Goal: Task Accomplishment & Management: Manage account settings

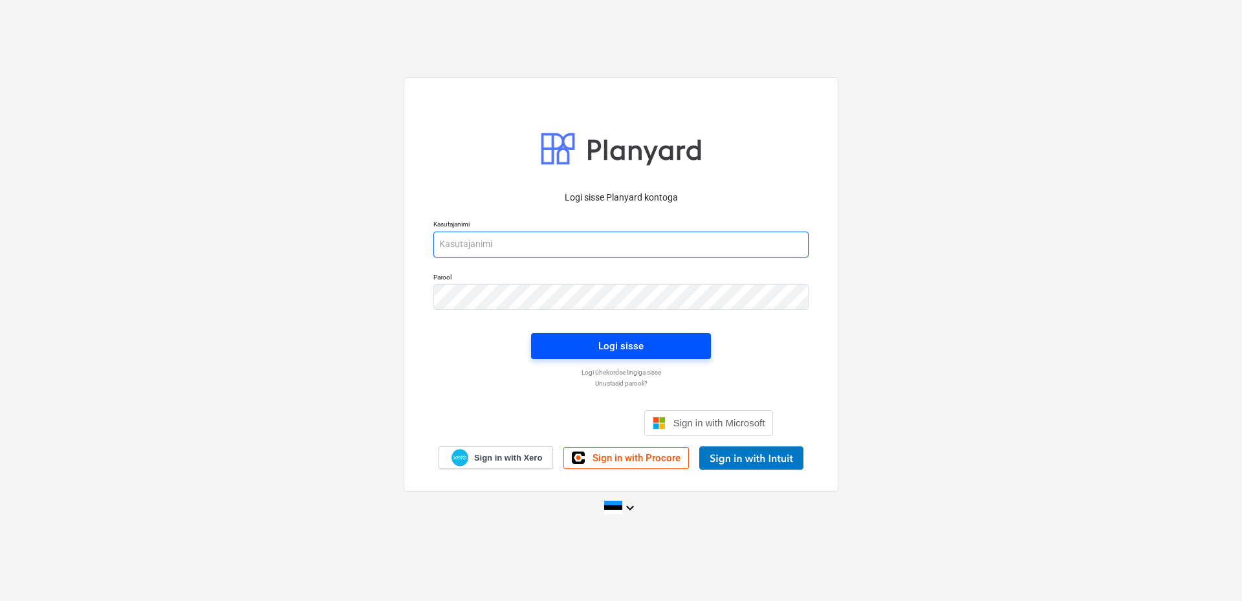
type input "[EMAIL_ADDRESS][DOMAIN_NAME]"
click at [624, 345] on div "Logi sisse" at bounding box center [620, 346] width 45 height 17
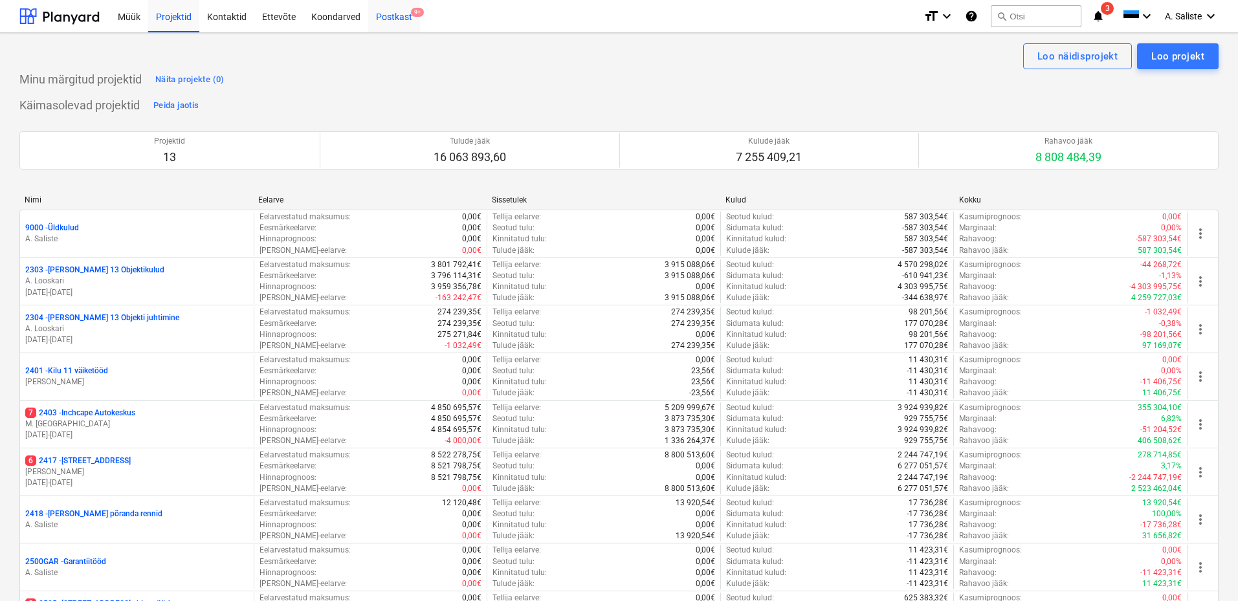
click at [413, 16] on span "9+" at bounding box center [417, 12] width 13 height 9
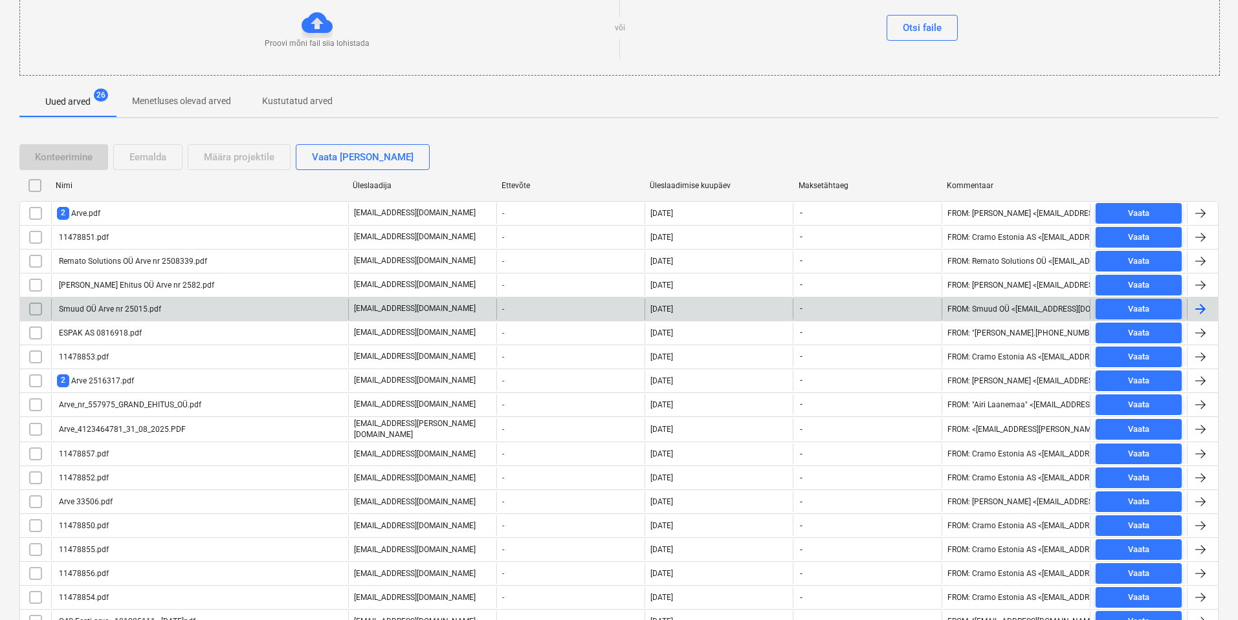
scroll to position [194, 0]
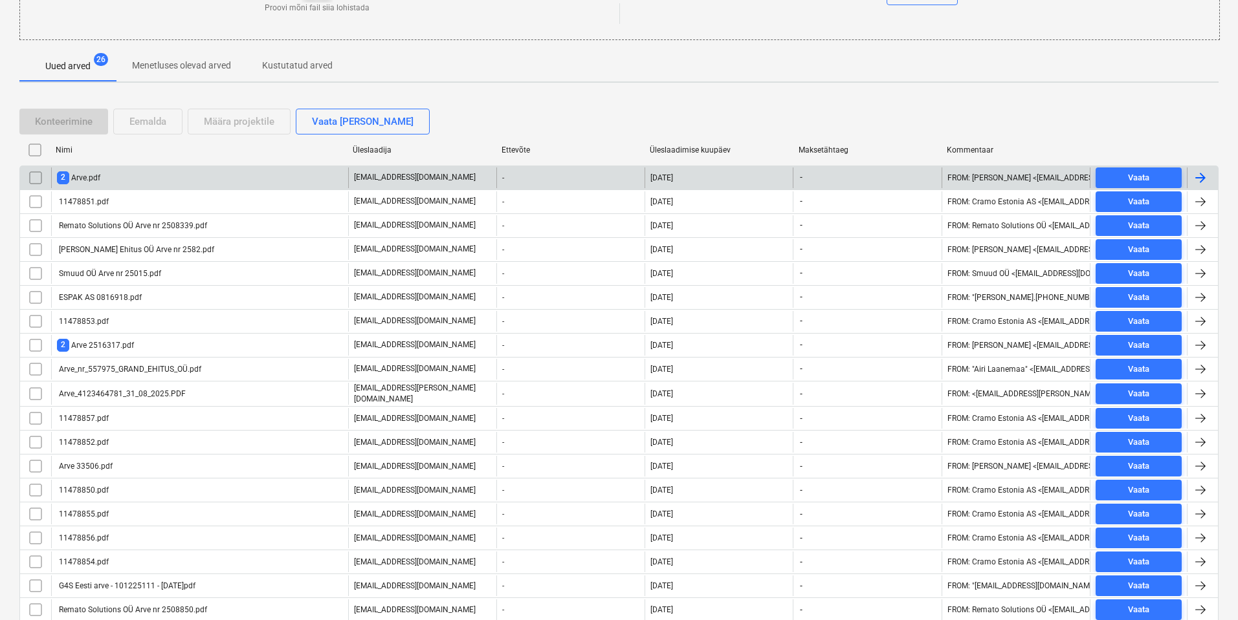
click at [151, 183] on div "2 Arve.pdf" at bounding box center [199, 178] width 297 height 21
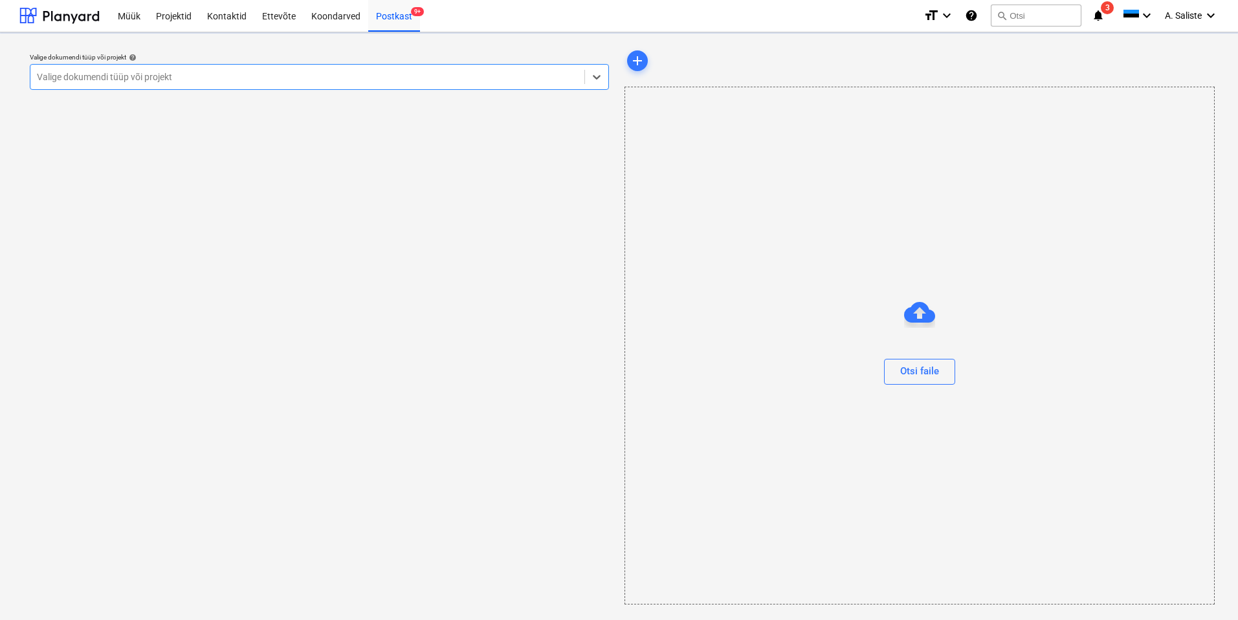
scroll to position [1, 0]
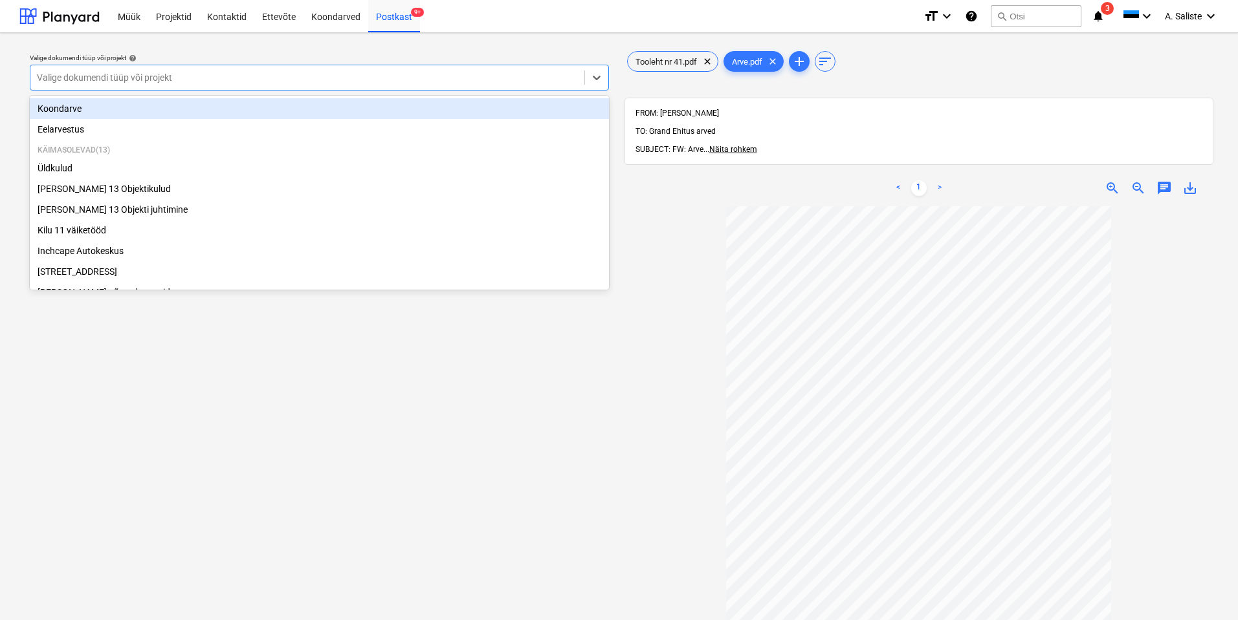
click at [508, 73] on div at bounding box center [307, 77] width 541 height 13
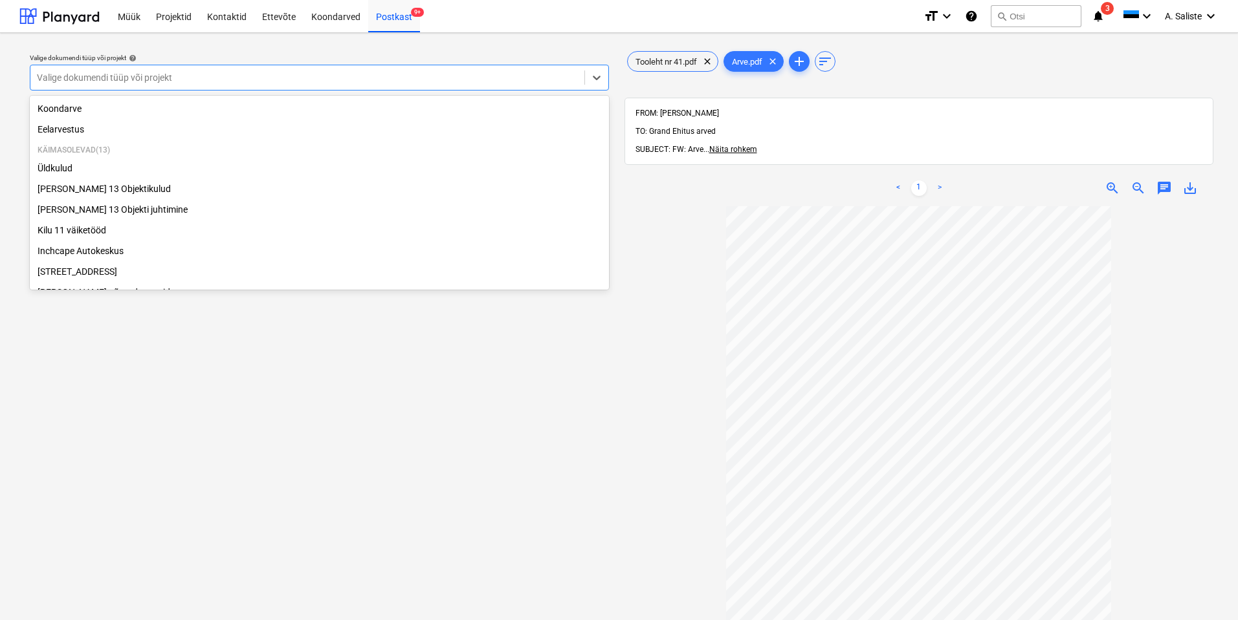
scroll to position [221, 0]
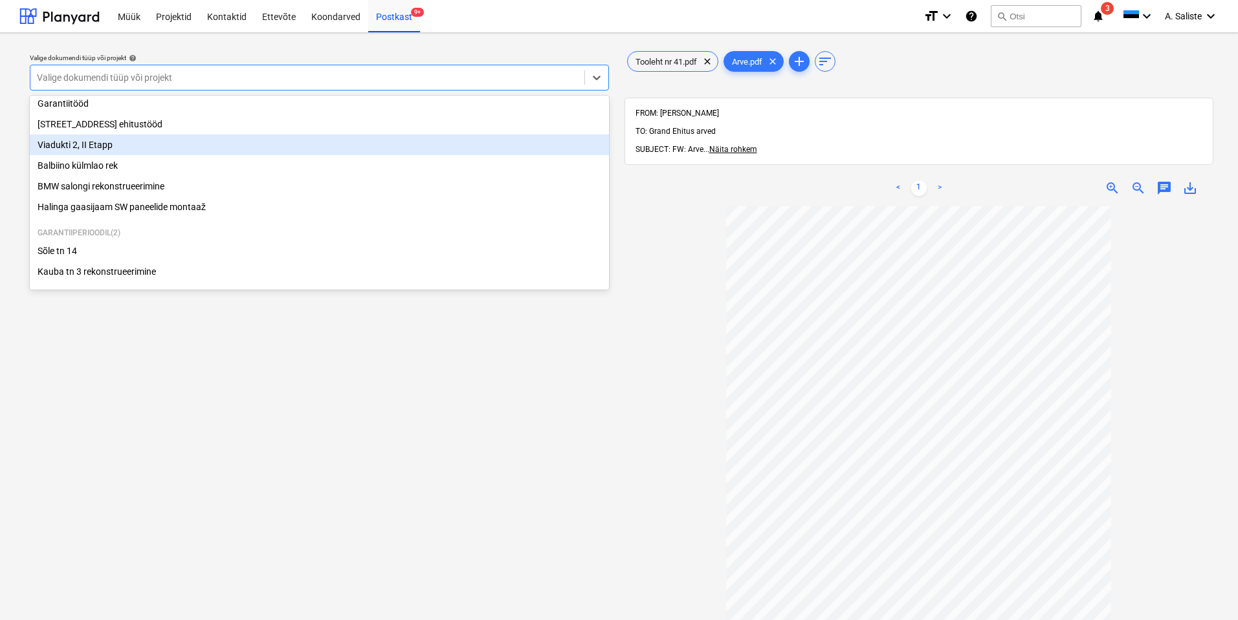
click at [118, 147] on div "Viadukti 2, II Etapp" at bounding box center [319, 145] width 579 height 21
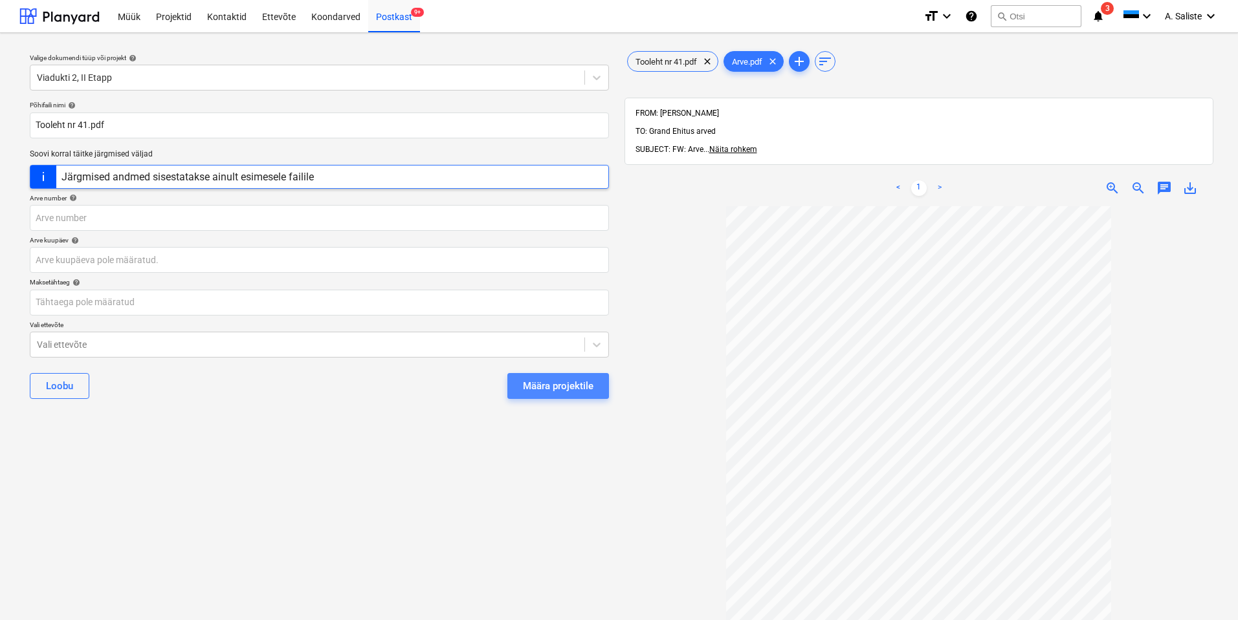
click at [563, 381] on div "Määra projektile" at bounding box center [558, 386] width 71 height 17
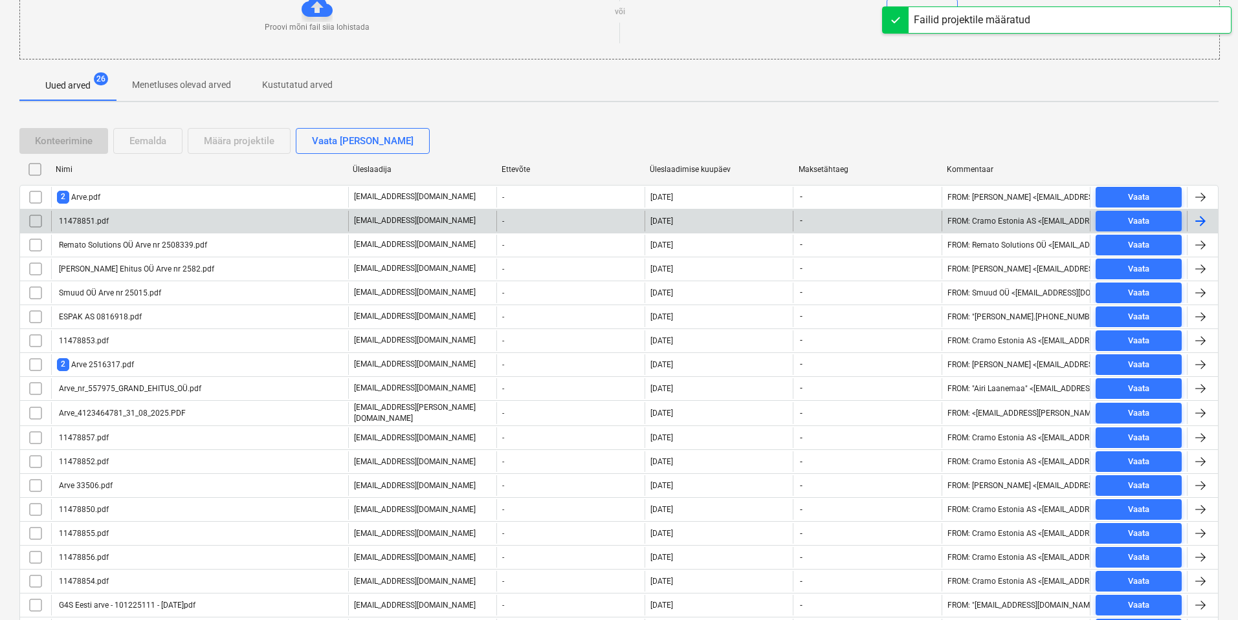
scroll to position [194, 0]
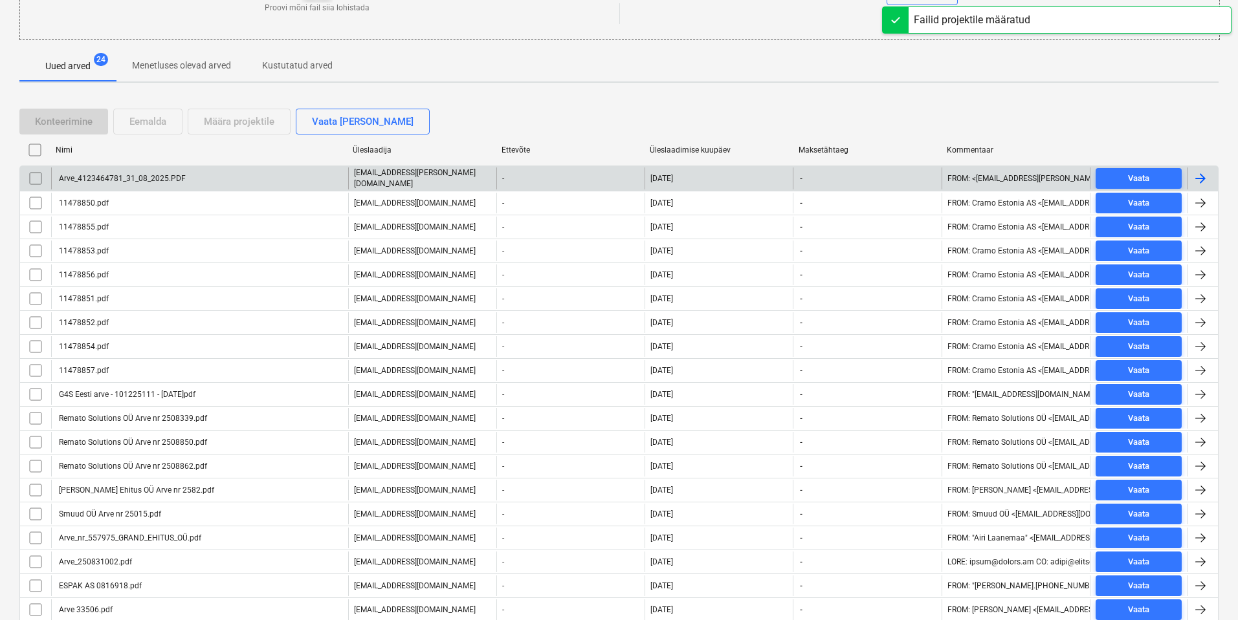
click at [130, 174] on div "Arve_4123464781_31_08_2025.PDF" at bounding box center [121, 178] width 129 height 9
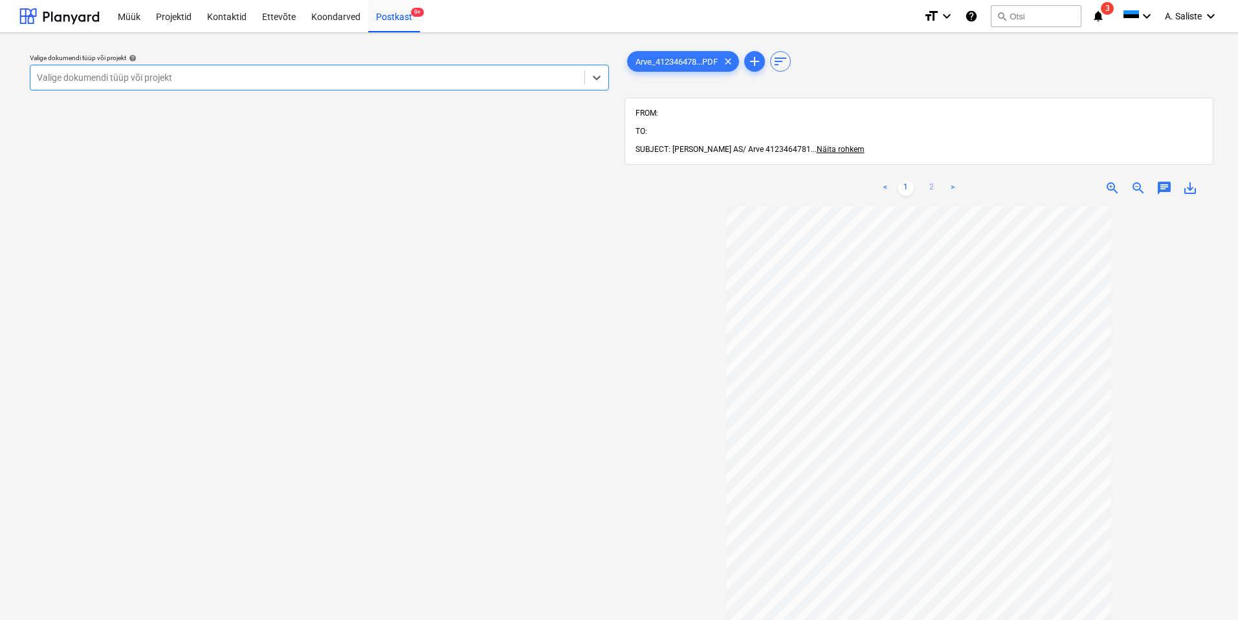
click at [934, 180] on link "2" at bounding box center [932, 188] width 16 height 16
click at [446, 74] on div at bounding box center [307, 77] width 541 height 13
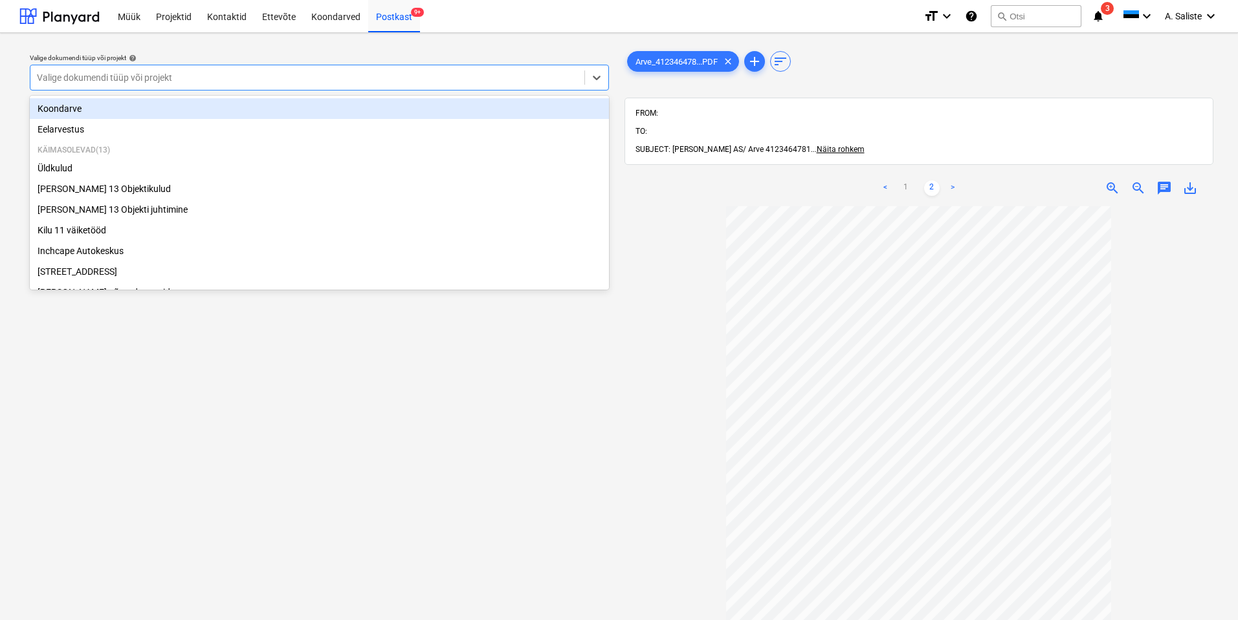
click at [85, 110] on div "Koondarve" at bounding box center [319, 108] width 579 height 21
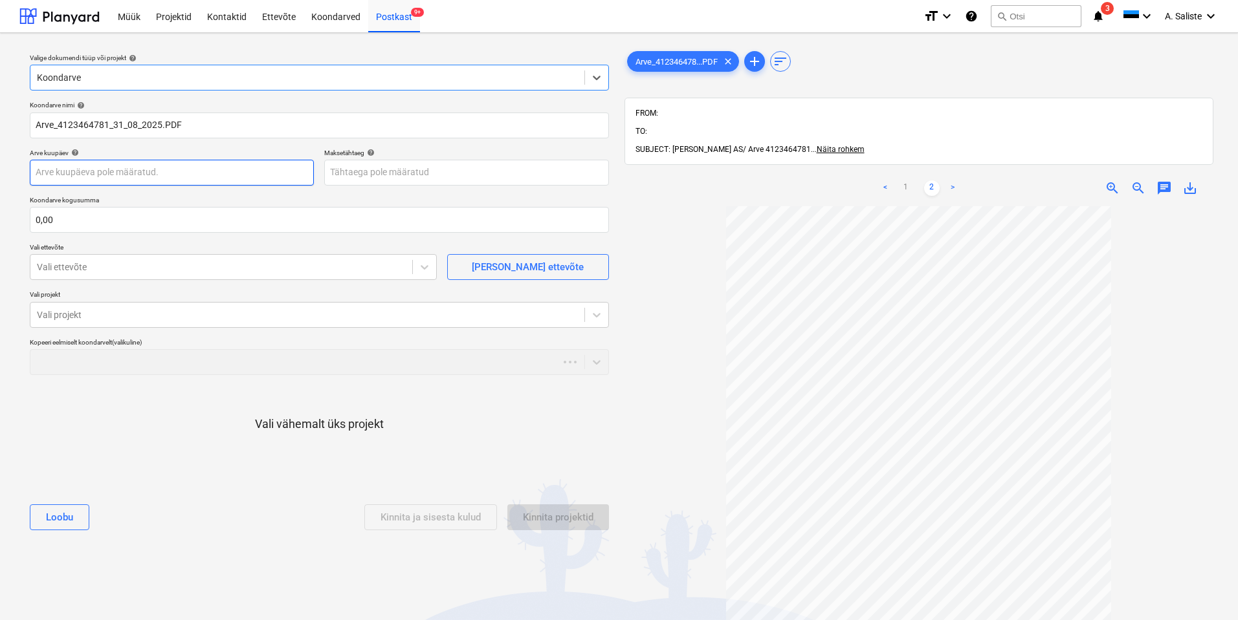
click at [132, 177] on body "Müük Projektid Kontaktid Ettevõte Koondarved Postkast 9+ format_size keyboard_a…" at bounding box center [619, 310] width 1238 height 620
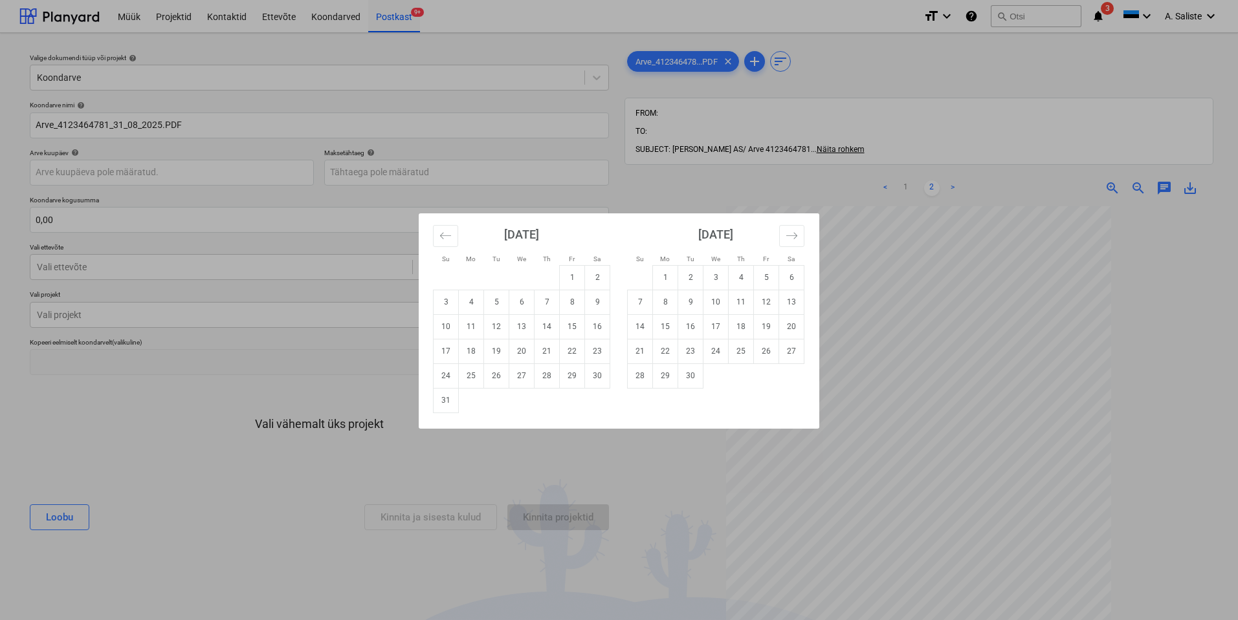
click at [960, 245] on div "Su Mo Tu We Th Fr Sa Su Mo Tu We Th Fr Sa [DATE] 1 2 3 4 5 6 7 8 9 10 11 12 13 …" at bounding box center [619, 310] width 1238 height 620
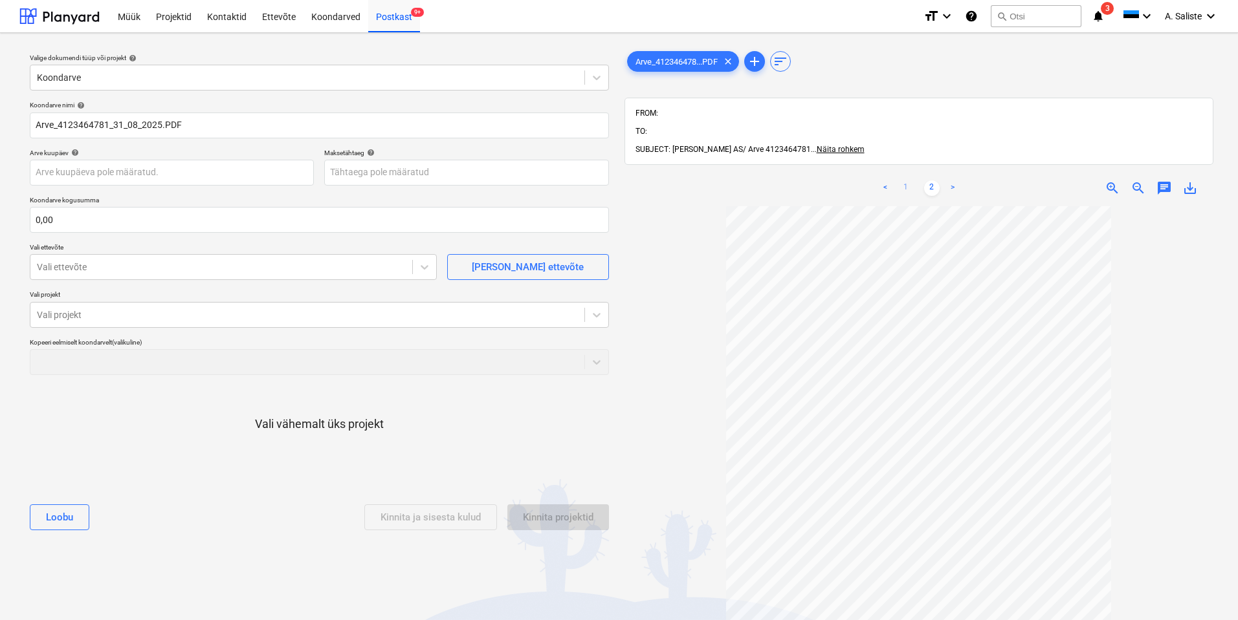
click at [909, 180] on link "1" at bounding box center [906, 188] width 16 height 16
click at [73, 170] on body "Müük Projektid Kontaktid Ettevõte Koondarved Postkast 9+ format_size keyboard_a…" at bounding box center [619, 310] width 1238 height 620
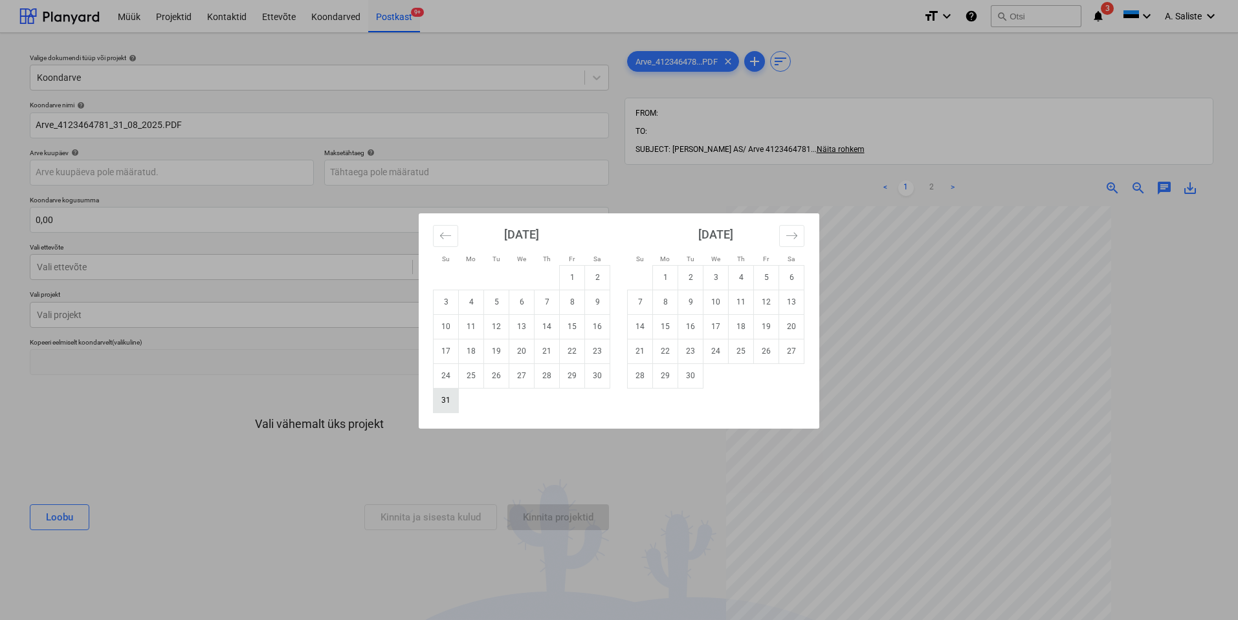
click at [452, 398] on td "31" at bounding box center [445, 400] width 25 height 25
type input "[DATE]"
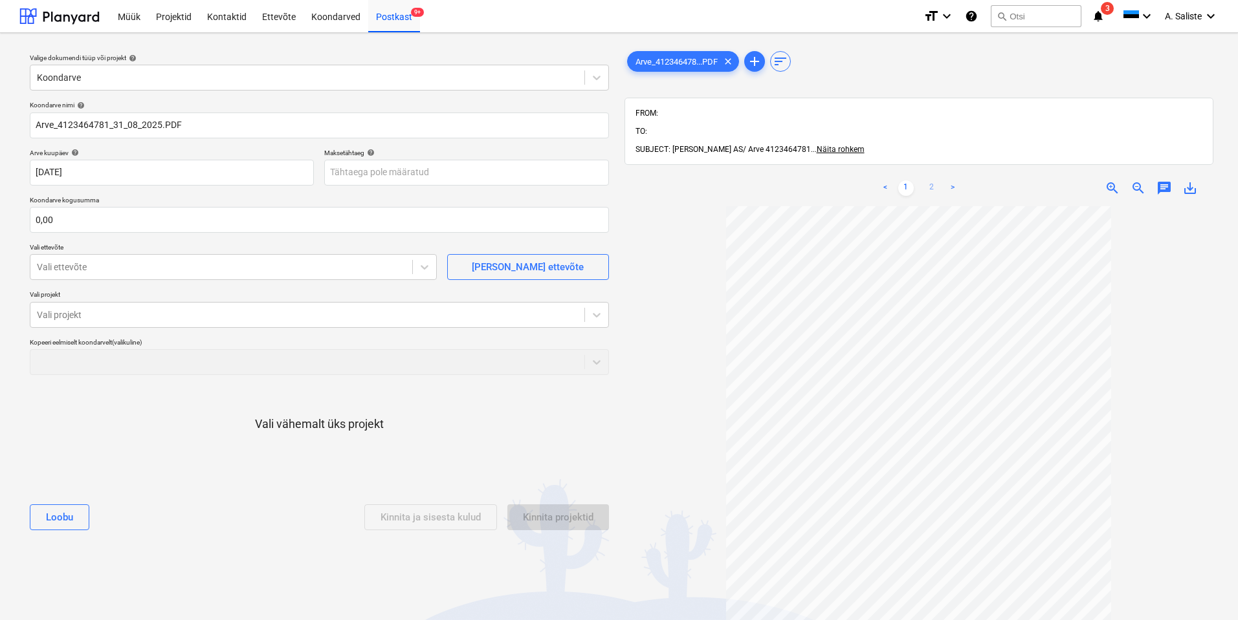
click at [933, 180] on link "2" at bounding box center [932, 188] width 16 height 16
click at [443, 176] on body "Müük Projektid Kontaktid Ettevõte Koondarved Postkast 9+ format_size keyboard_a…" at bounding box center [619, 310] width 1238 height 620
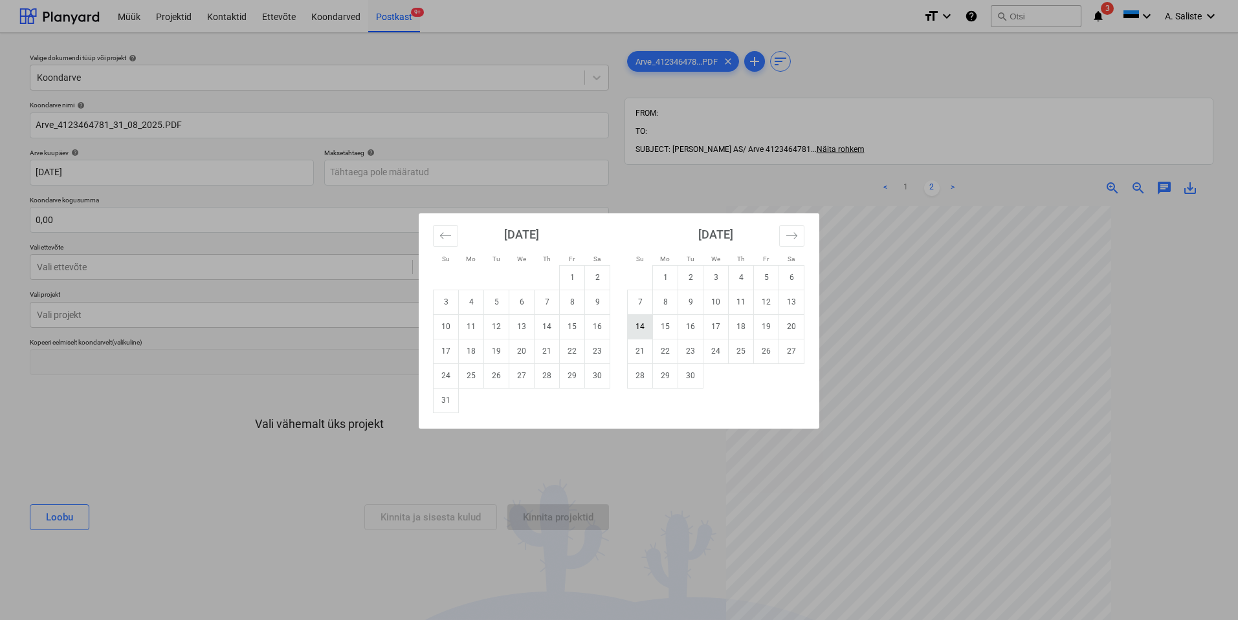
click at [644, 331] on td "14" at bounding box center [639, 326] width 25 height 25
type input "[DATE]"
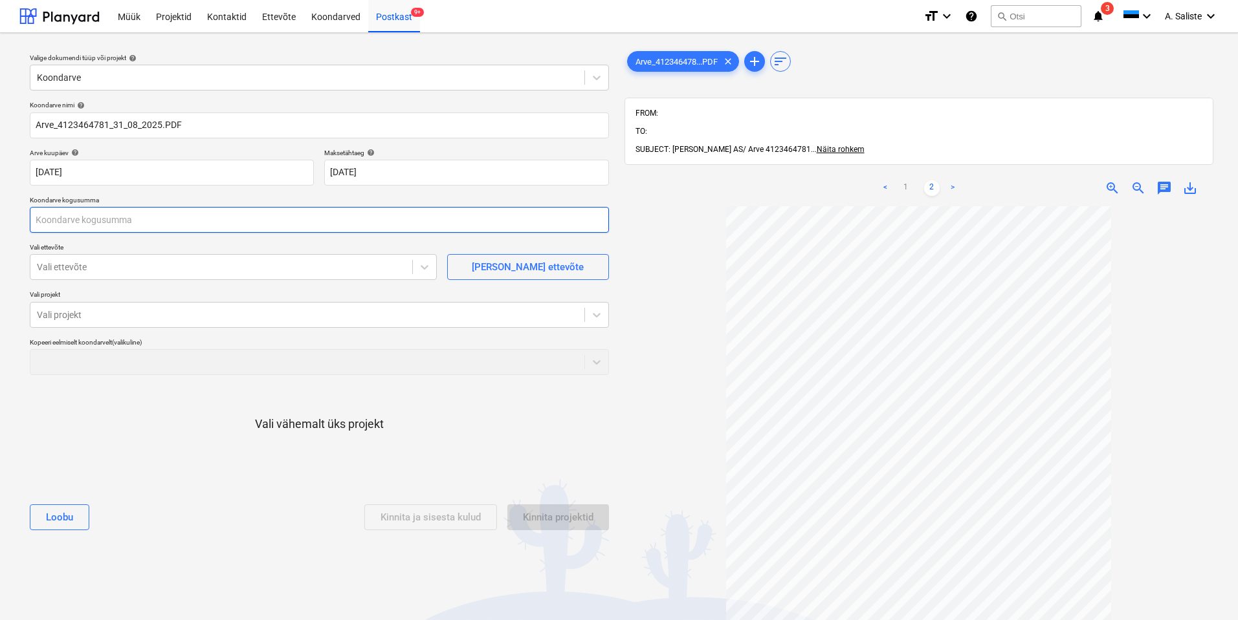
click at [98, 222] on input "text" at bounding box center [319, 220] width 579 height 26
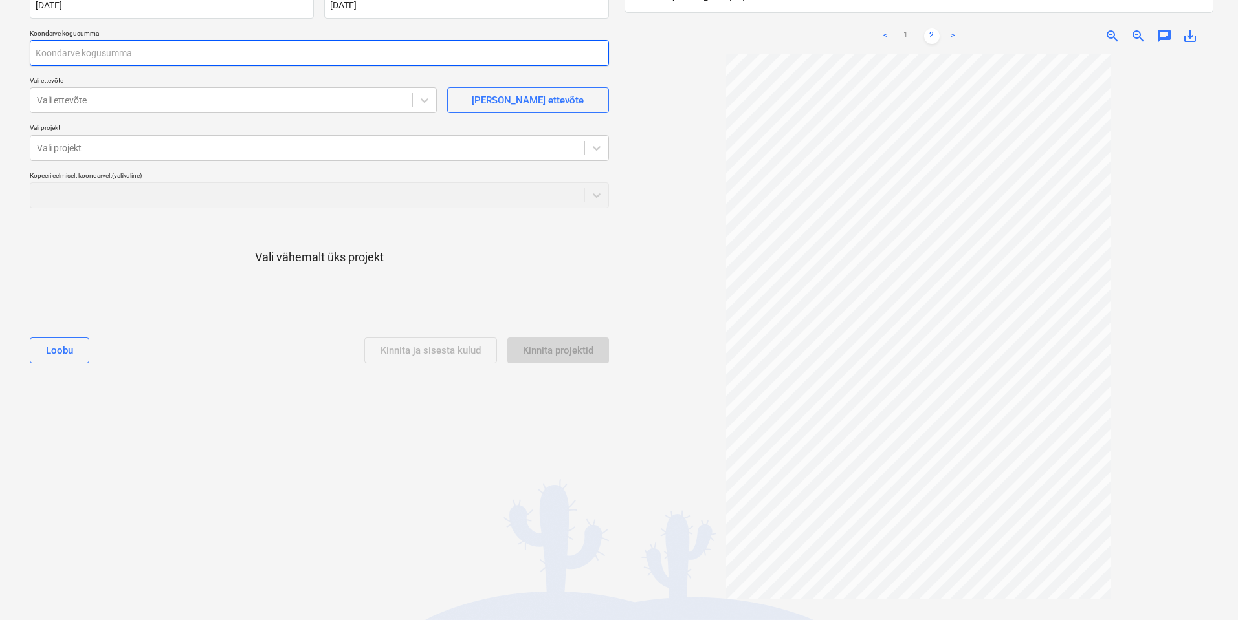
scroll to position [168, 0]
type input "150,97"
click at [113, 96] on div at bounding box center [221, 99] width 369 height 13
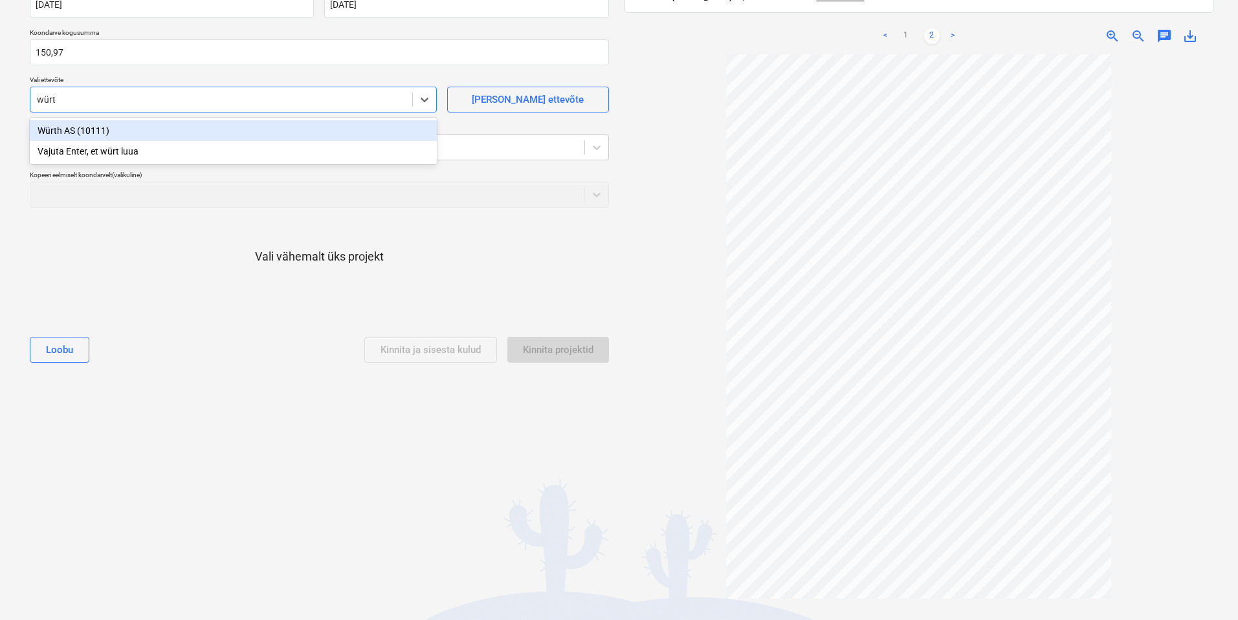
type input "würth"
click at [102, 134] on div "Würth AS (10111)" at bounding box center [233, 130] width 407 height 21
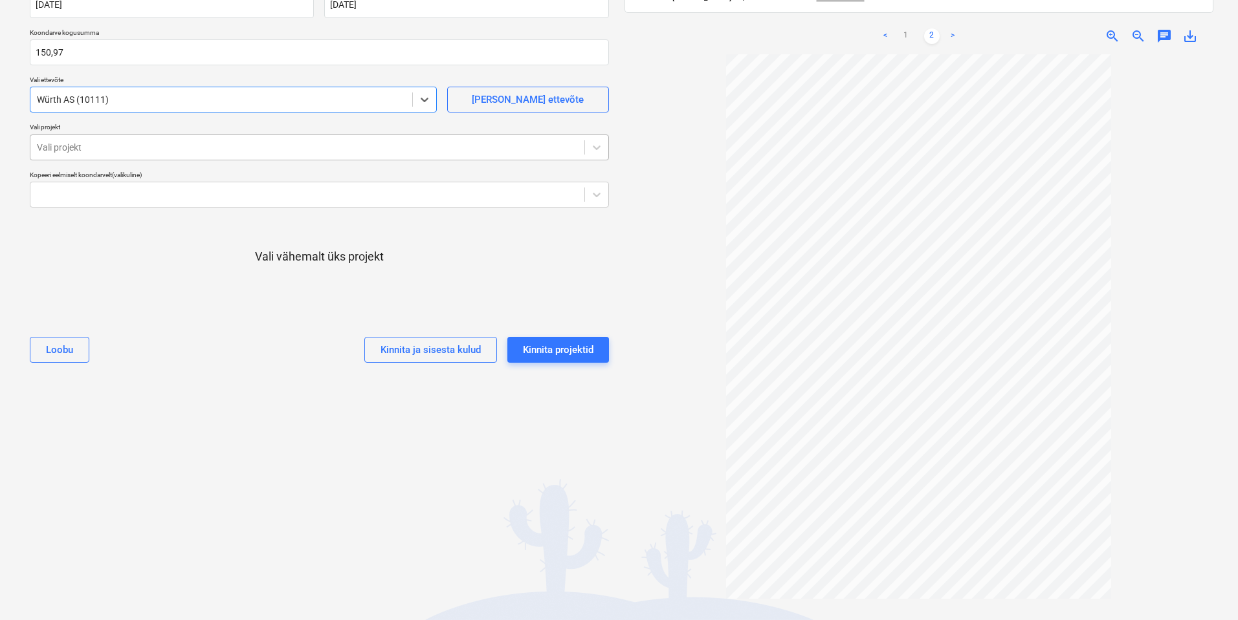
click at [102, 143] on div at bounding box center [307, 147] width 541 height 13
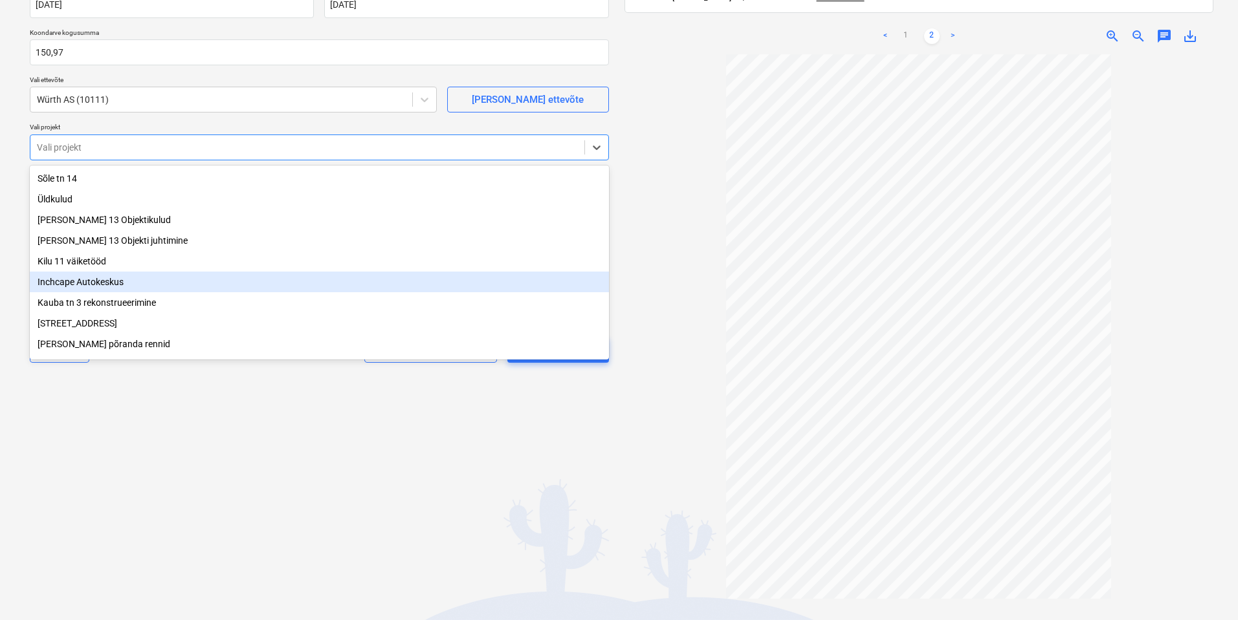
scroll to position [131, 0]
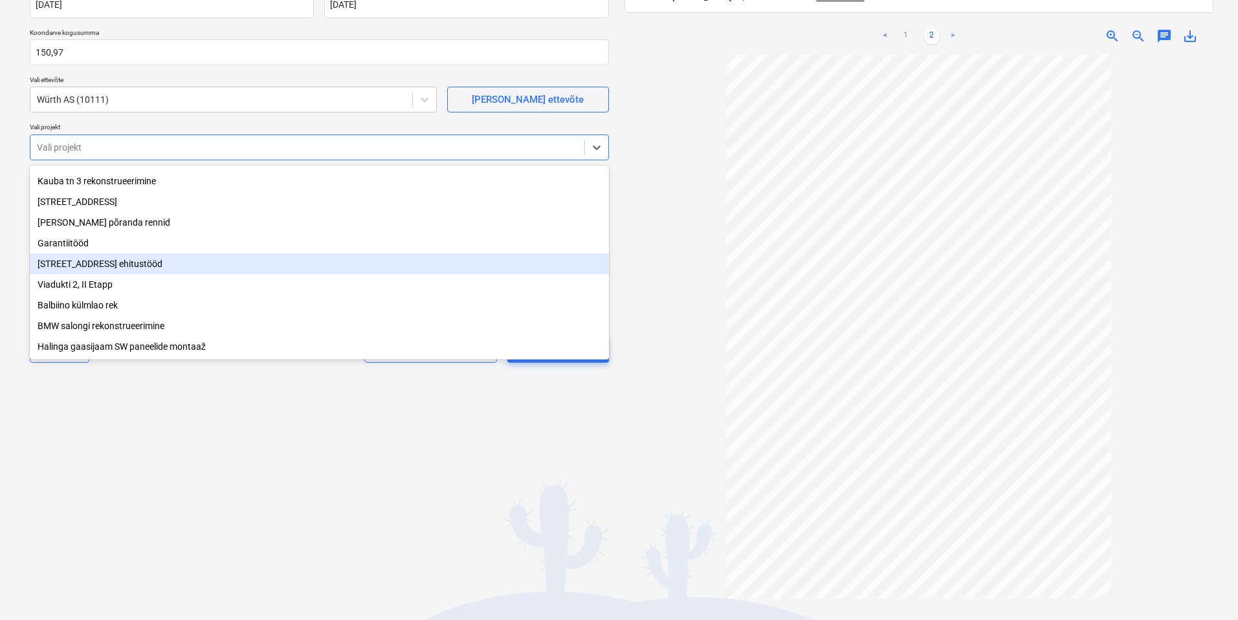
click at [101, 256] on div "[STREET_ADDRESS] ehitustööd" at bounding box center [319, 264] width 579 height 21
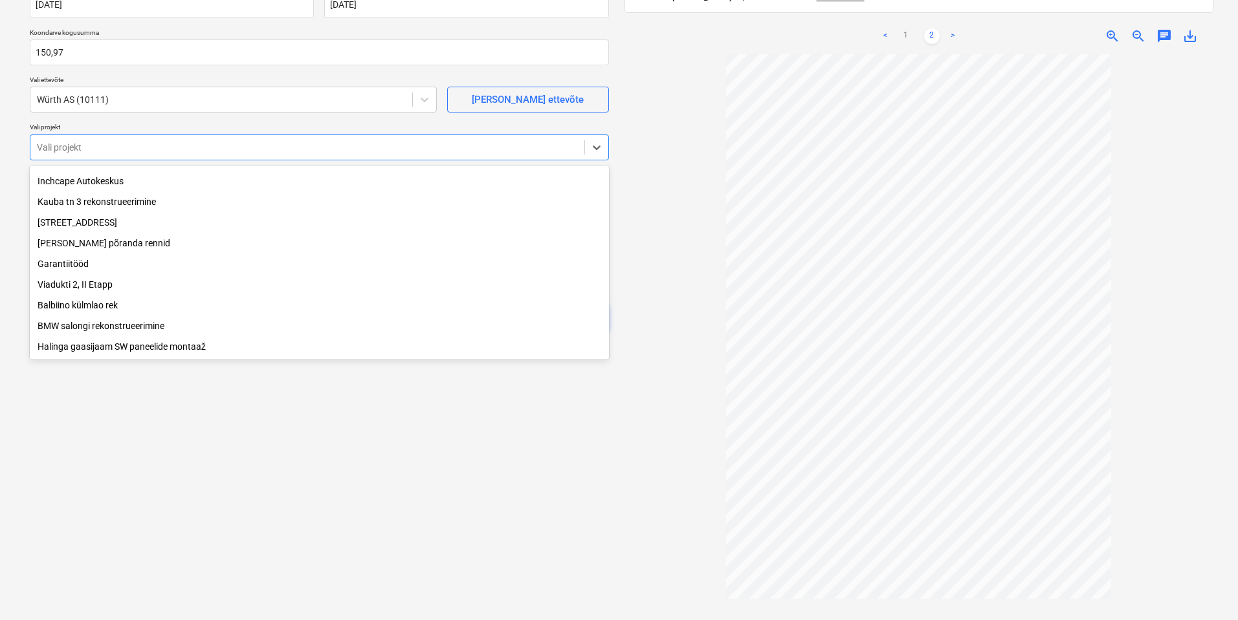
scroll to position [110, 0]
click at [221, 470] on div "Valige dokumendi tüüp või projekt help Koondarve Koondarve nimi help Arve_41234…" at bounding box center [319, 243] width 600 height 734
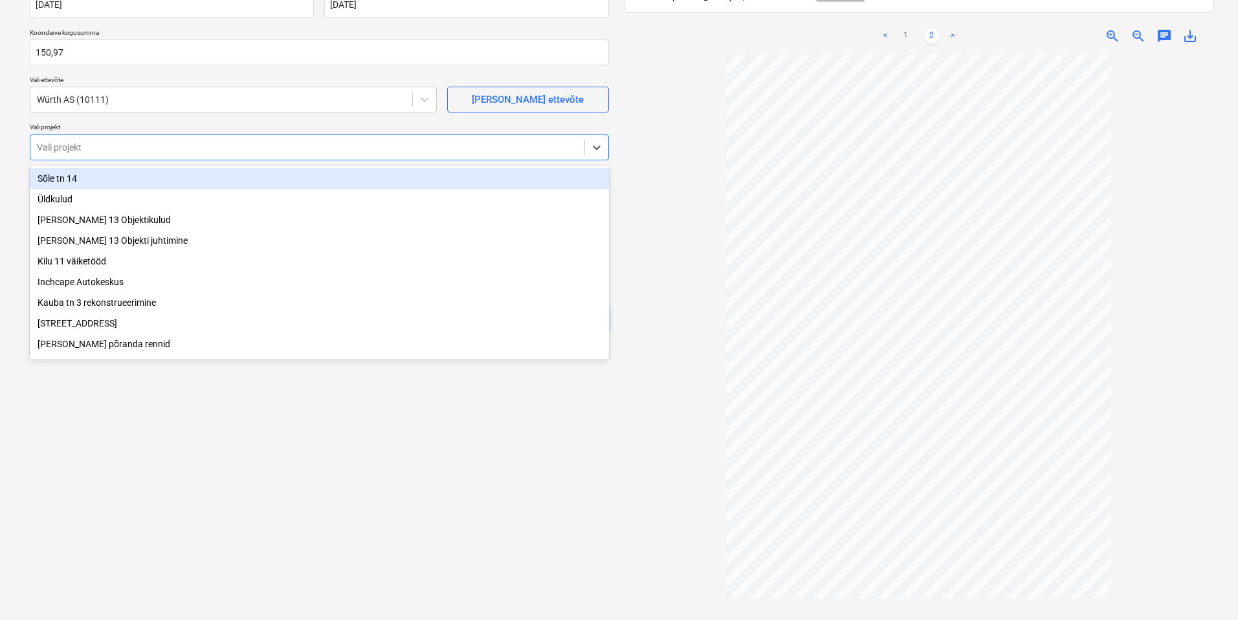
click at [387, 146] on div at bounding box center [307, 147] width 541 height 13
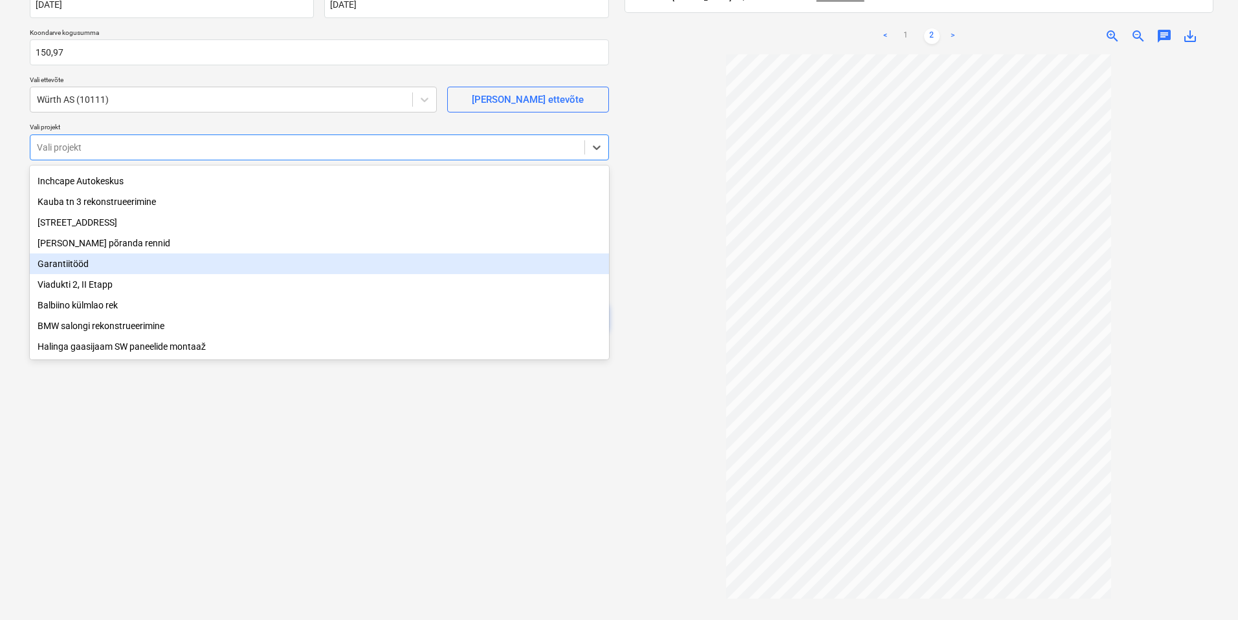
scroll to position [45, 0]
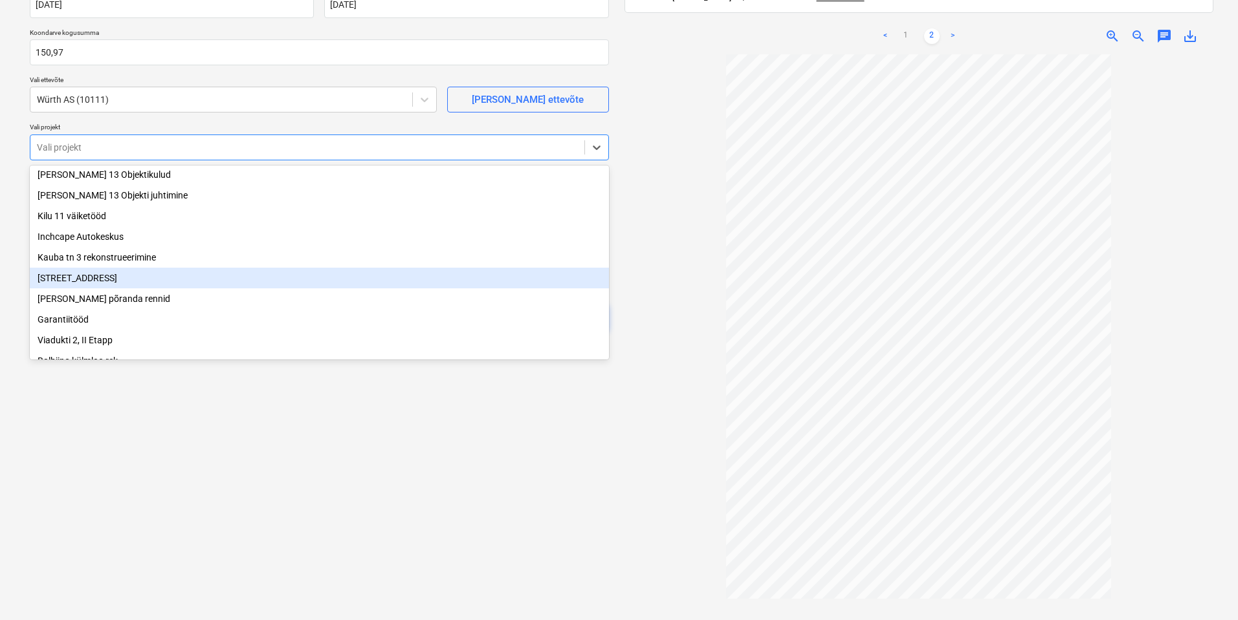
click at [168, 289] on div "[STREET_ADDRESS]" at bounding box center [319, 278] width 579 height 21
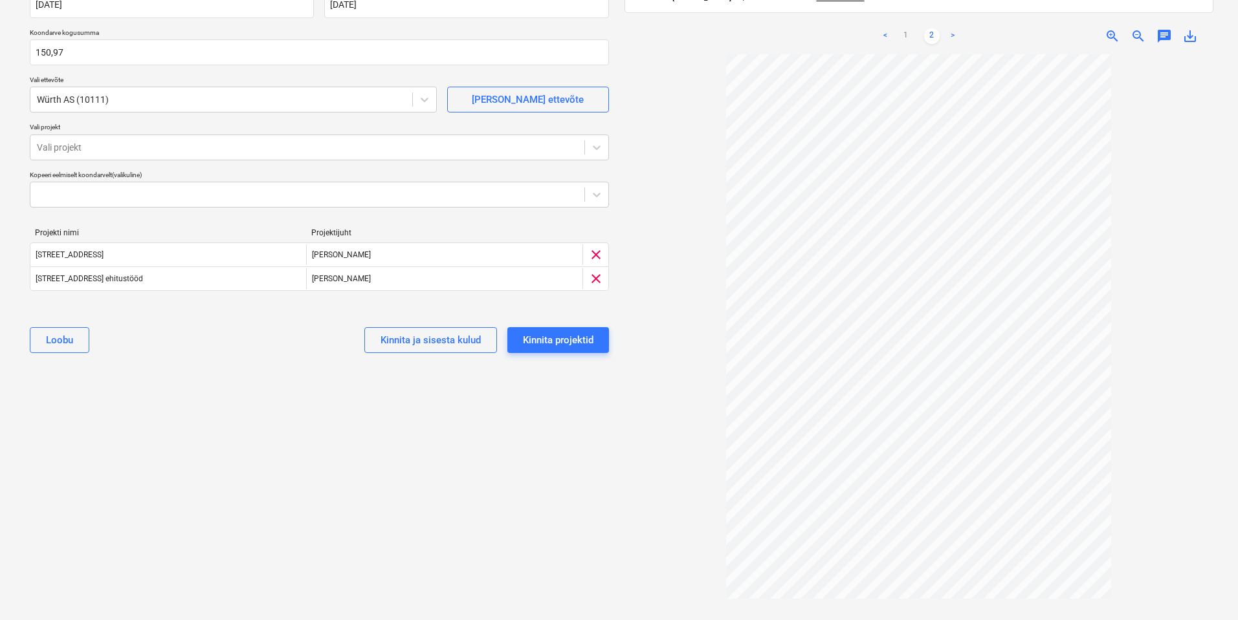
click at [235, 488] on div "Valige dokumendi tüüp või projekt help Koondarve Koondarve nimi help Arve_41234…" at bounding box center [319, 243] width 600 height 734
click at [904, 28] on link "1" at bounding box center [906, 36] width 16 height 16
click at [211, 146] on div at bounding box center [307, 147] width 541 height 13
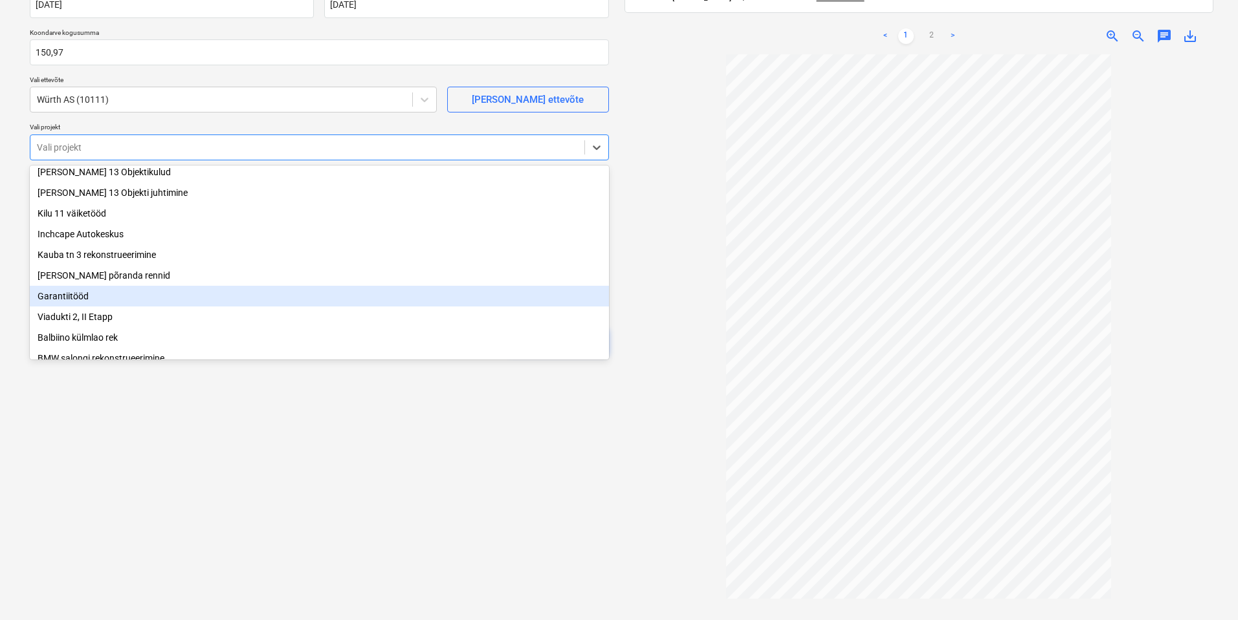
scroll to position [89, 0]
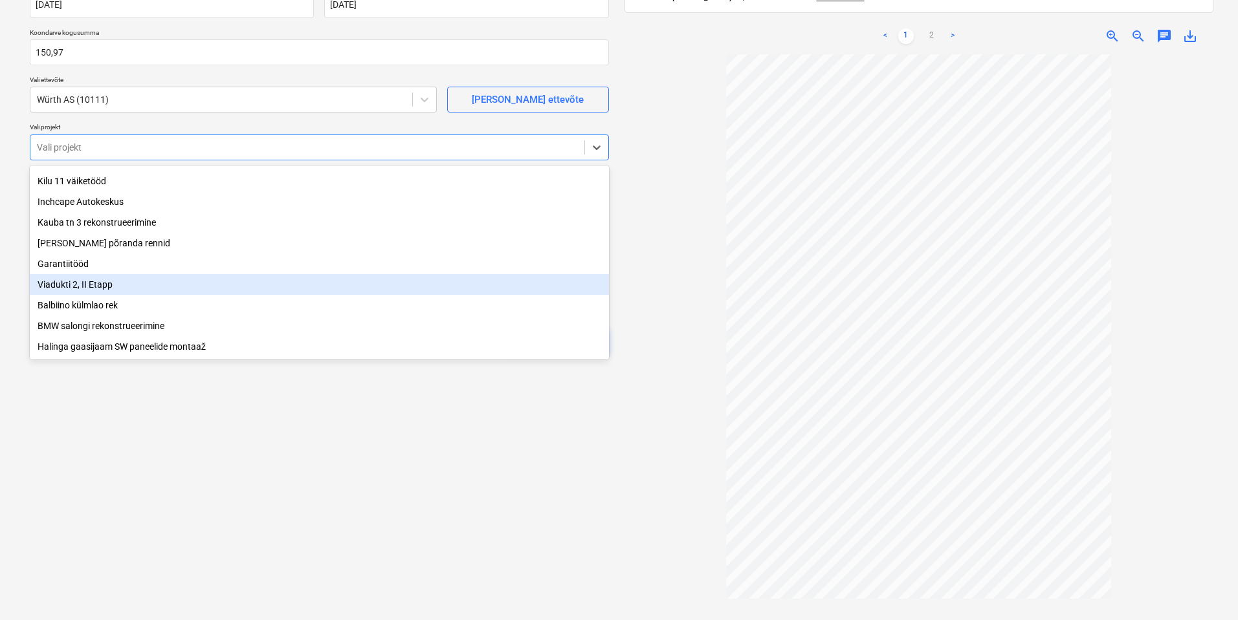
click at [92, 281] on div "Viadukti 2, II Etapp" at bounding box center [319, 284] width 579 height 21
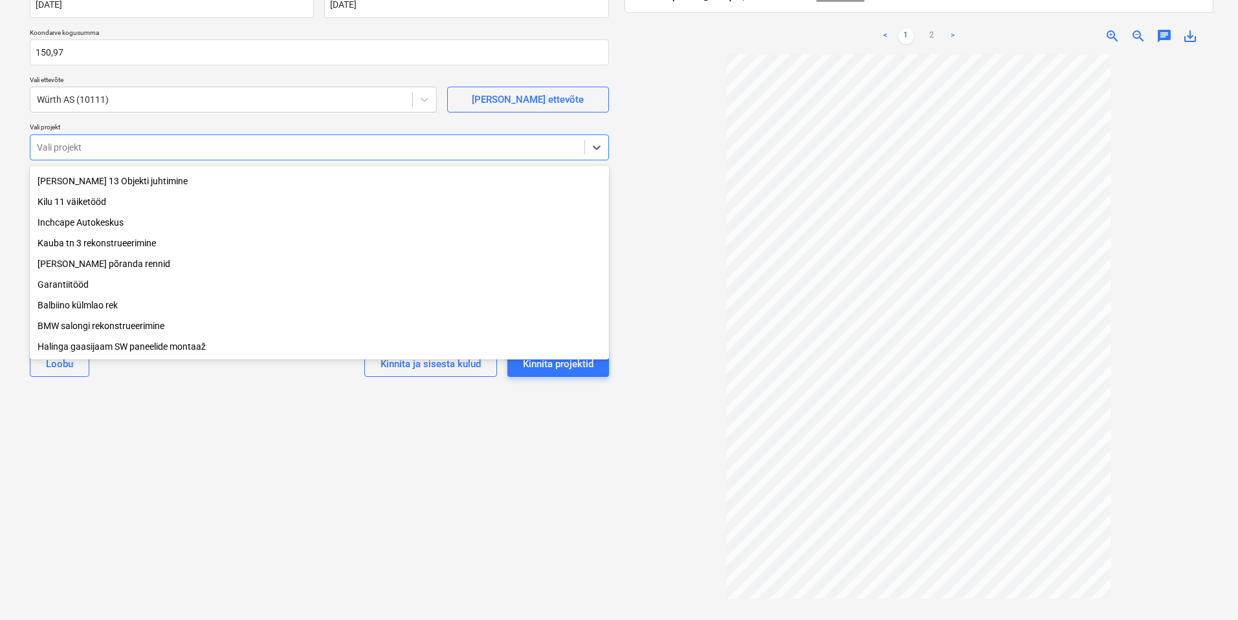
scroll to position [67, 0]
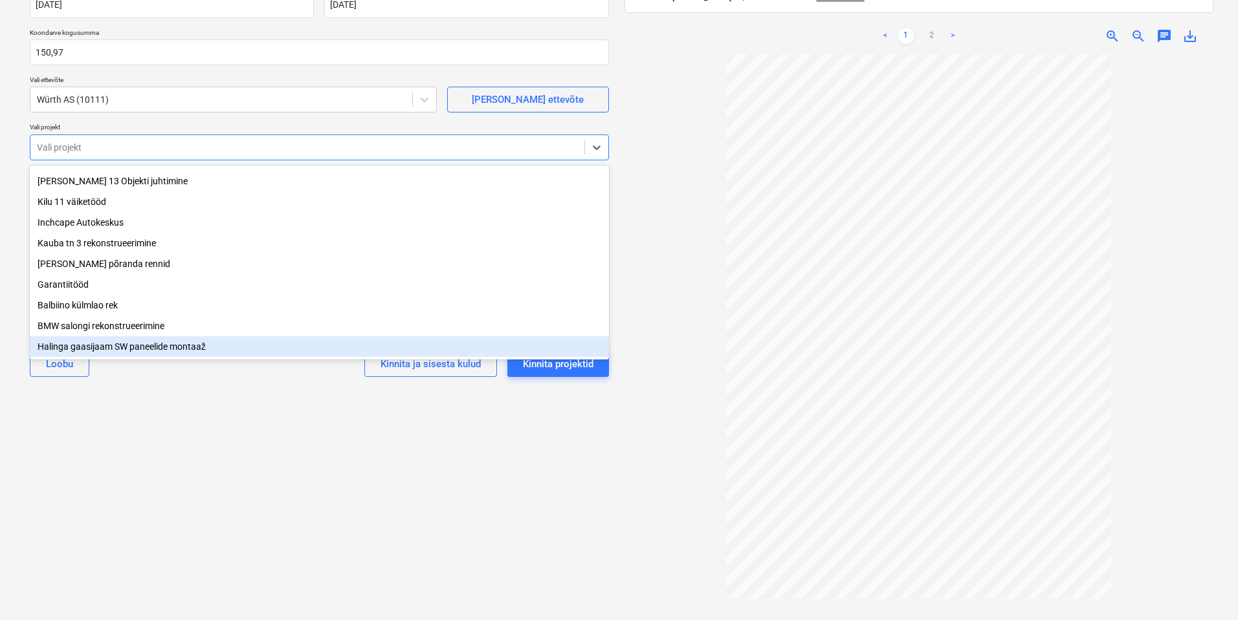
click at [589, 453] on div "Valige dokumendi tüüp või projekt help Koondarve Koondarve nimi help Arve_41234…" at bounding box center [319, 243] width 600 height 734
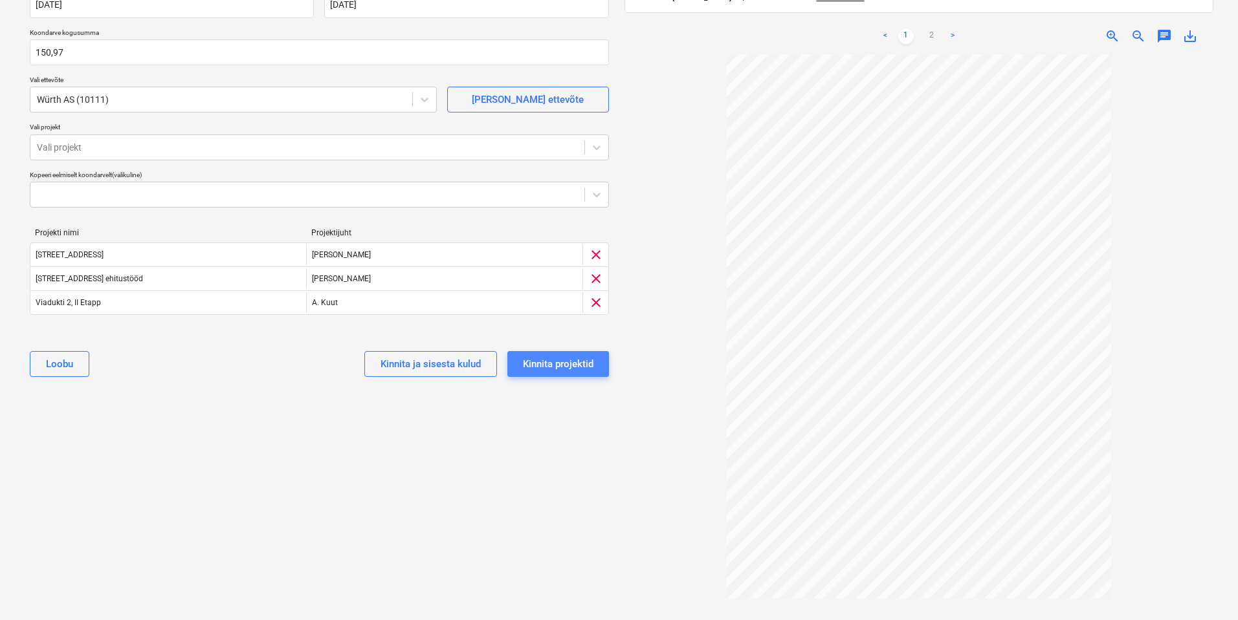
click at [549, 363] on div "Kinnita projektid" at bounding box center [558, 364] width 71 height 17
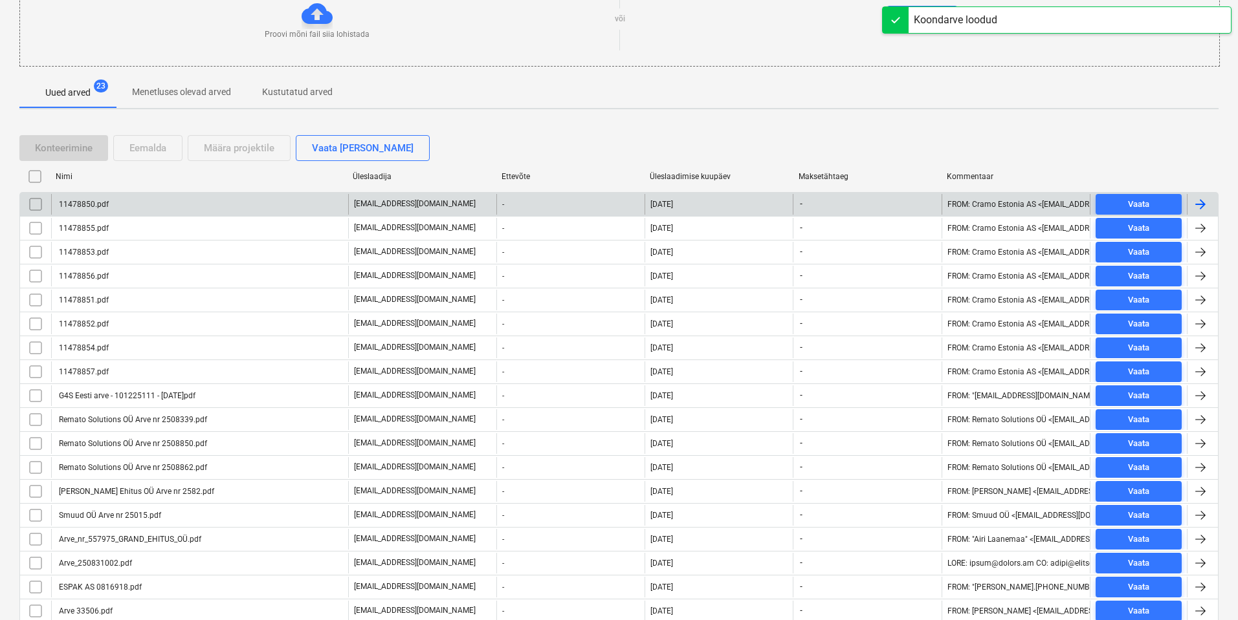
click at [125, 205] on div "11478850.pdf" at bounding box center [199, 204] width 297 height 21
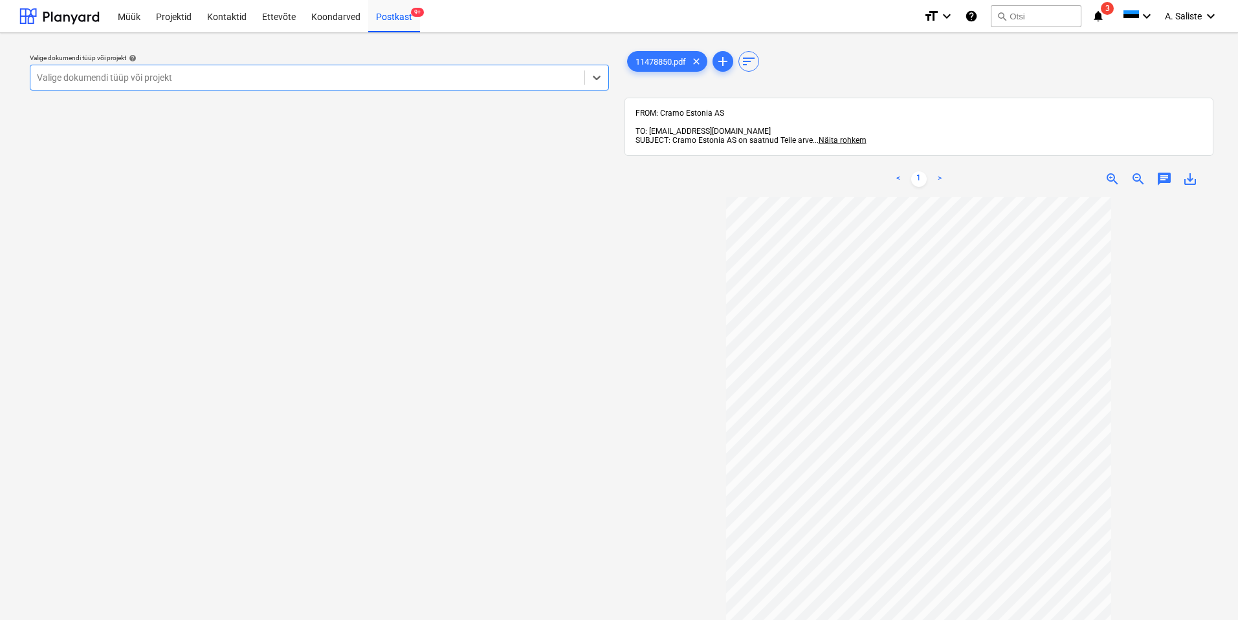
click at [519, 64] on p "Valige dokumendi tüüp või projekt help" at bounding box center [319, 59] width 579 height 11
click at [446, 82] on div at bounding box center [307, 77] width 541 height 13
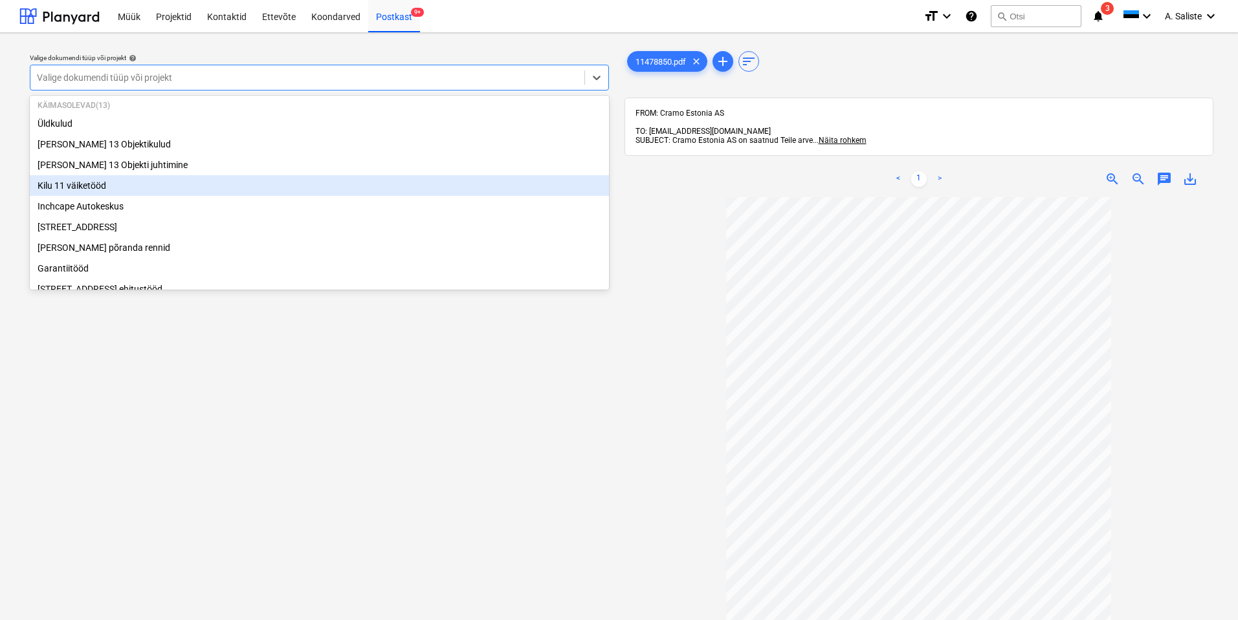
scroll to position [65, 0]
click at [157, 193] on div "Inchcape Autokeskus" at bounding box center [319, 186] width 579 height 21
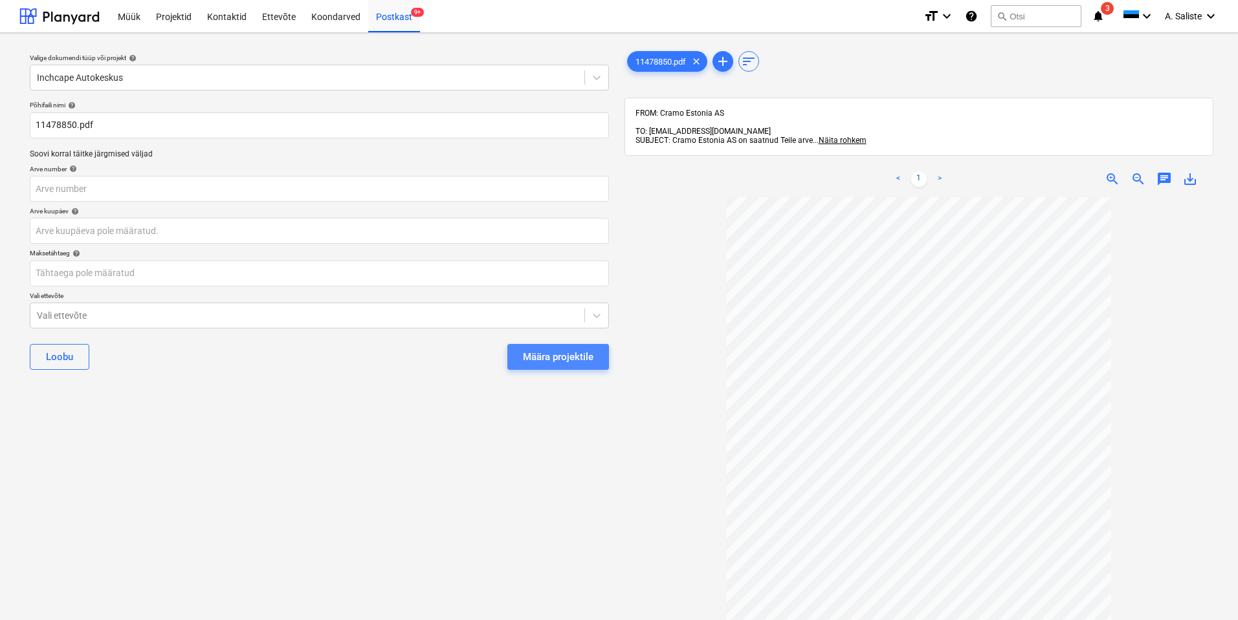
click at [569, 353] on div "Määra projektile" at bounding box center [558, 357] width 71 height 17
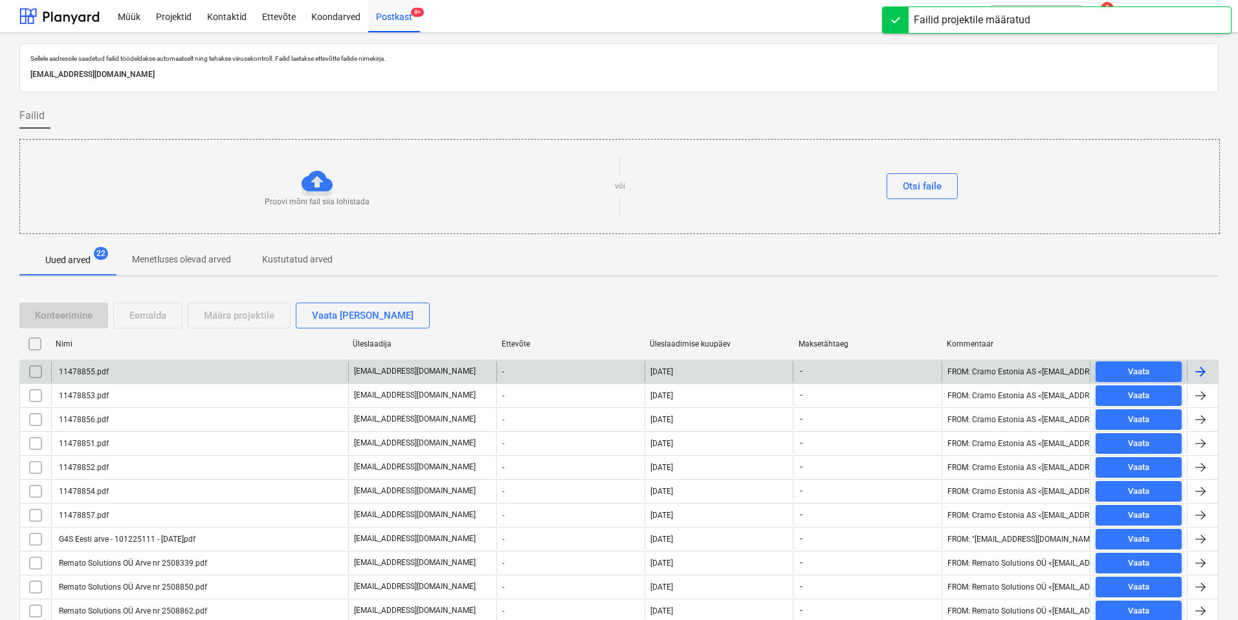
click at [140, 372] on div "11478855.pdf" at bounding box center [199, 372] width 297 height 21
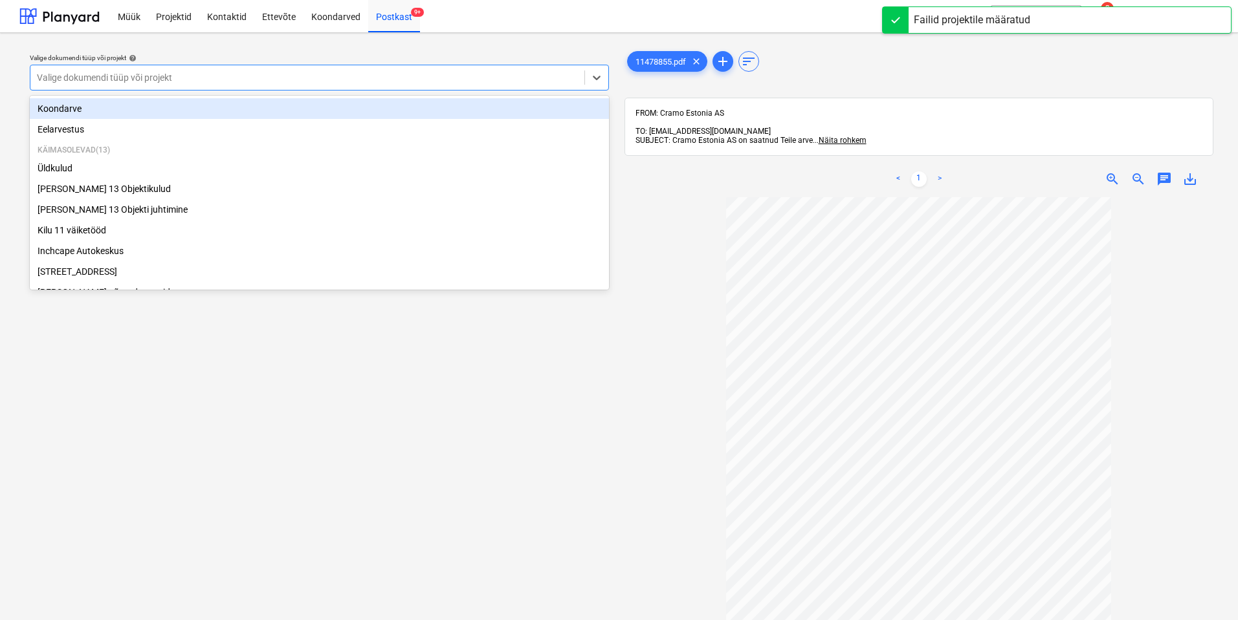
drag, startPoint x: 532, startPoint y: 76, endPoint x: 310, endPoint y: 130, distance: 228.9
click at [530, 76] on div at bounding box center [307, 77] width 541 height 13
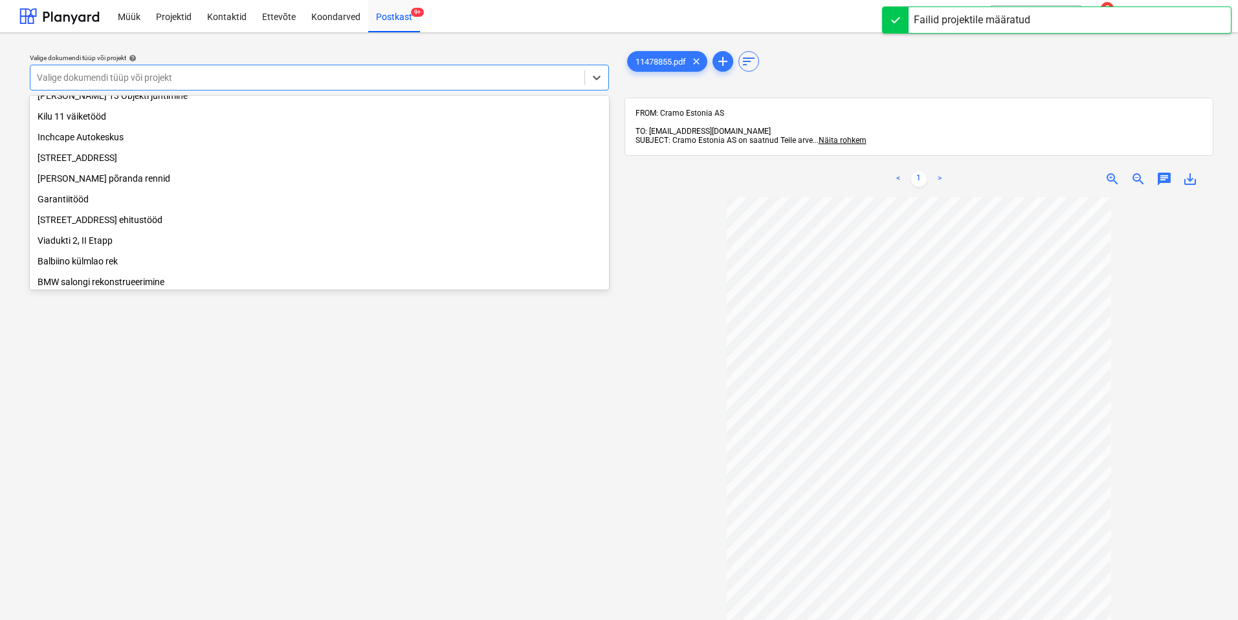
scroll to position [221, 0]
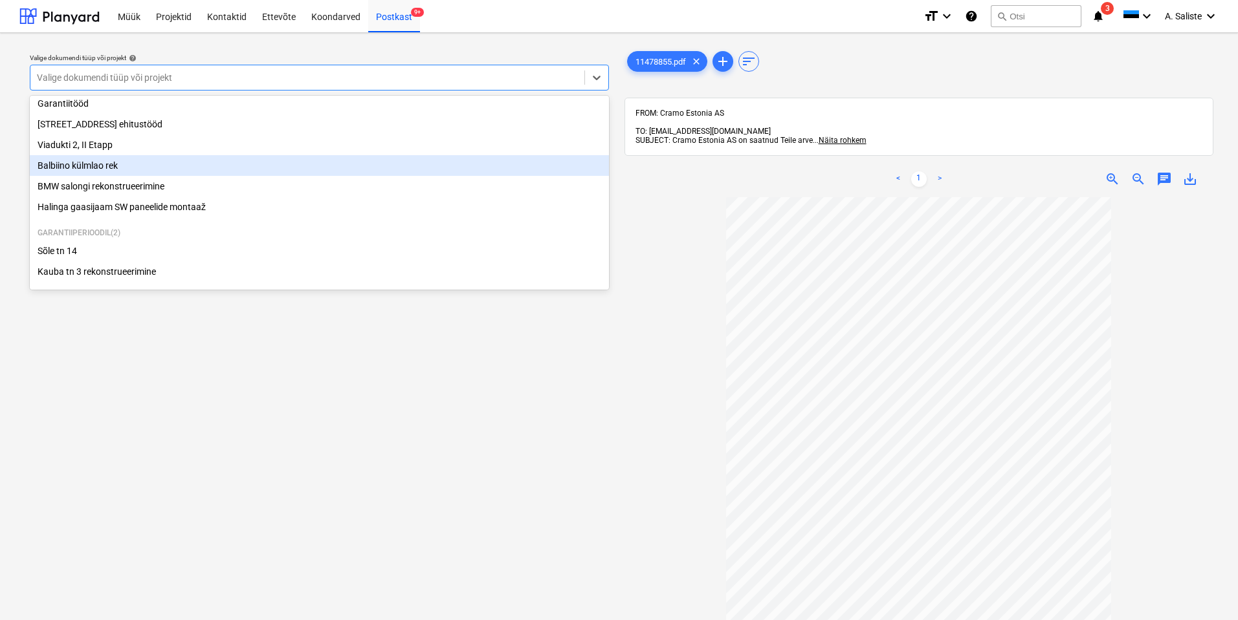
click at [127, 163] on div "Balbiino külmlao rek" at bounding box center [319, 165] width 579 height 21
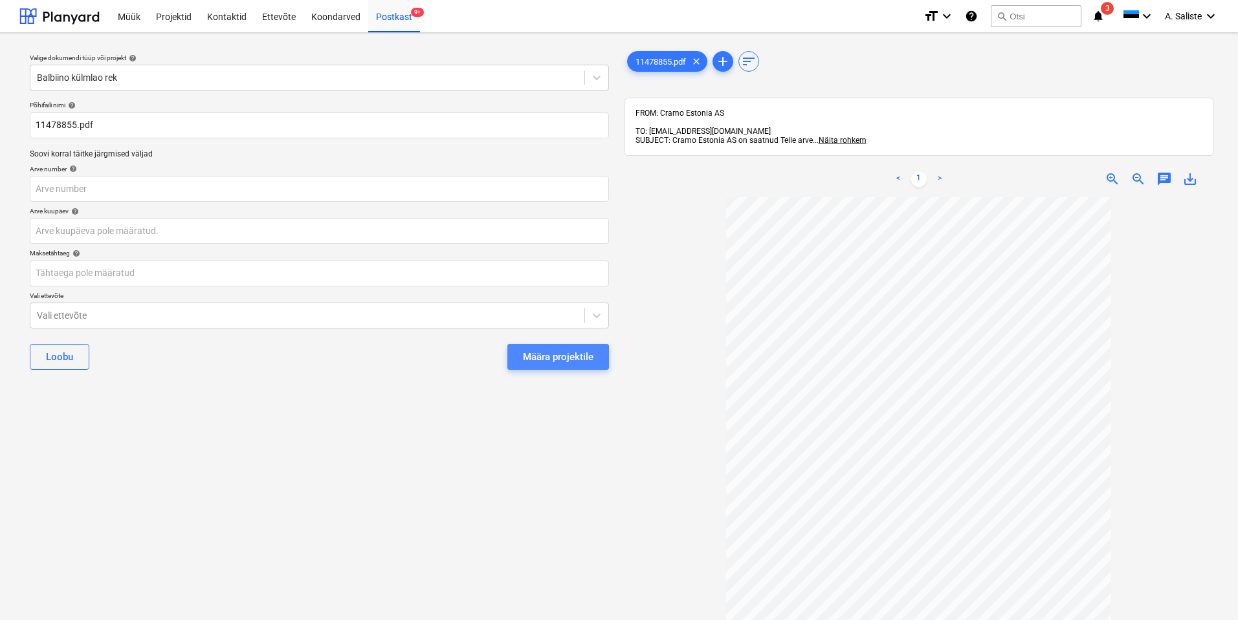
click at [559, 359] on div "Määra projektile" at bounding box center [558, 357] width 71 height 17
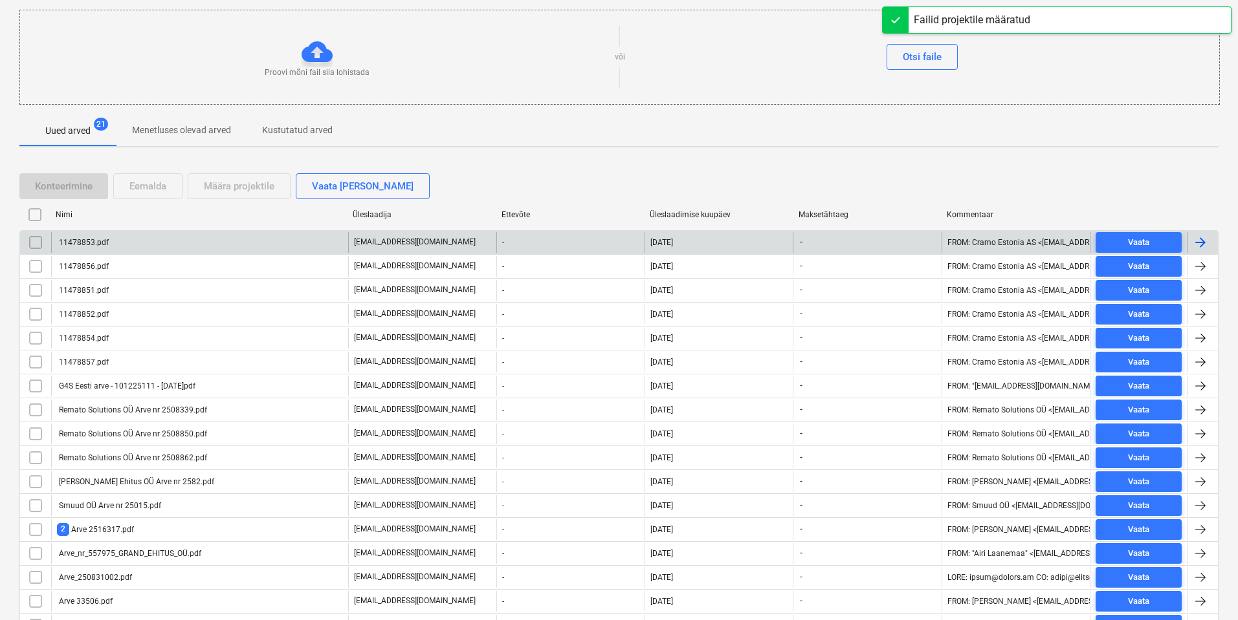
click at [153, 243] on div "11478853.pdf" at bounding box center [199, 242] width 297 height 21
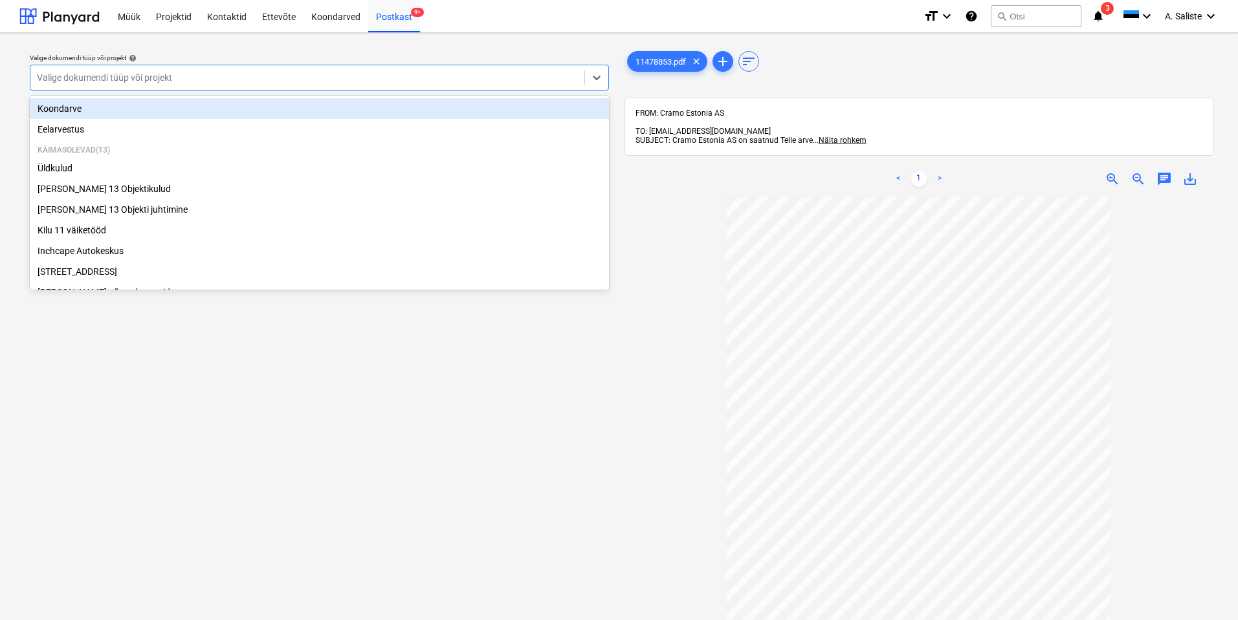
click at [452, 82] on div at bounding box center [307, 77] width 541 height 13
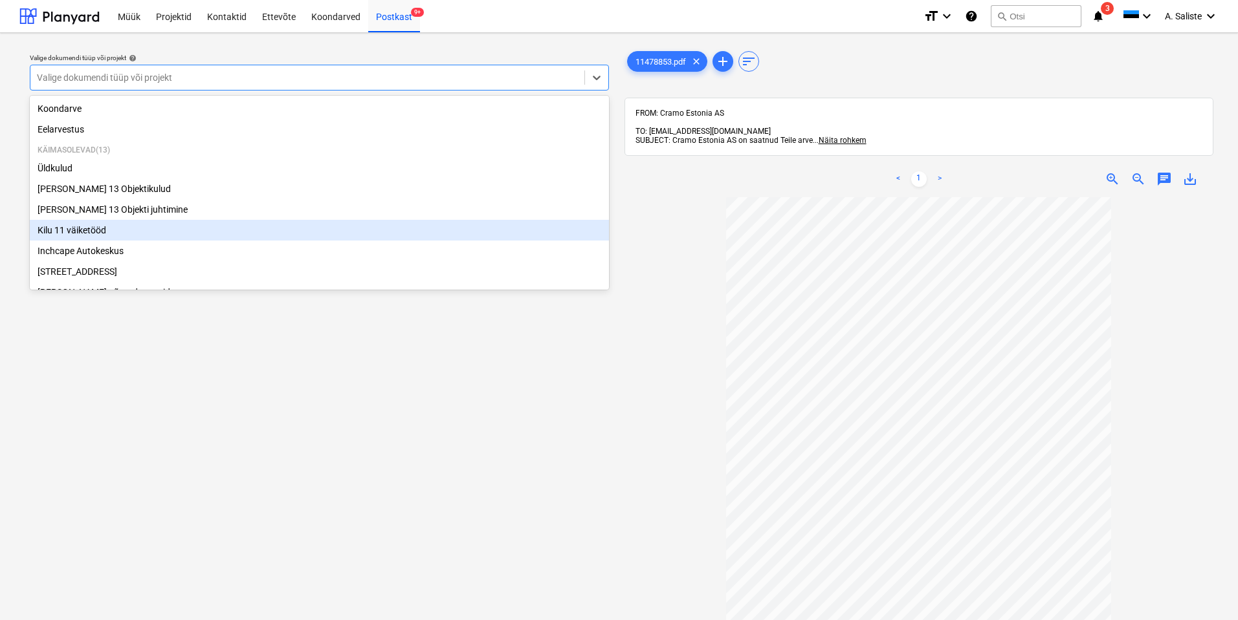
scroll to position [221, 0]
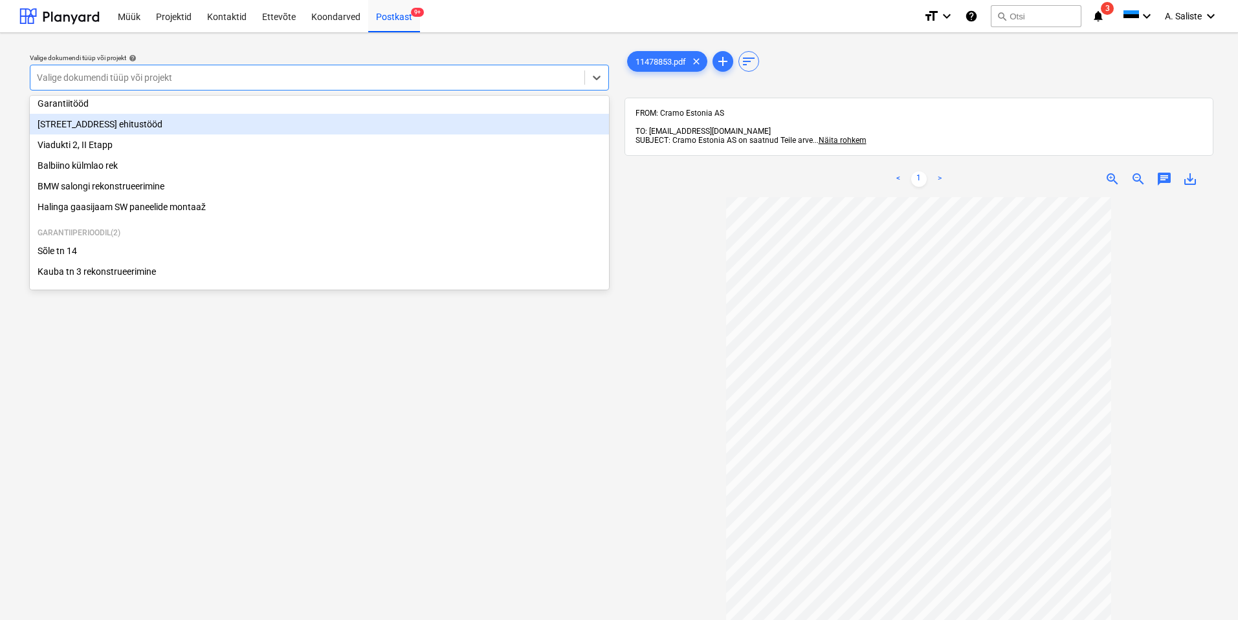
click at [147, 126] on div "[STREET_ADDRESS] ehitustööd" at bounding box center [319, 124] width 579 height 21
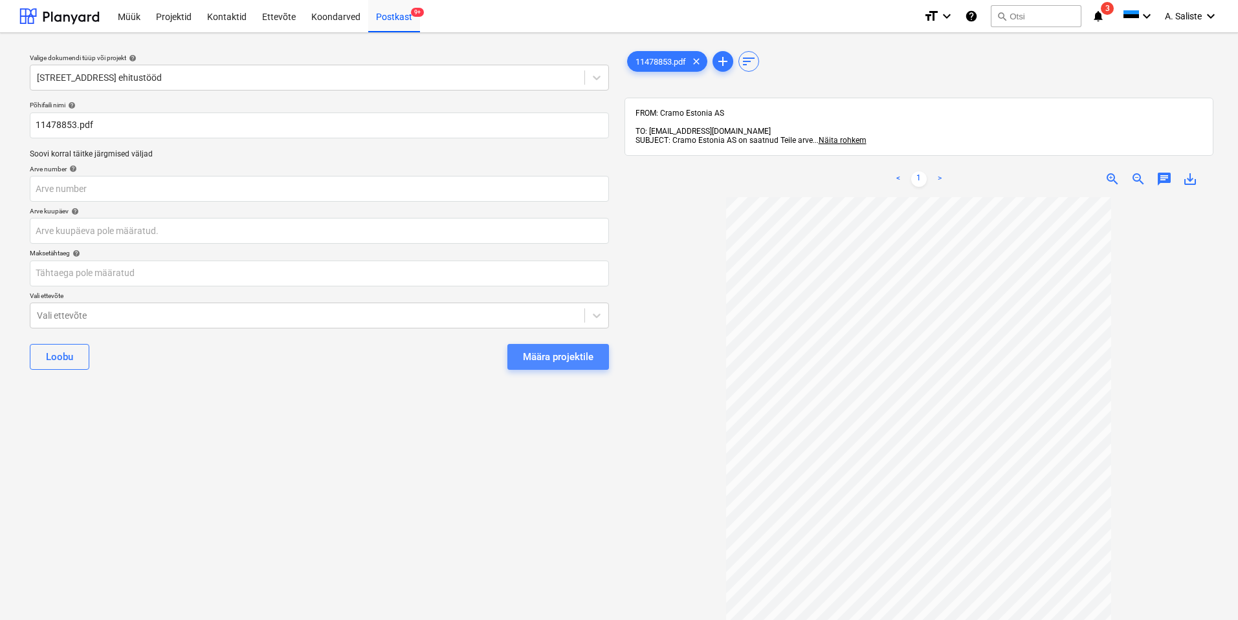
click at [551, 355] on div "Määra projektile" at bounding box center [558, 357] width 71 height 17
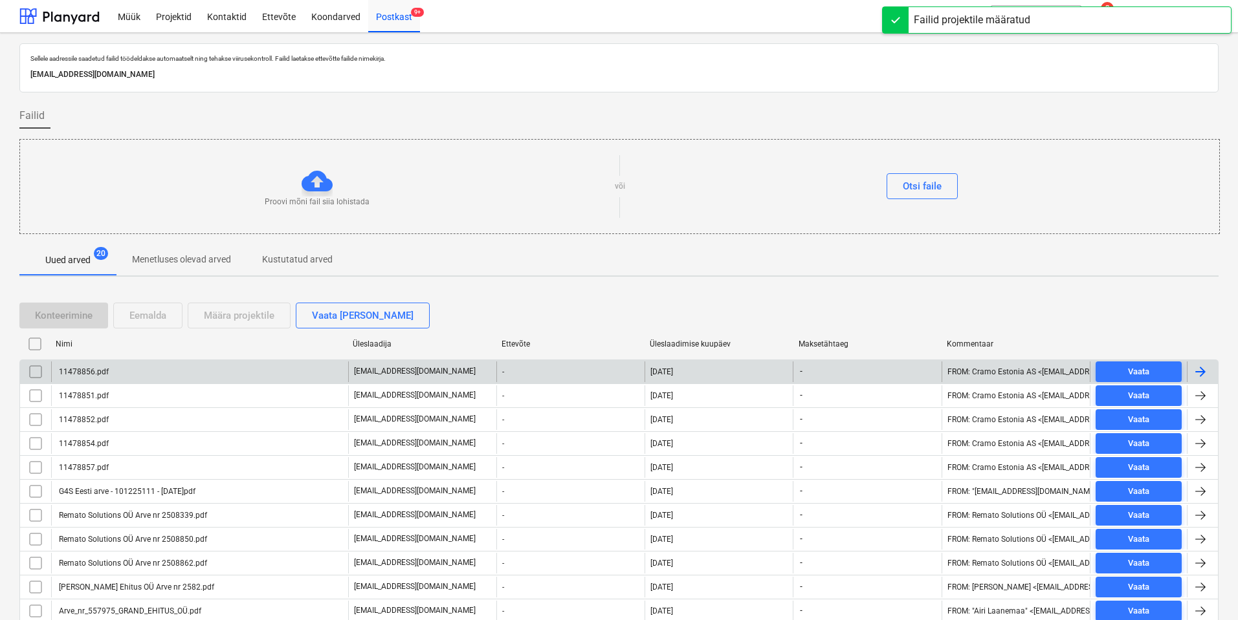
click at [188, 364] on div "11478856.pdf" at bounding box center [199, 372] width 297 height 21
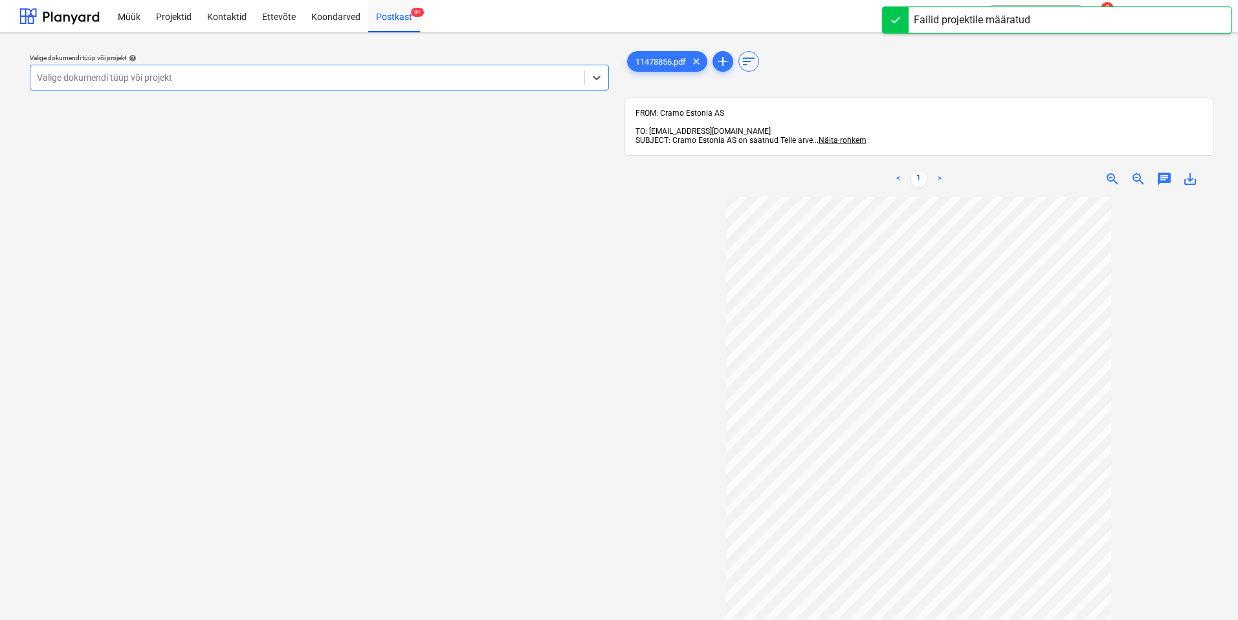
click at [555, 83] on div at bounding box center [307, 77] width 541 height 13
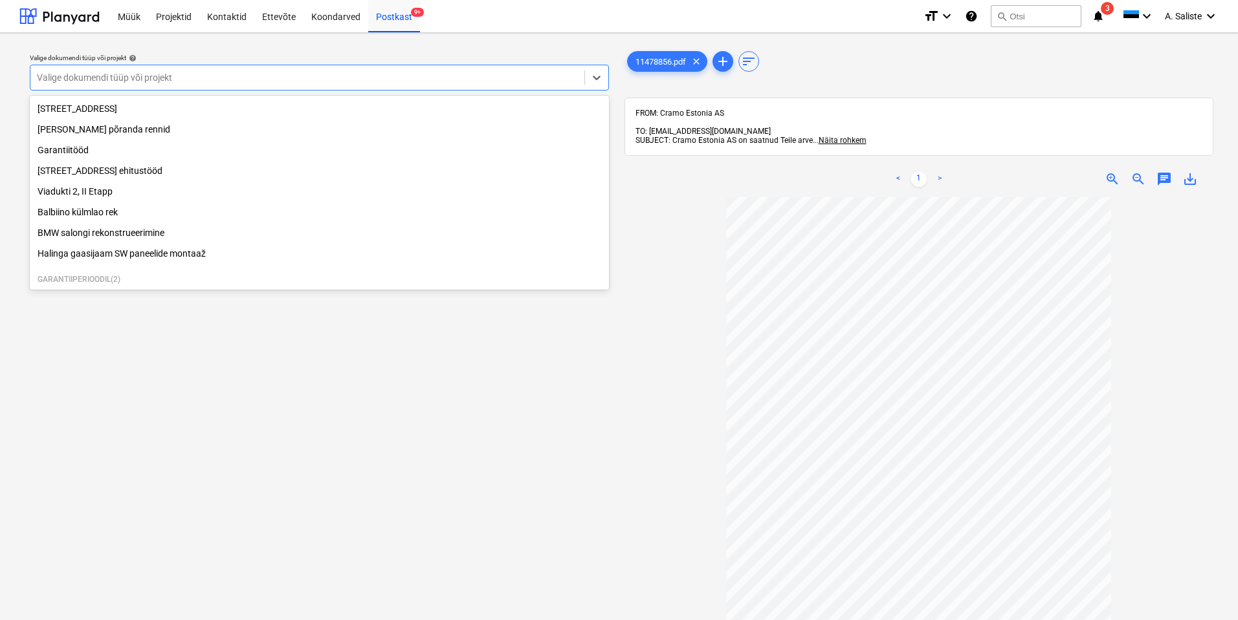
scroll to position [221, 0]
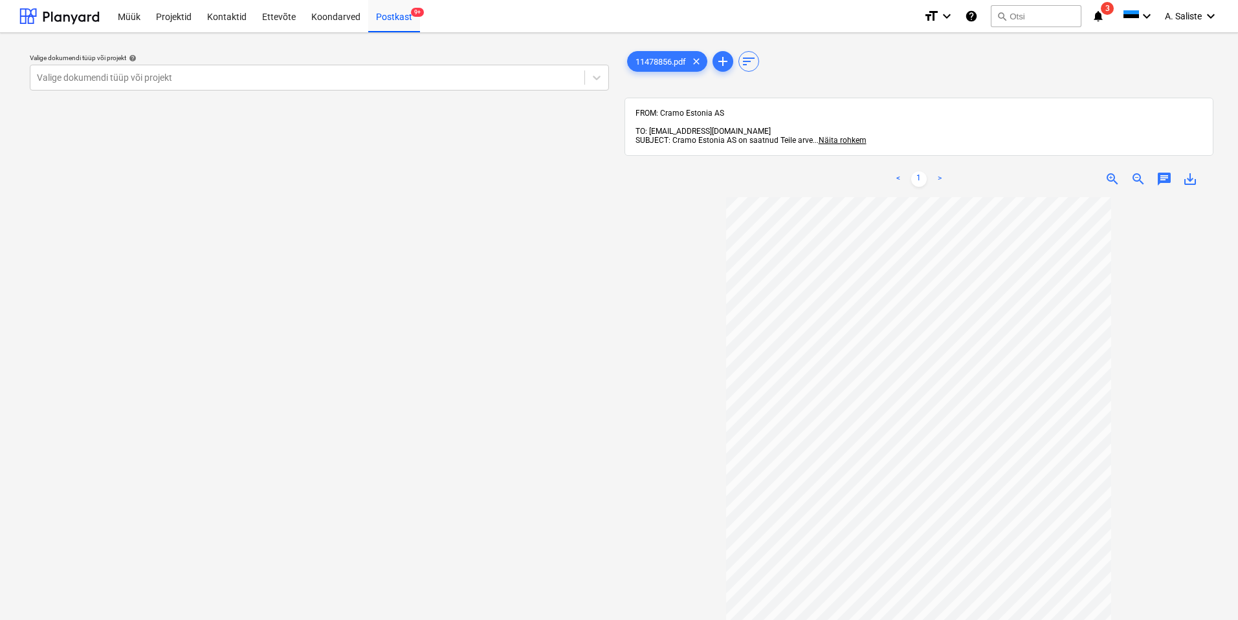
drag, startPoint x: 148, startPoint y: 441, endPoint x: 81, endPoint y: 100, distance: 347.5
click at [148, 439] on div "Valige dokumendi tüüp või projekt help Valige dokumendi tüüp või projekt" at bounding box center [319, 414] width 600 height 743
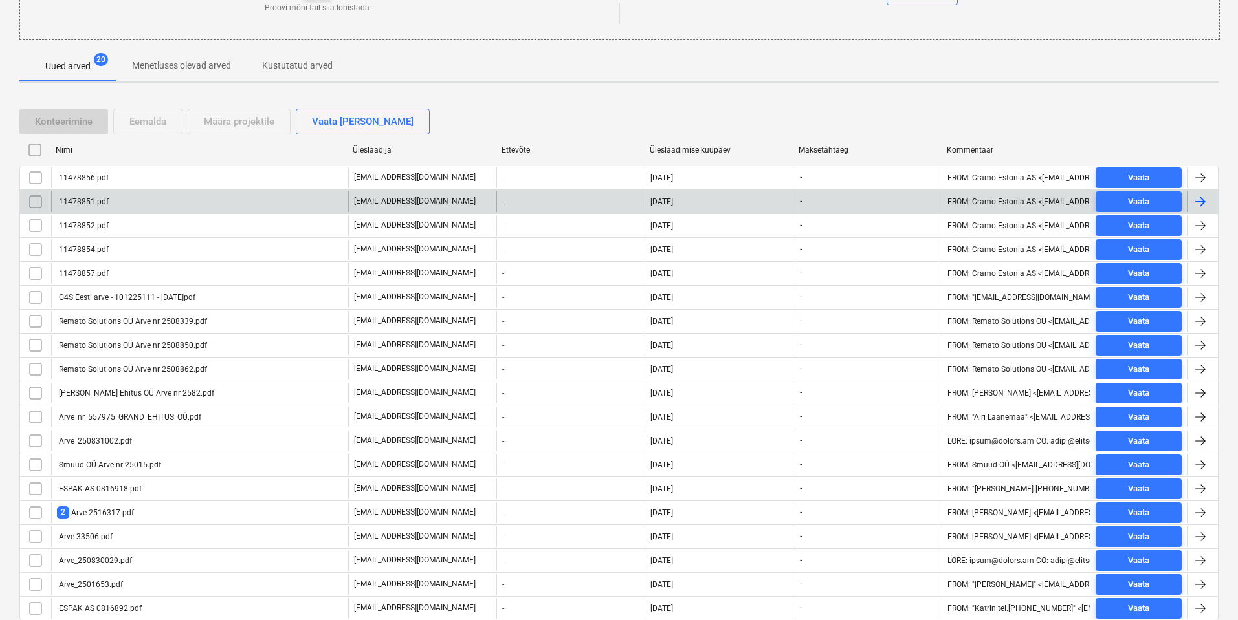
click at [216, 205] on div "11478851.pdf" at bounding box center [199, 201] width 297 height 21
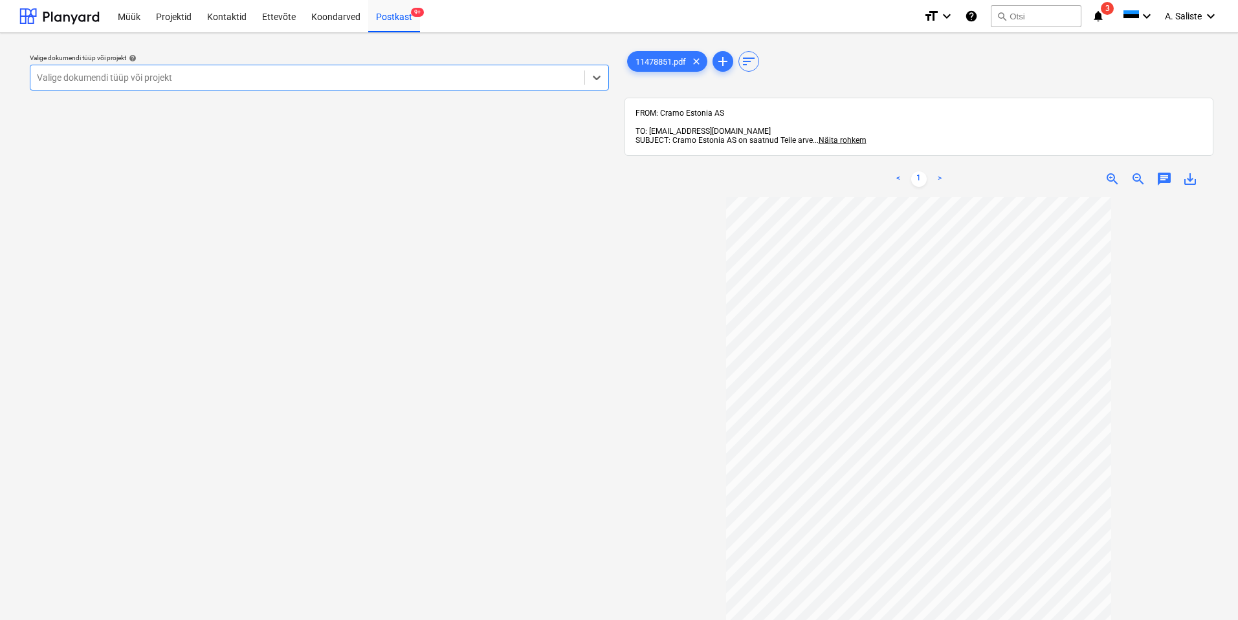
click at [476, 67] on div "Valige dokumendi tüüp või projekt" at bounding box center [319, 78] width 579 height 26
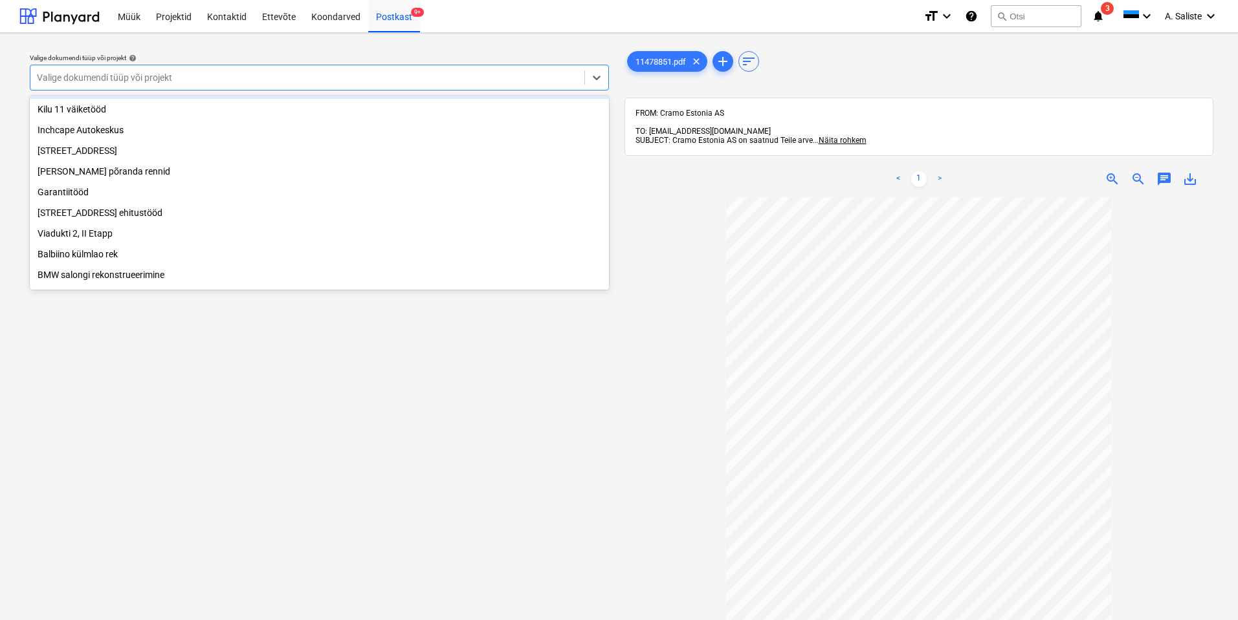
scroll to position [129, 0]
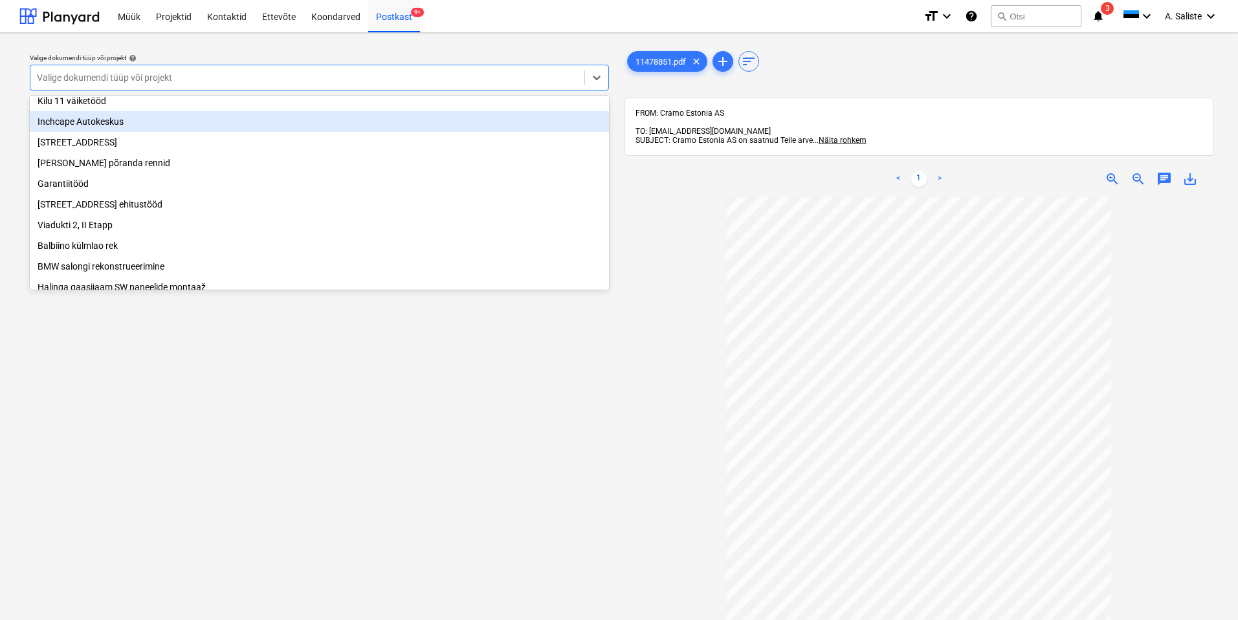
click at [160, 130] on div "Inchcape Autokeskus" at bounding box center [319, 121] width 579 height 21
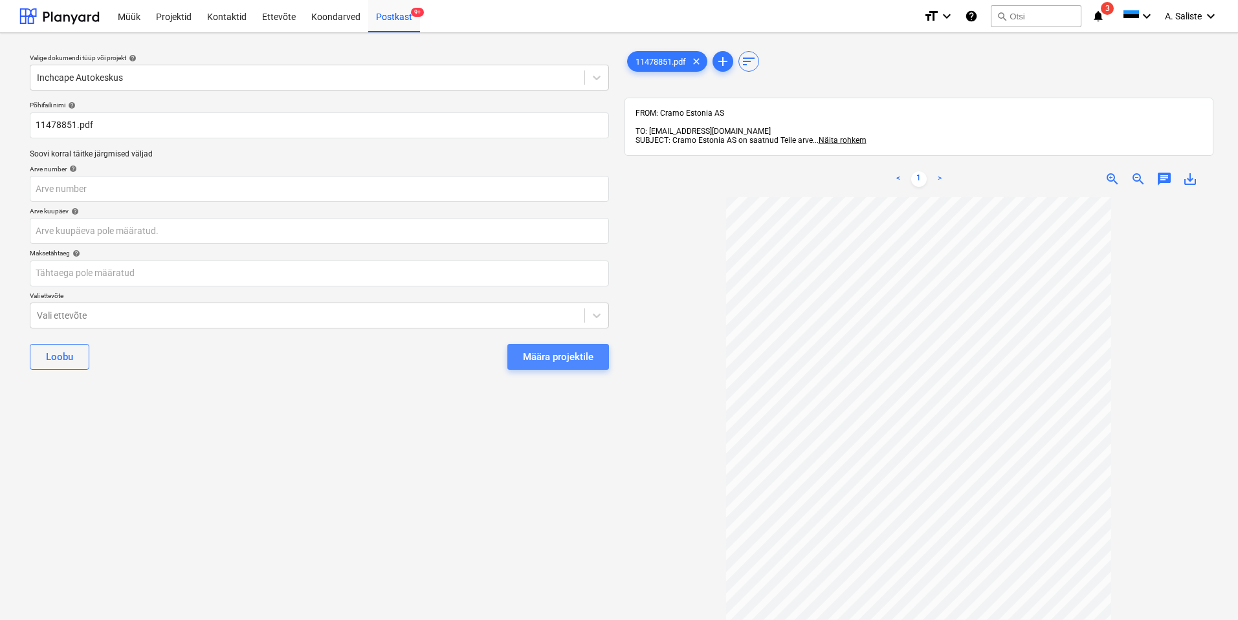
click at [538, 361] on div "Määra projektile" at bounding box center [558, 357] width 71 height 17
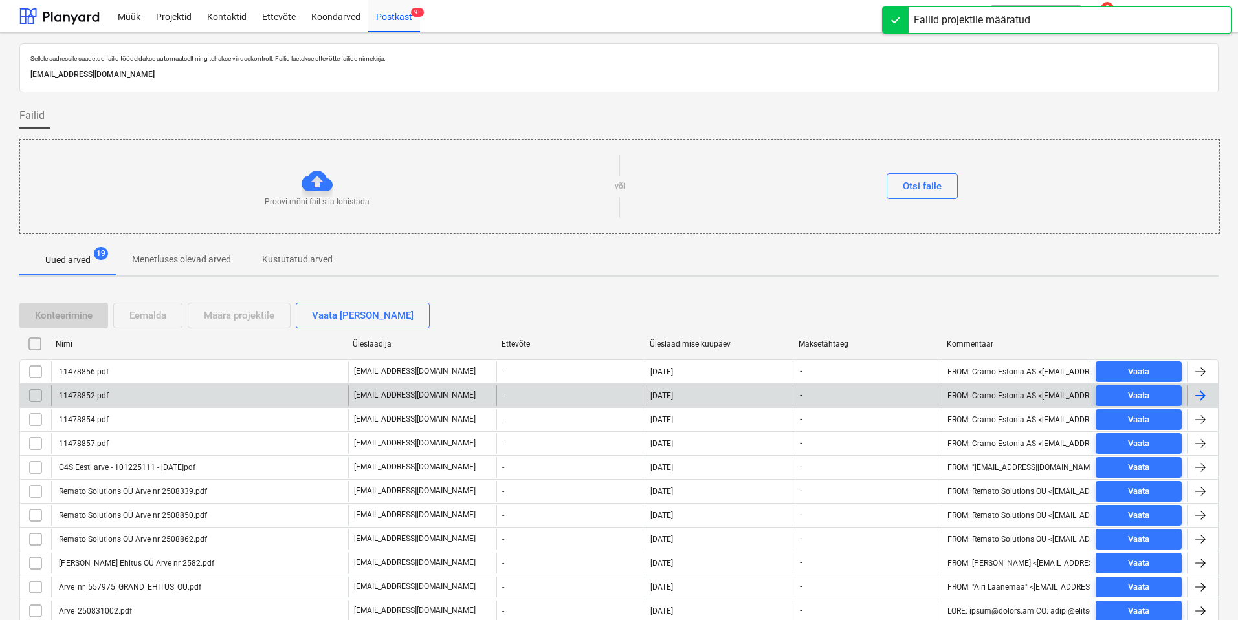
click at [147, 389] on div "11478852.pdf" at bounding box center [199, 396] width 297 height 21
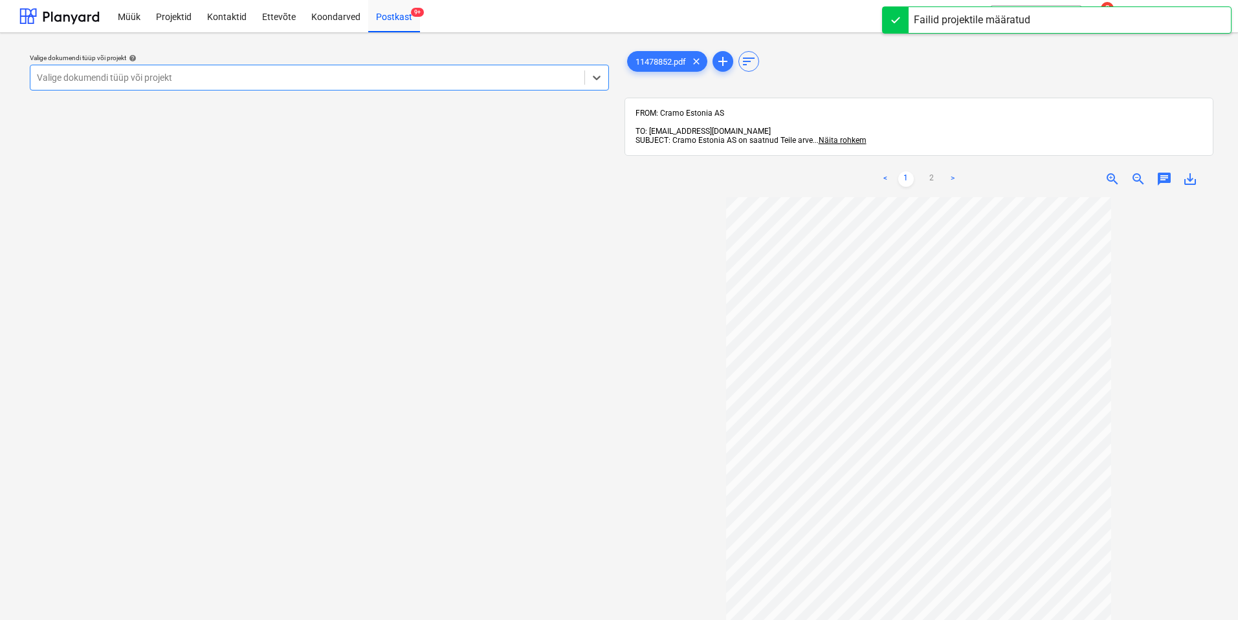
click at [570, 82] on div at bounding box center [307, 77] width 541 height 13
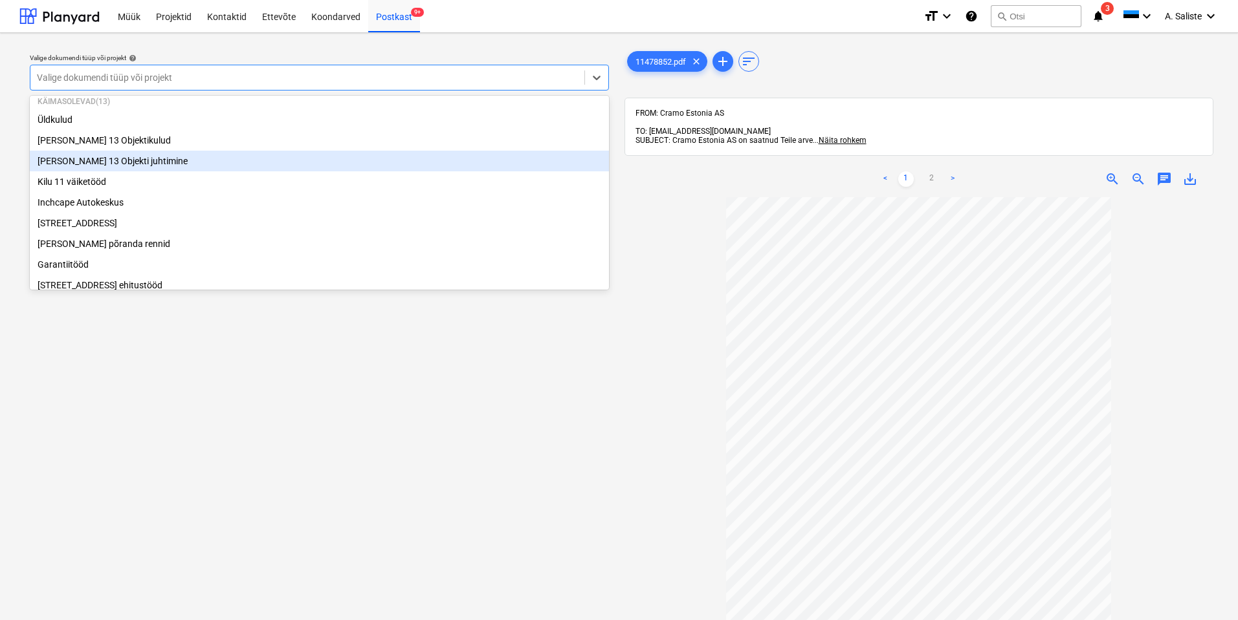
scroll to position [65, 0]
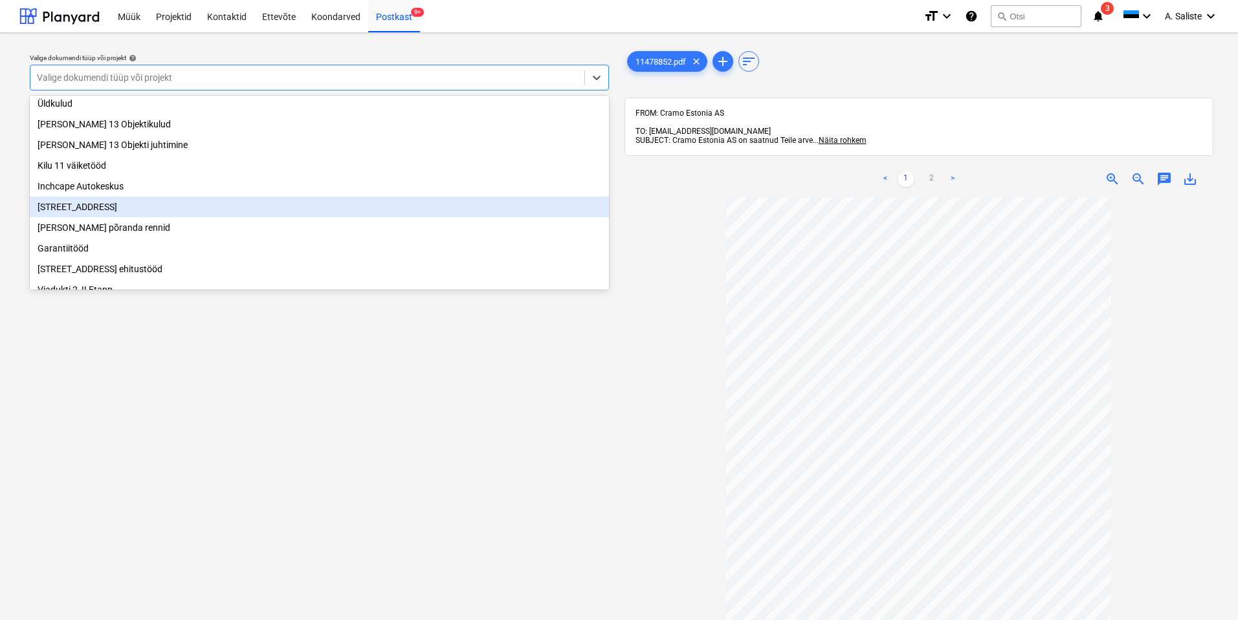
click at [153, 214] on div "[STREET_ADDRESS]" at bounding box center [319, 207] width 579 height 21
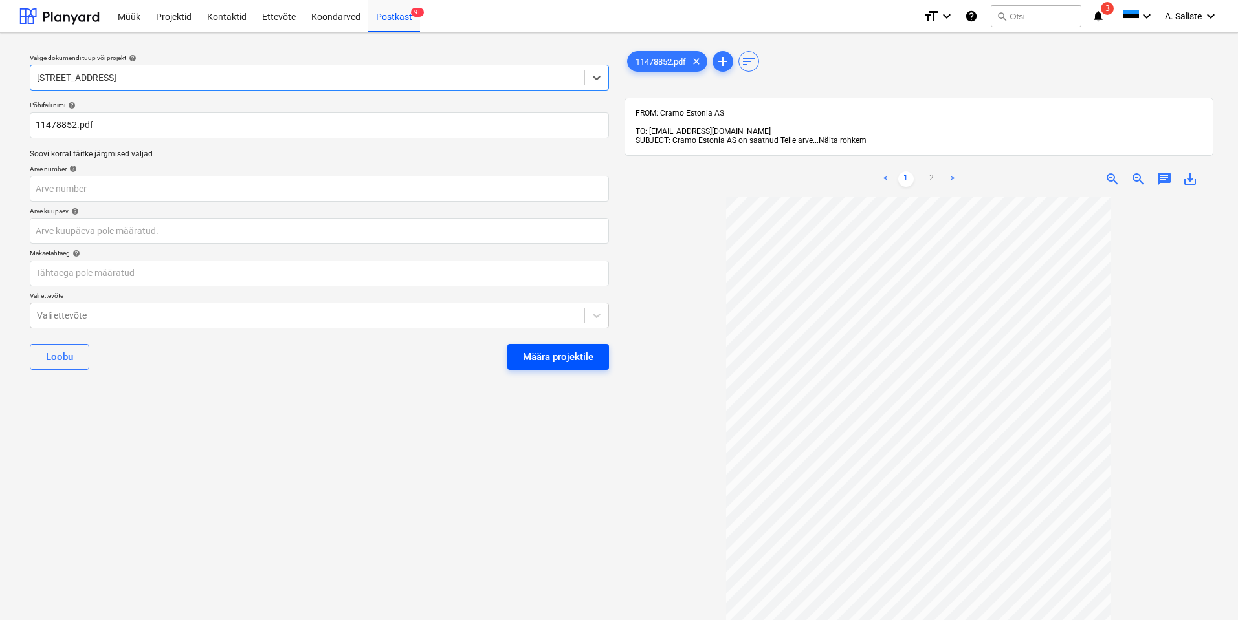
click at [522, 350] on button "Määra projektile" at bounding box center [558, 357] width 102 height 26
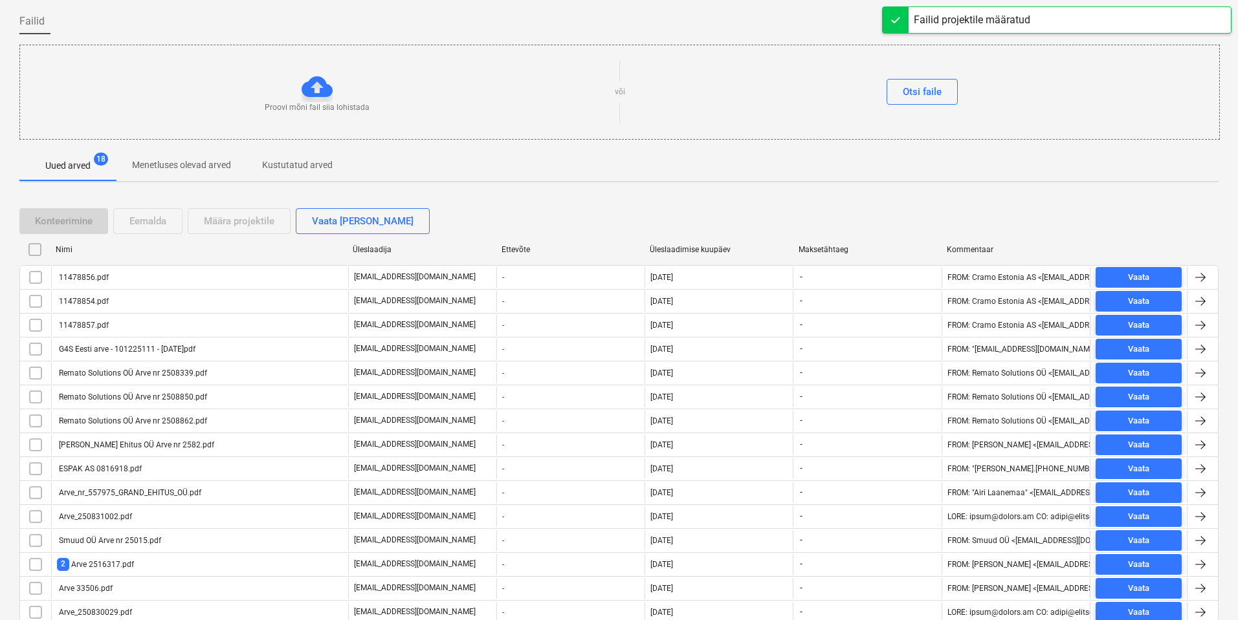
scroll to position [129, 0]
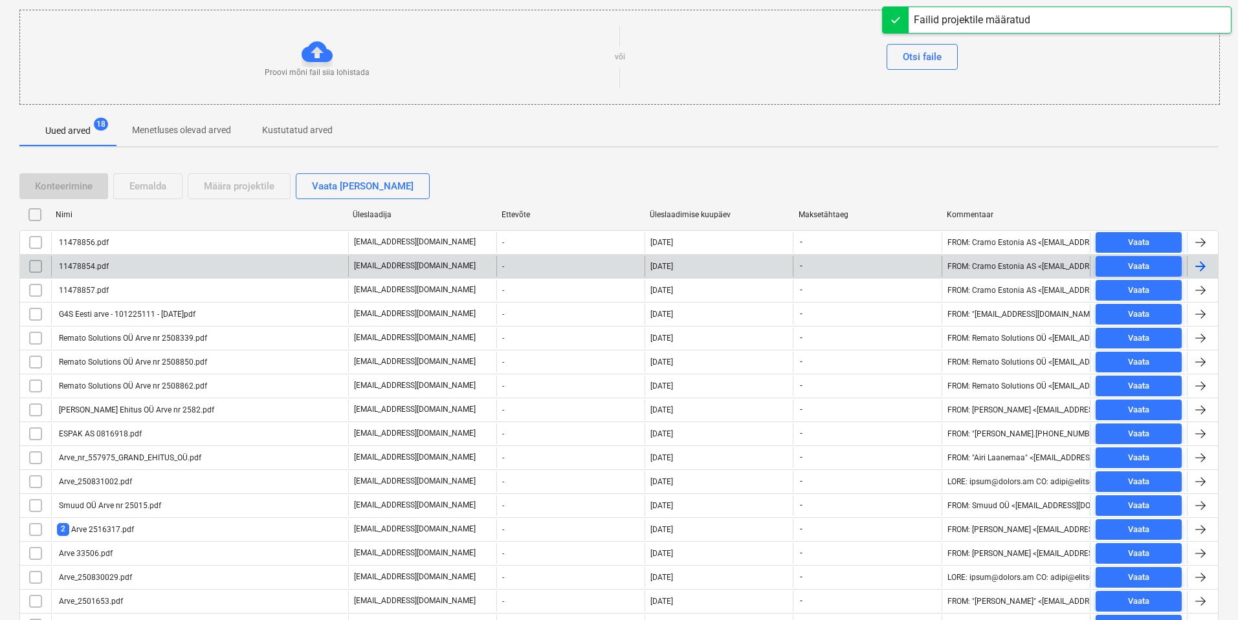
click at [94, 270] on div "11478854.pdf" at bounding box center [83, 266] width 52 height 9
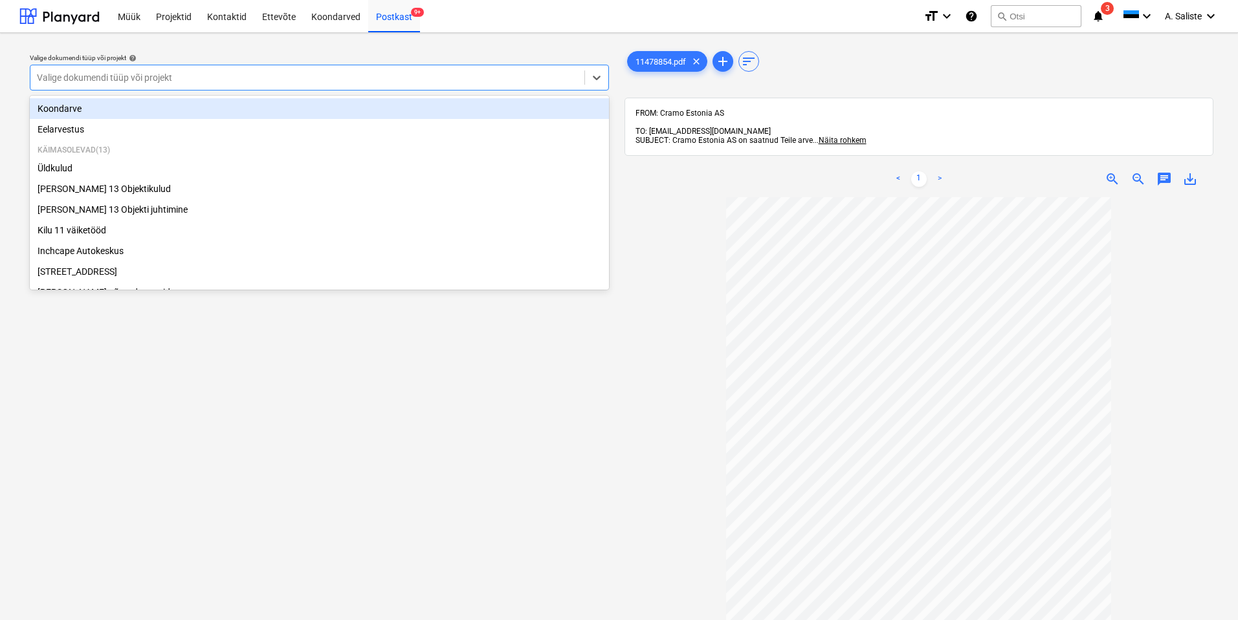
click at [467, 73] on div at bounding box center [307, 77] width 541 height 13
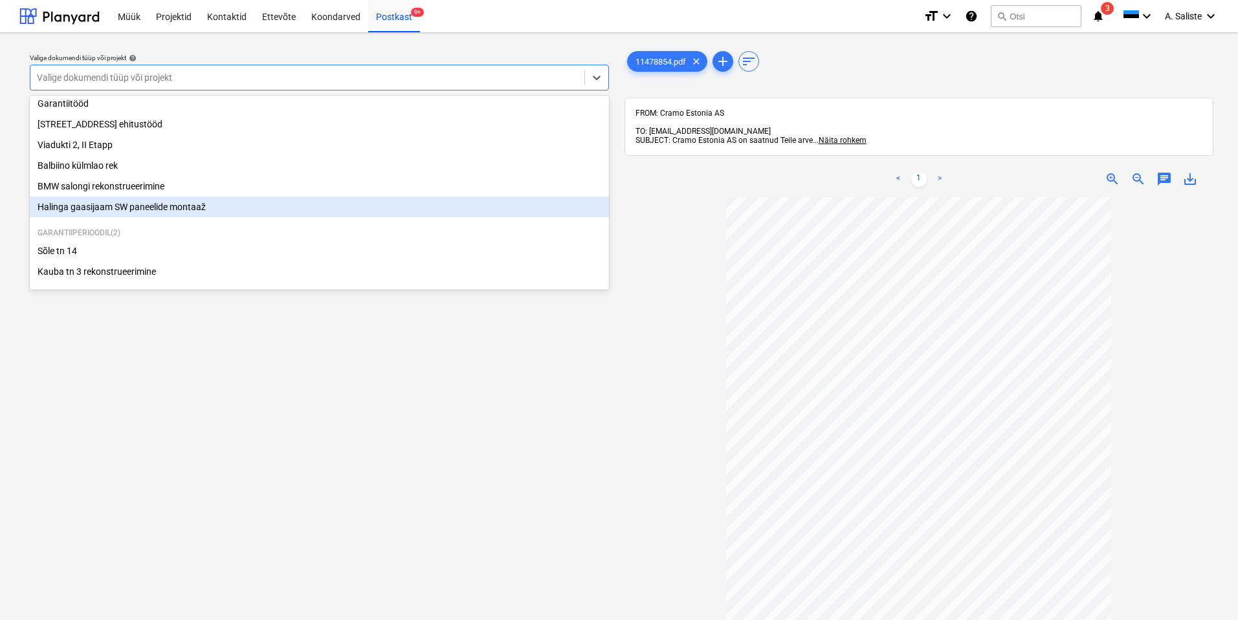
scroll to position [221, 0]
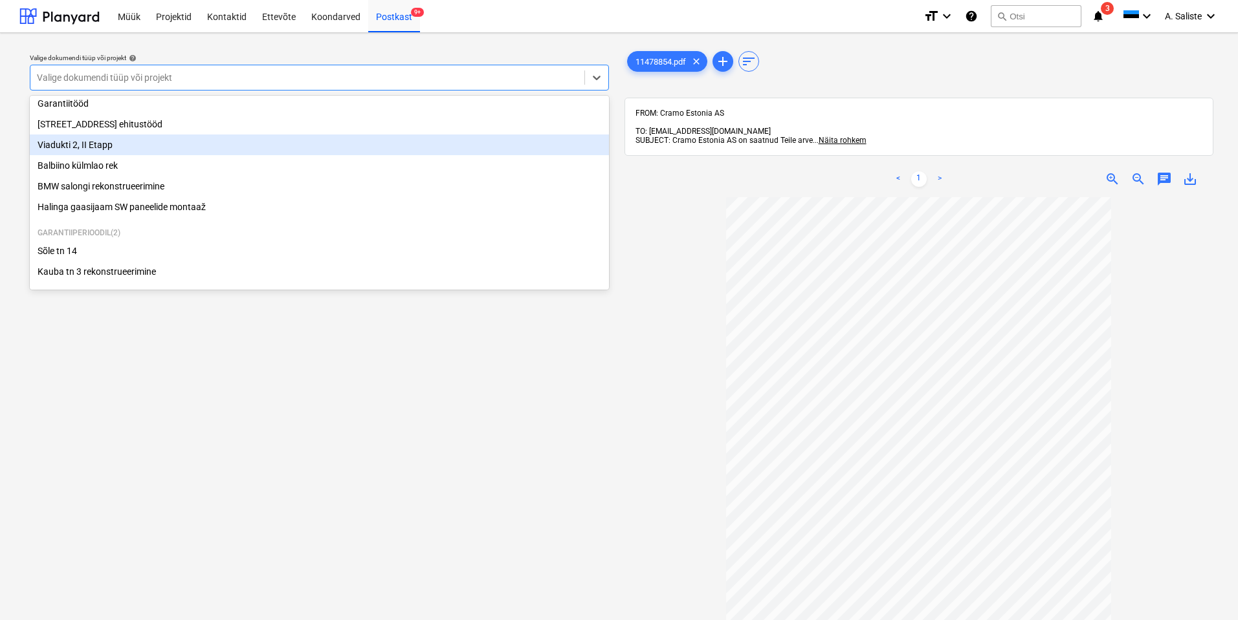
click at [138, 141] on div "Viadukti 2, II Etapp" at bounding box center [319, 145] width 579 height 21
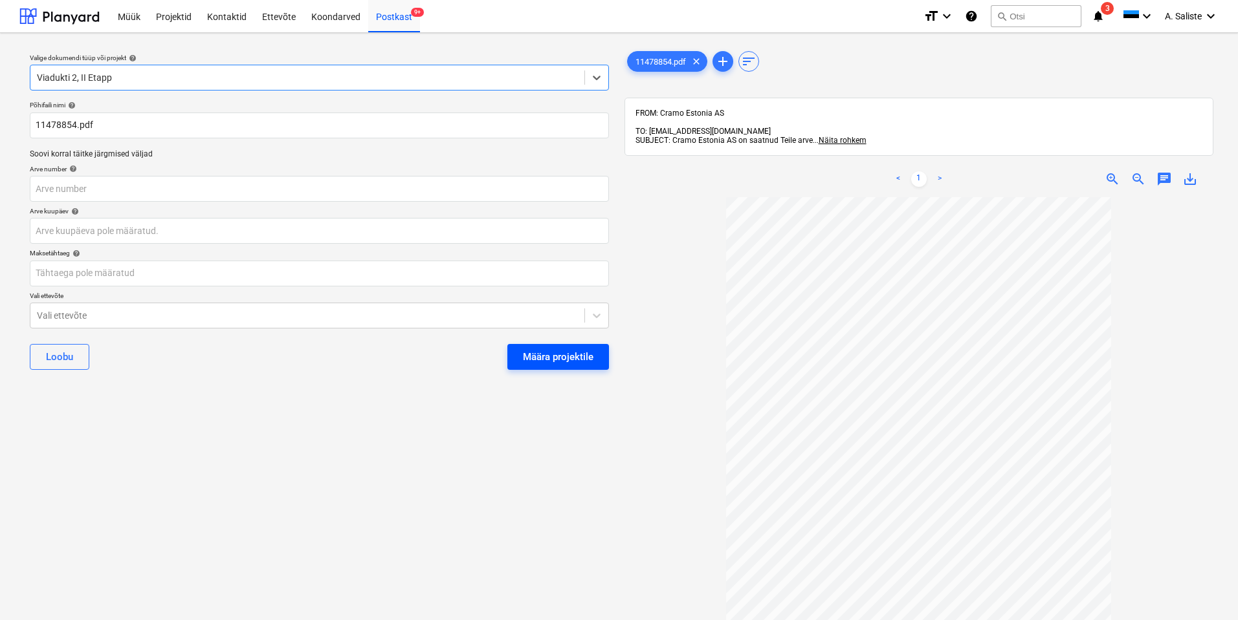
click at [524, 355] on div "Määra projektile" at bounding box center [558, 357] width 71 height 17
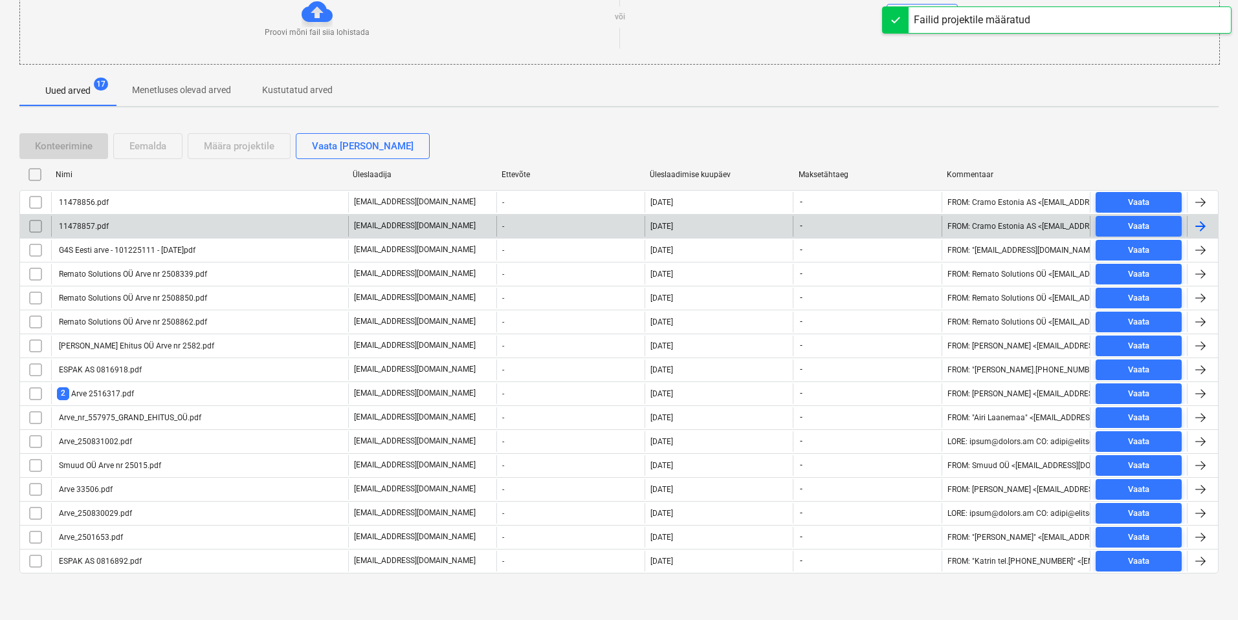
click at [180, 234] on div "11478857.pdf" at bounding box center [199, 226] width 297 height 21
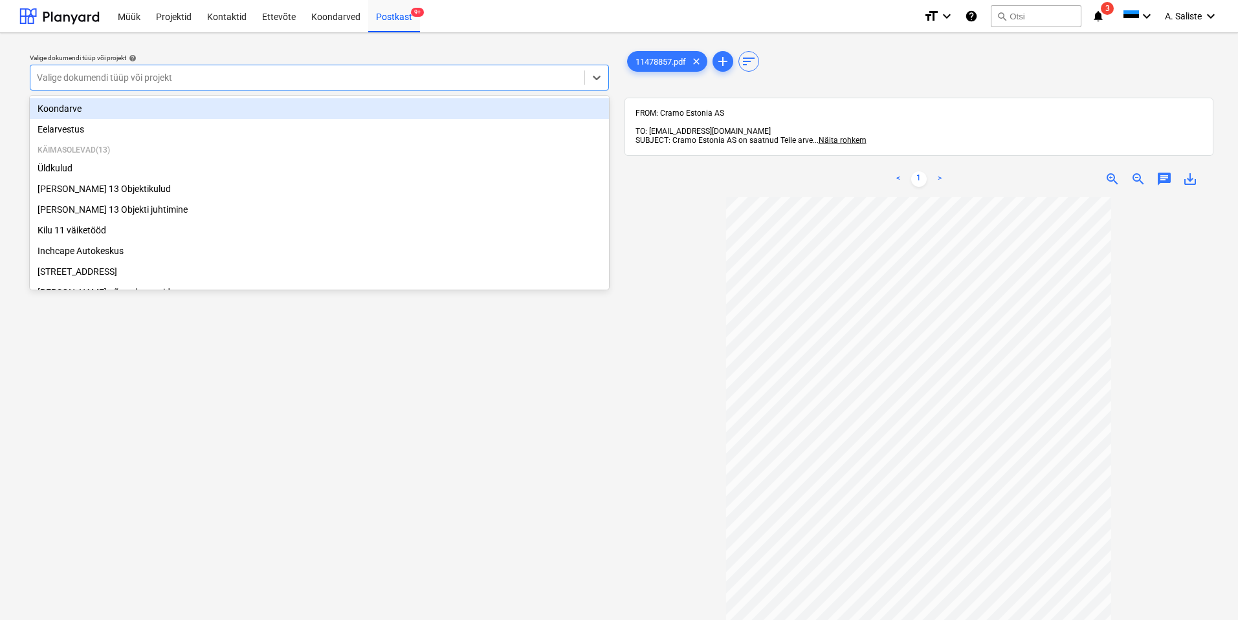
click at [563, 72] on div at bounding box center [307, 77] width 541 height 13
click at [546, 438] on div "Valige dokumendi tüüp või projekt help option Koondarve focused, 1 of 17. 17 re…" at bounding box center [319, 414] width 600 height 743
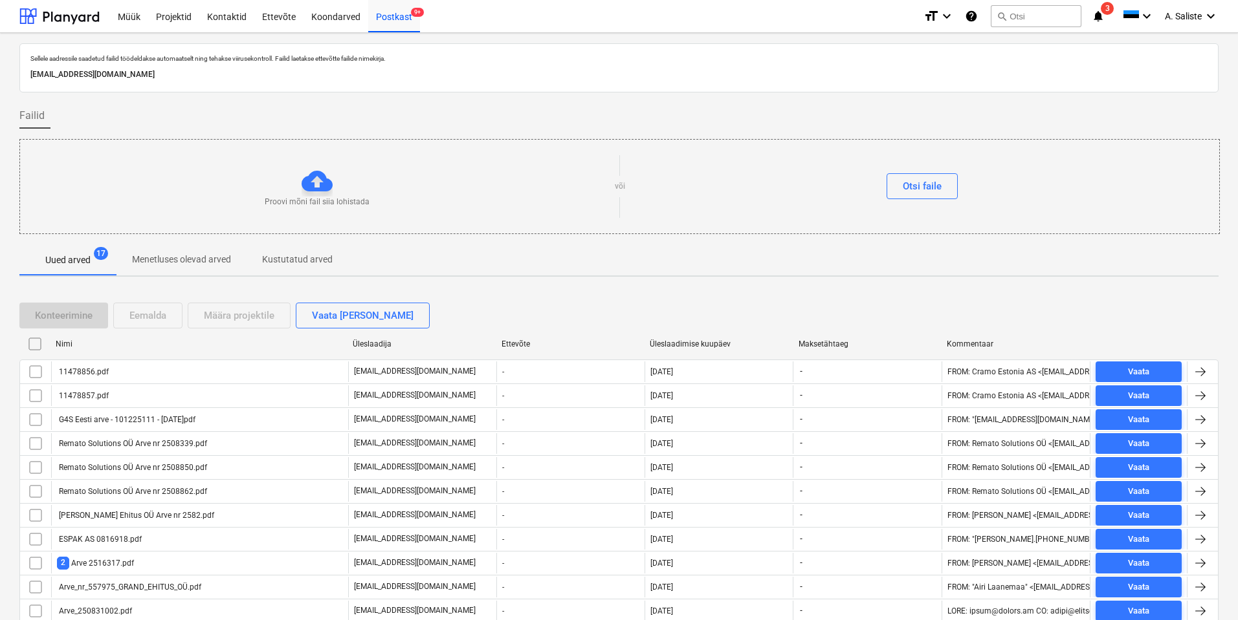
scroll to position [169, 0]
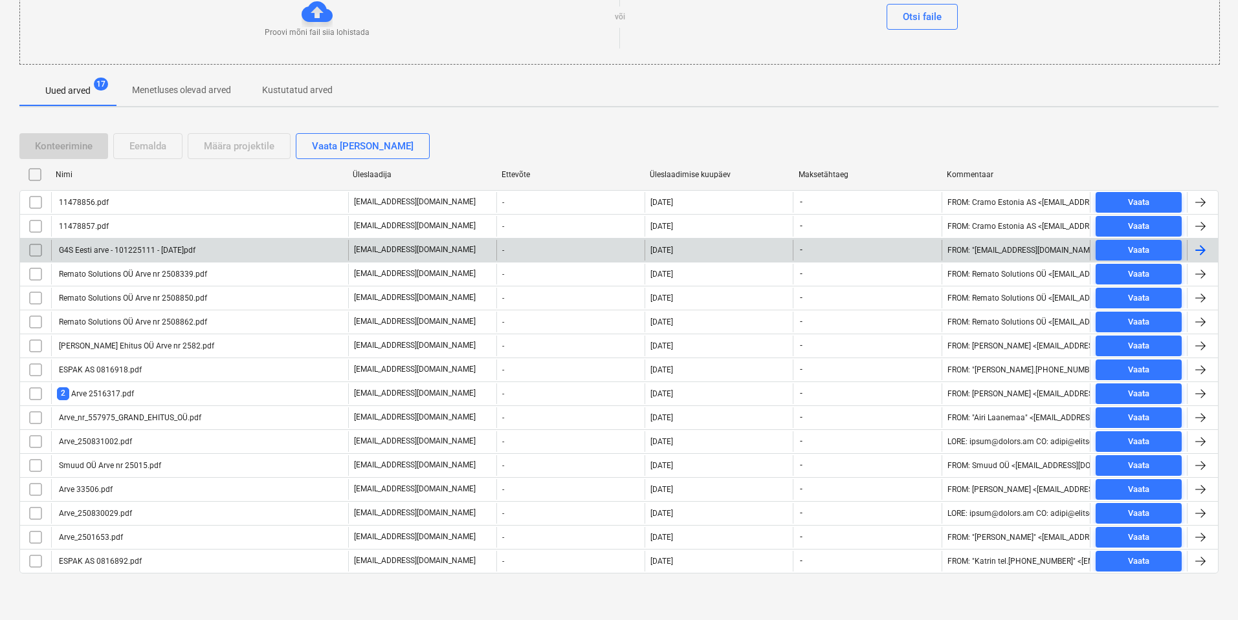
click at [117, 256] on div "G4S Eesti arve - 101225111 - [DATE]pdf" at bounding box center [199, 250] width 297 height 21
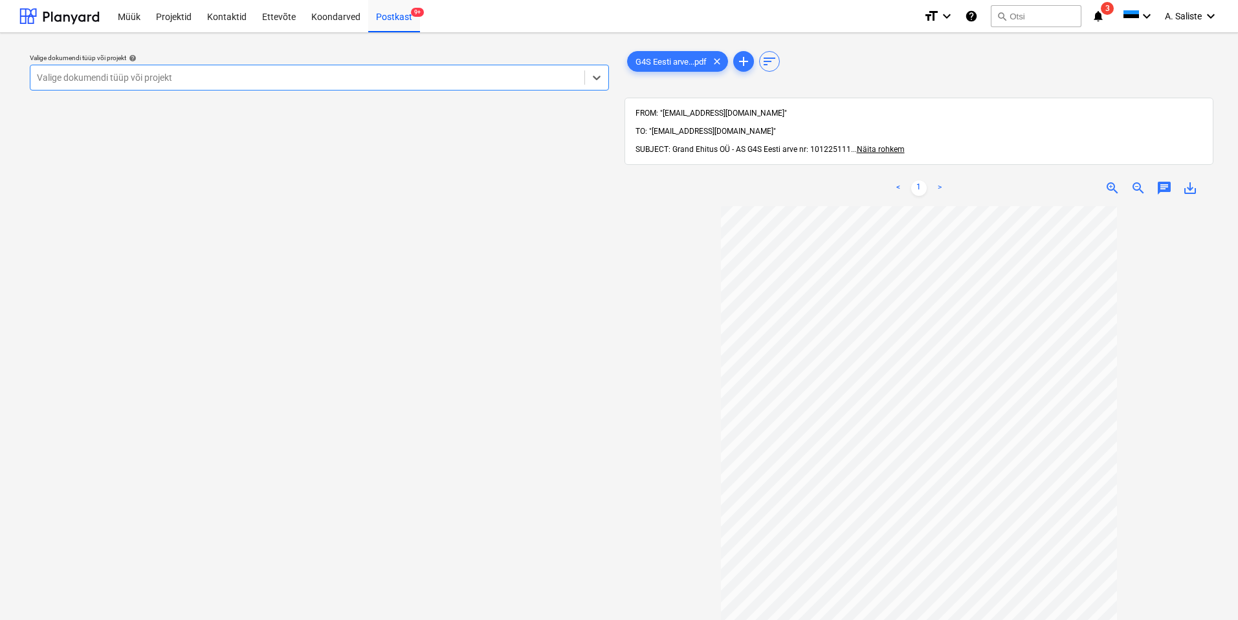
click at [461, 81] on div at bounding box center [307, 77] width 541 height 13
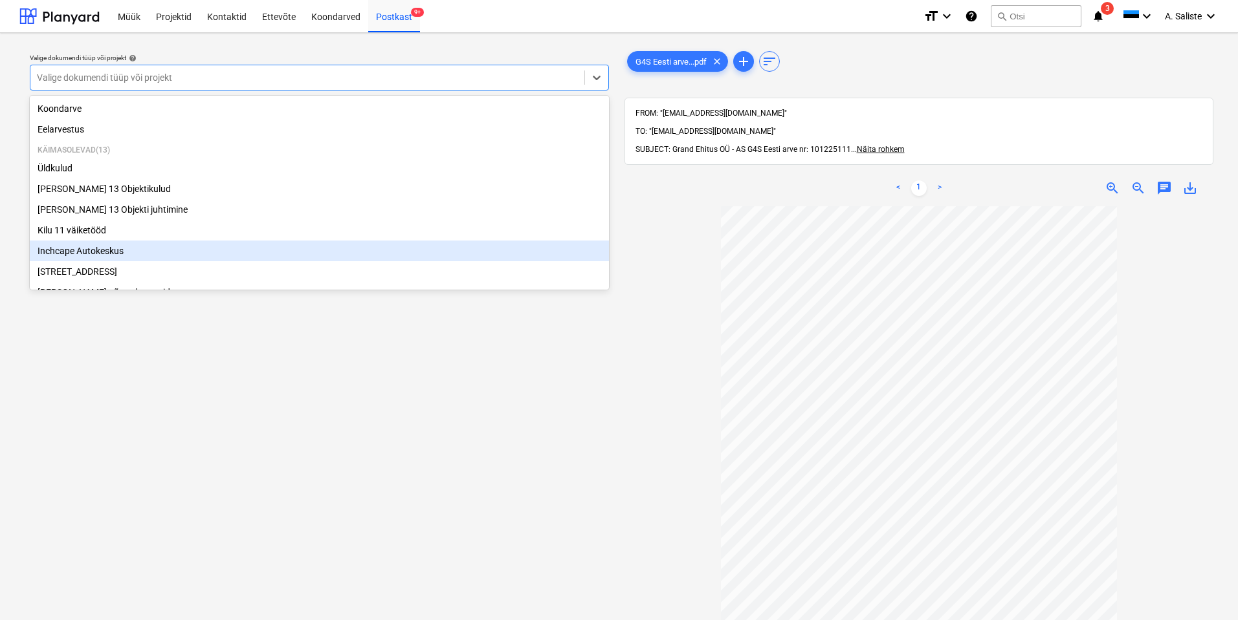
click at [99, 250] on div "Inchcape Autokeskus" at bounding box center [319, 251] width 579 height 21
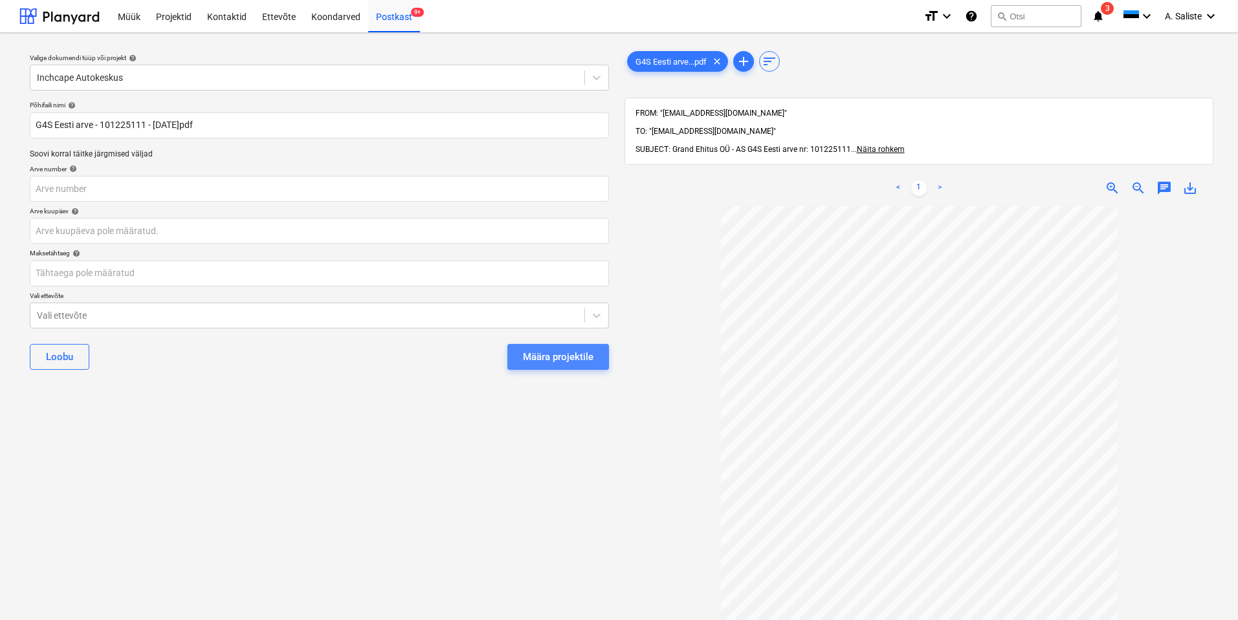
click at [547, 350] on div "Määra projektile" at bounding box center [558, 357] width 71 height 17
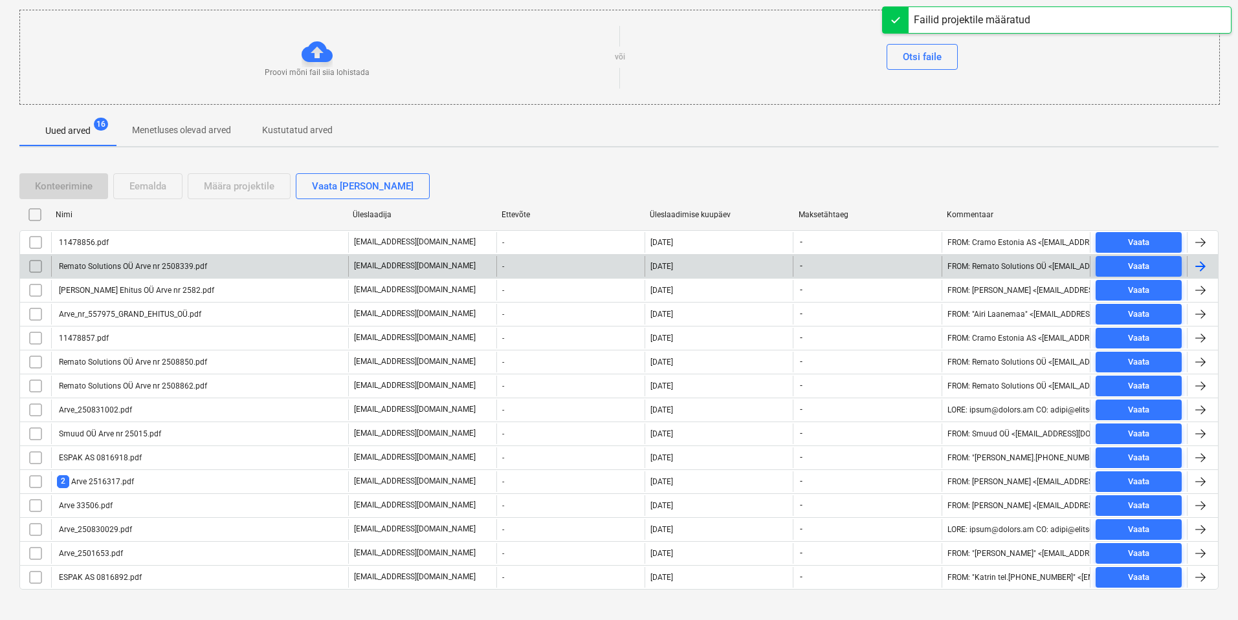
click at [143, 271] on div "Remato Solutions OÜ Arve nr 2508339.pdf" at bounding box center [199, 266] width 297 height 21
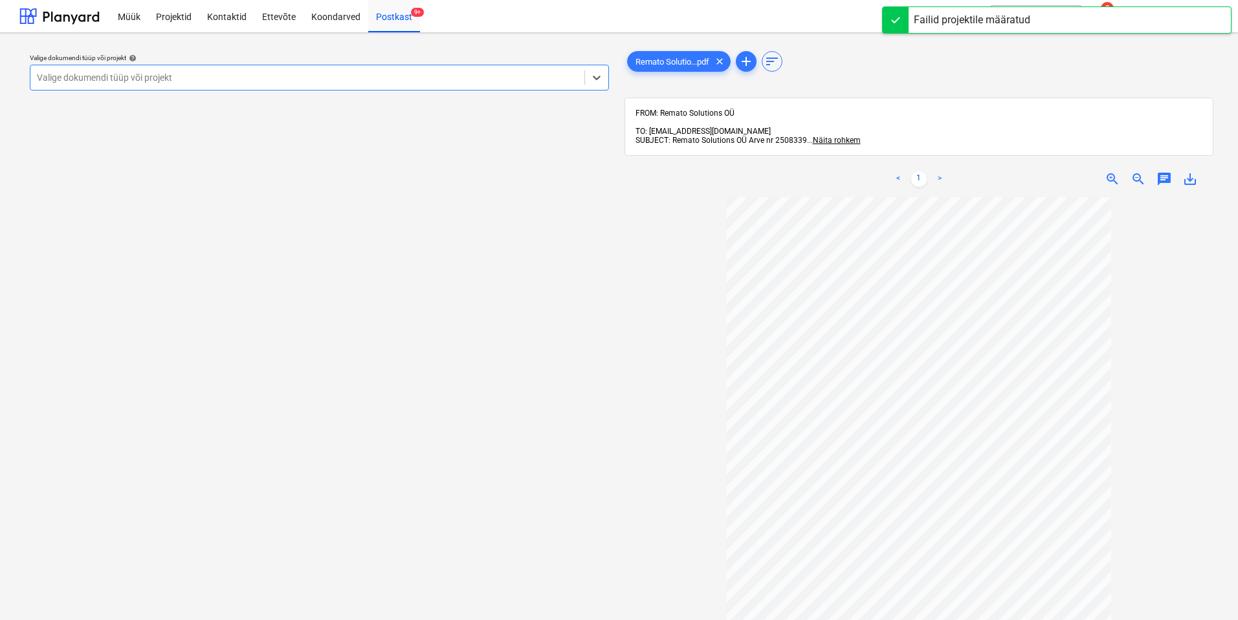
click at [490, 74] on div at bounding box center [307, 77] width 541 height 13
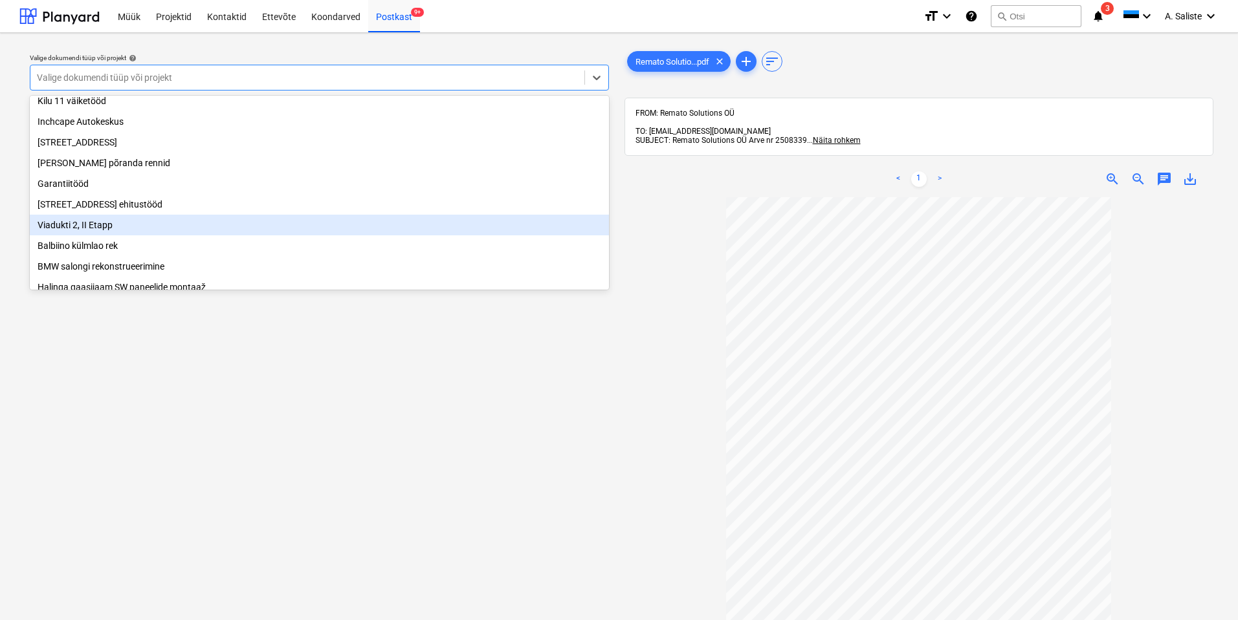
scroll to position [221, 0]
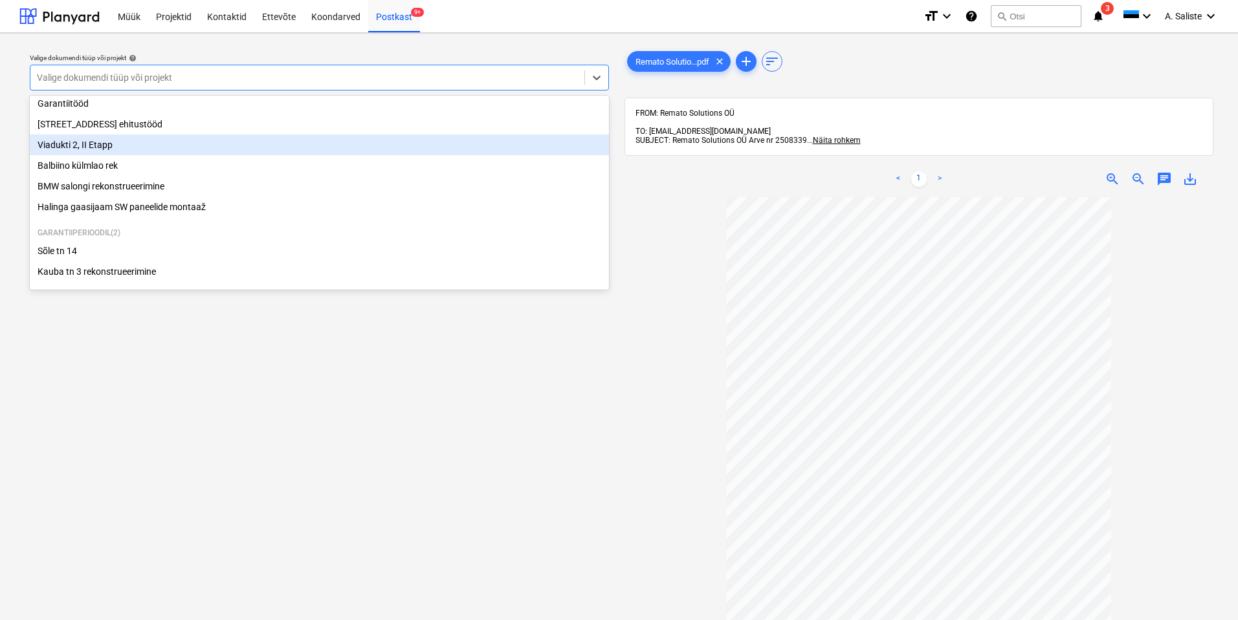
click at [115, 140] on div "Viadukti 2, II Etapp" at bounding box center [319, 145] width 579 height 21
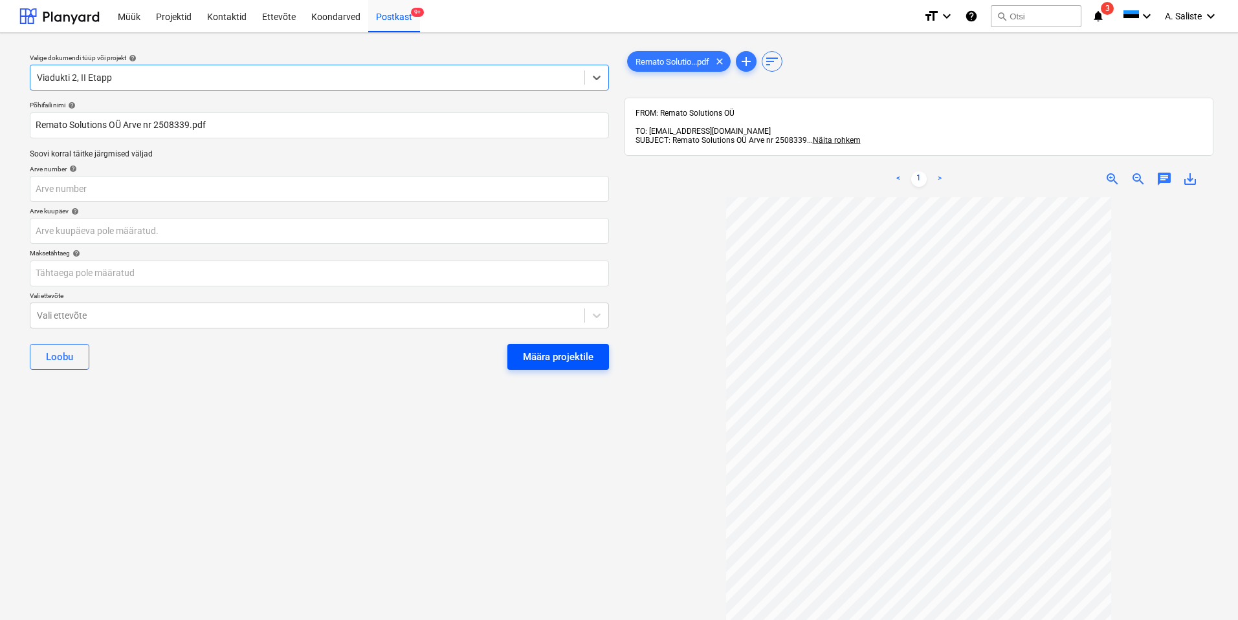
click at [551, 357] on div "Määra projektile" at bounding box center [558, 357] width 71 height 17
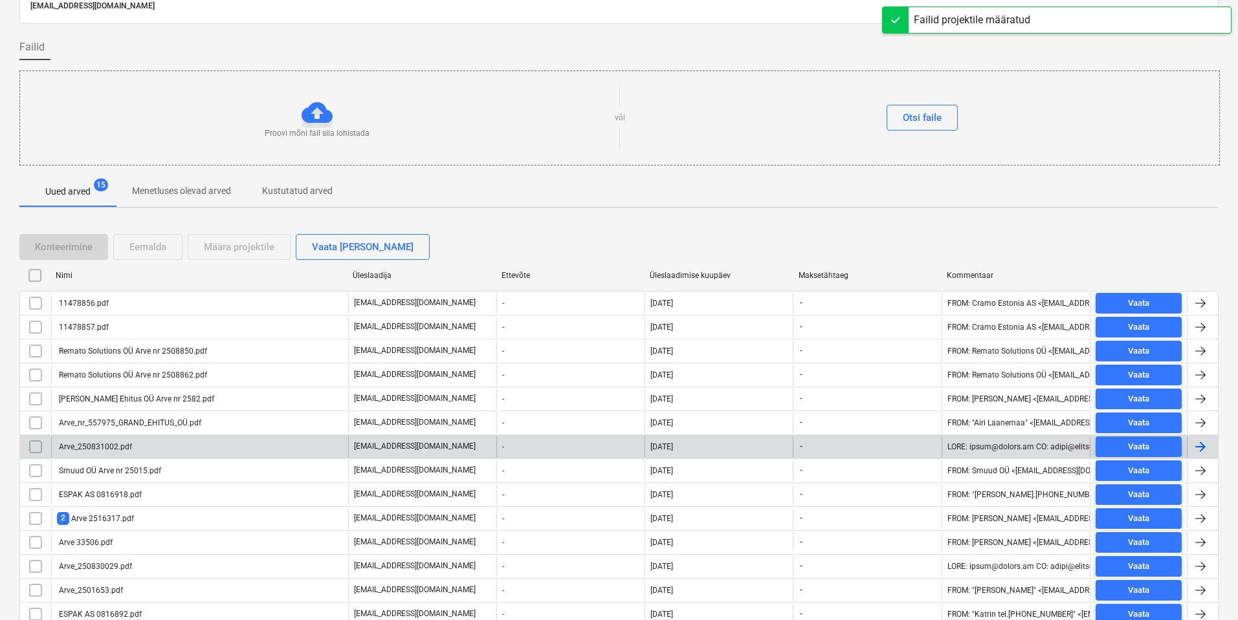
scroll to position [122, 0]
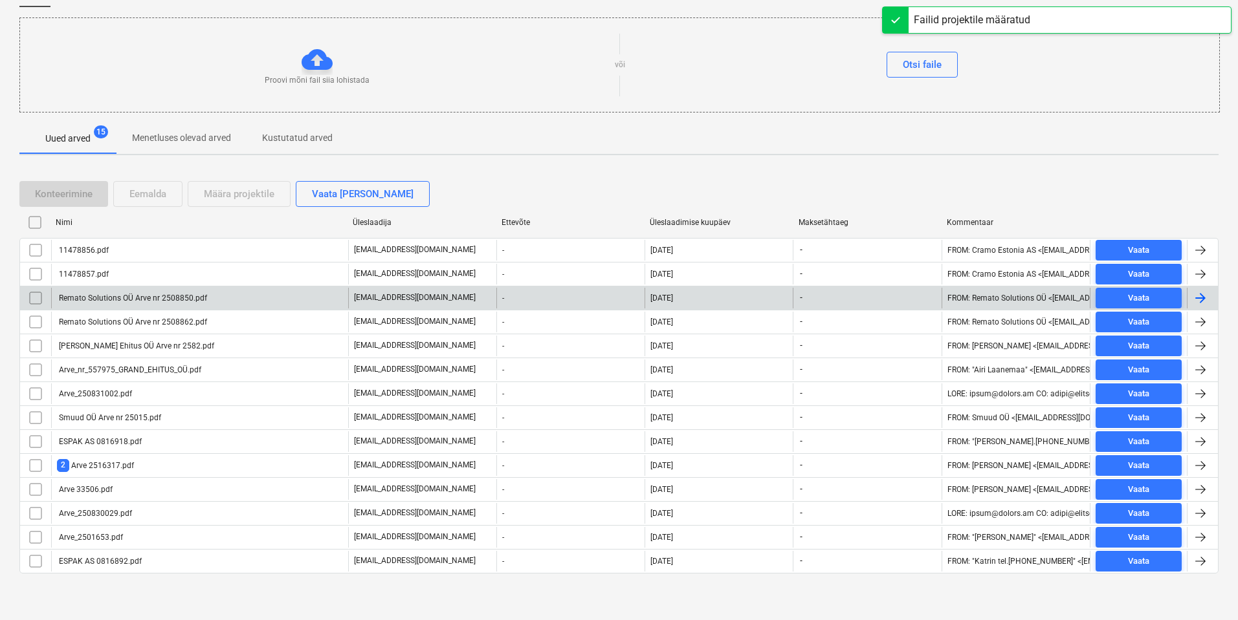
click at [102, 294] on div "Remato Solutions OÜ Arve nr 2508850.pdf" at bounding box center [132, 298] width 150 height 9
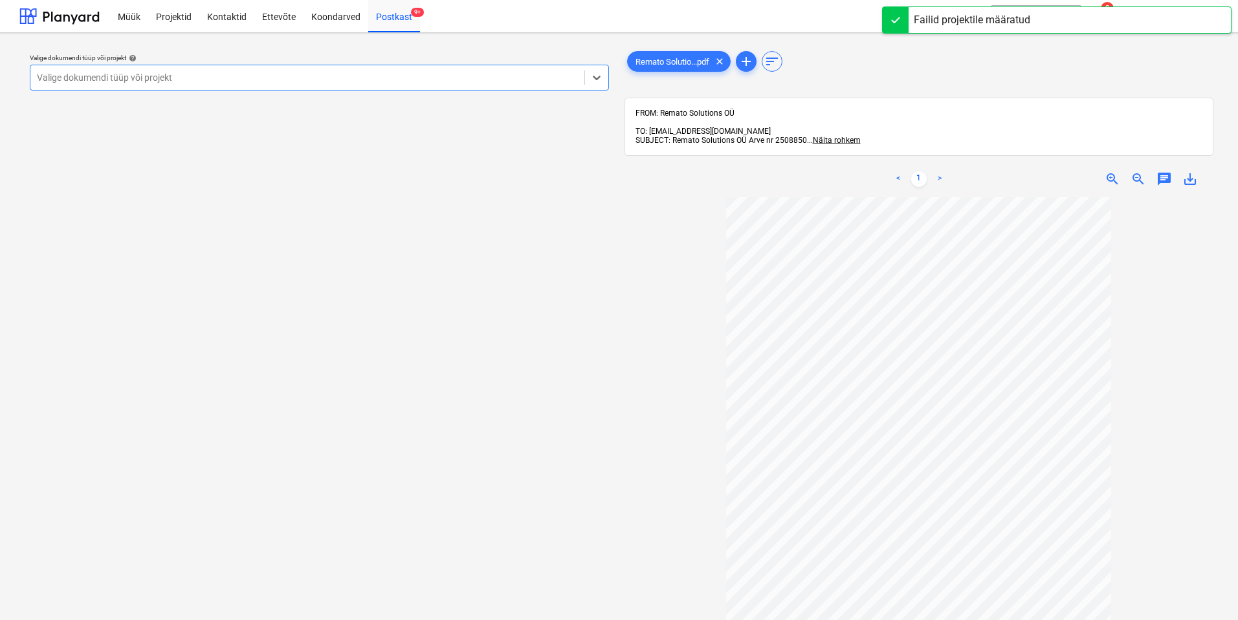
click at [489, 70] on div "Valige dokumendi tüüp või projekt" at bounding box center [307, 78] width 554 height 18
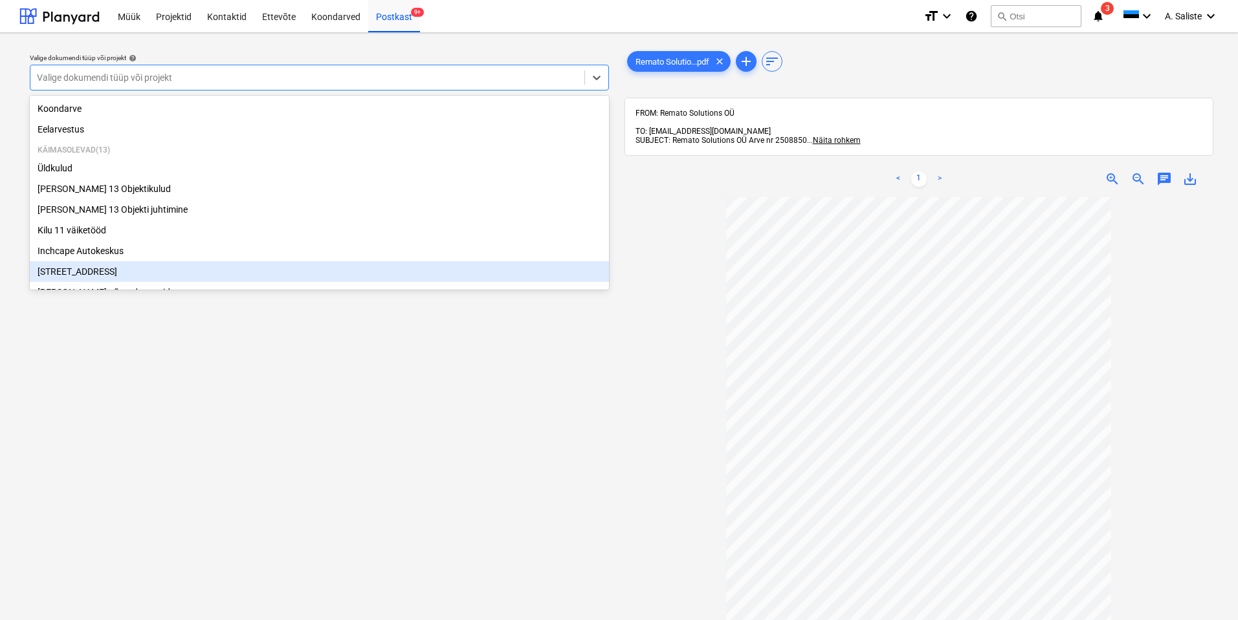
click at [106, 272] on div "[STREET_ADDRESS]" at bounding box center [319, 271] width 579 height 21
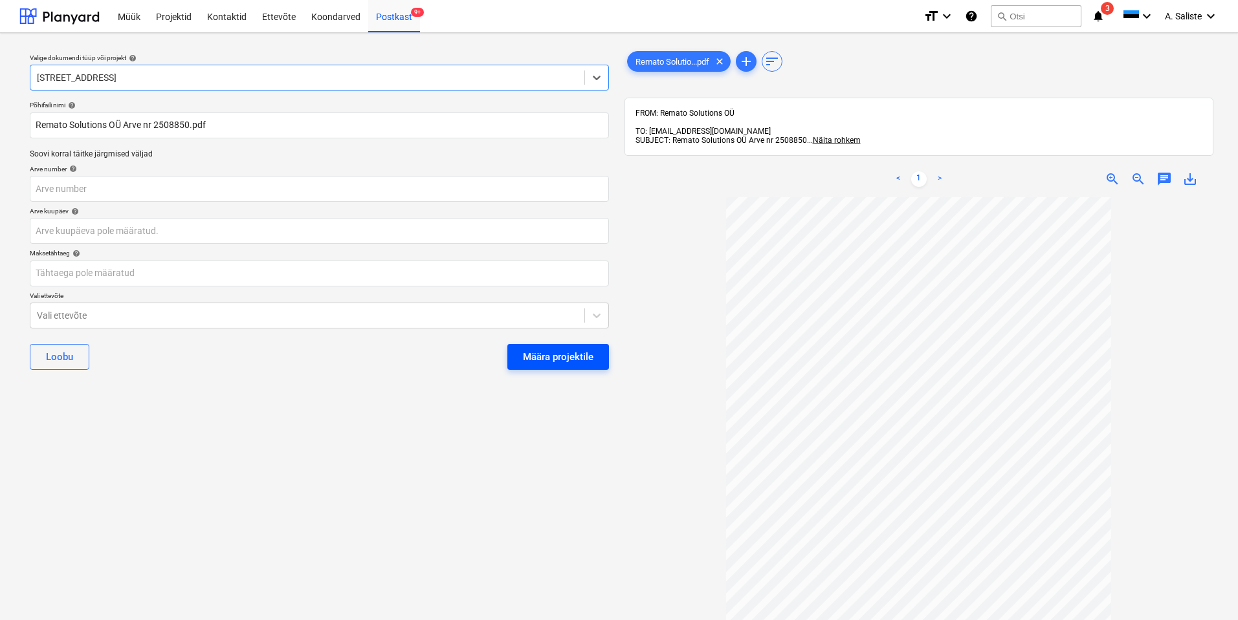
click at [552, 361] on div "Määra projektile" at bounding box center [558, 357] width 71 height 17
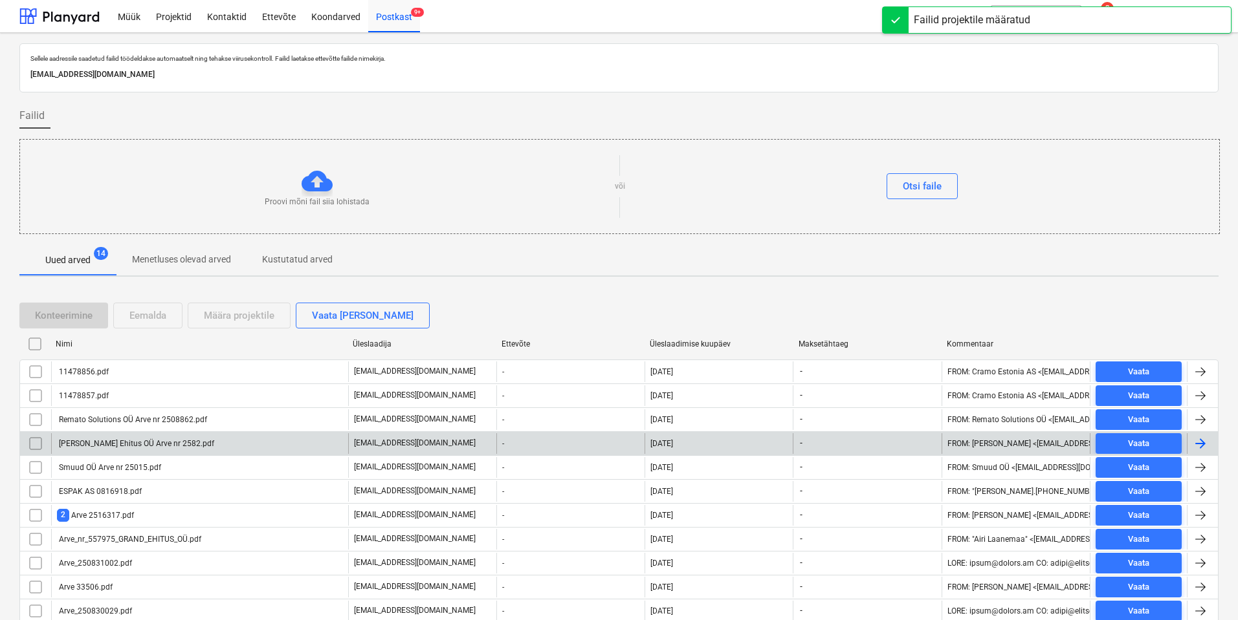
scroll to position [98, 0]
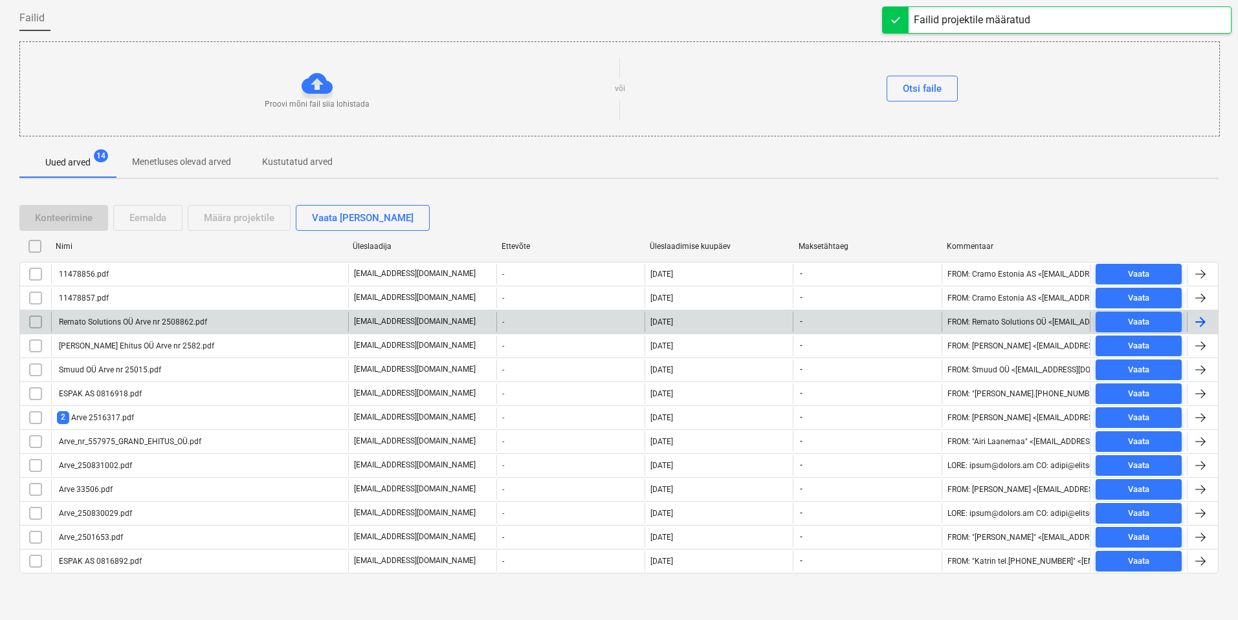
click at [114, 326] on div "Remato Solutions OÜ Arve nr 2508862.pdf" at bounding box center [199, 322] width 297 height 21
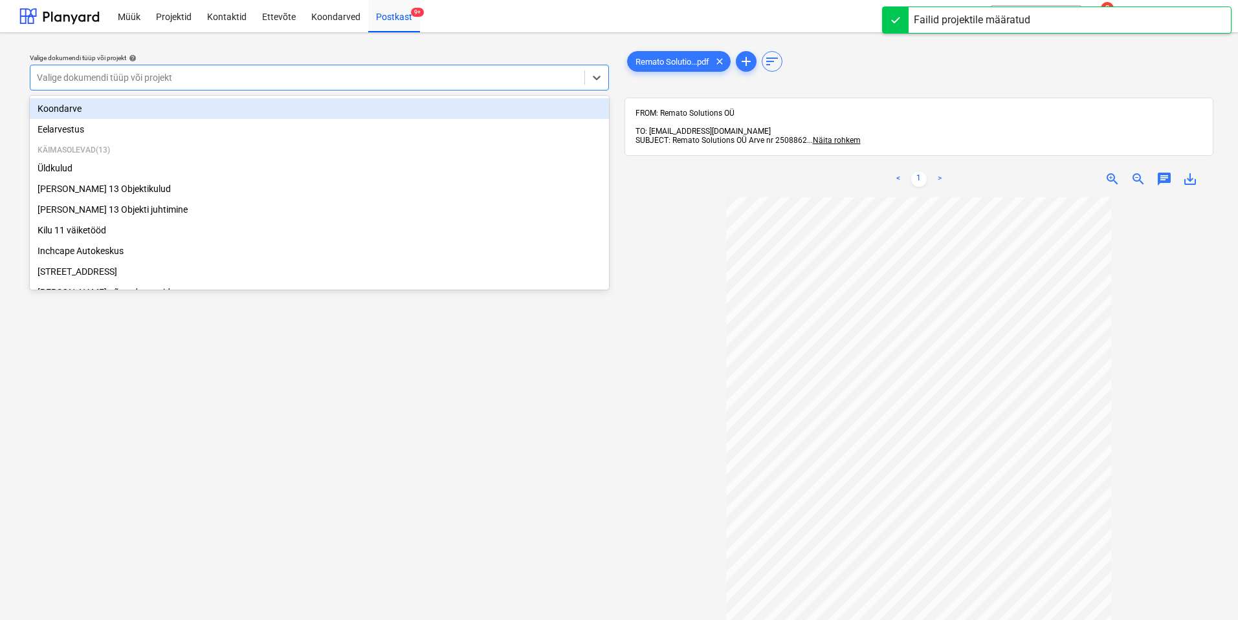
click at [499, 77] on div at bounding box center [307, 77] width 541 height 13
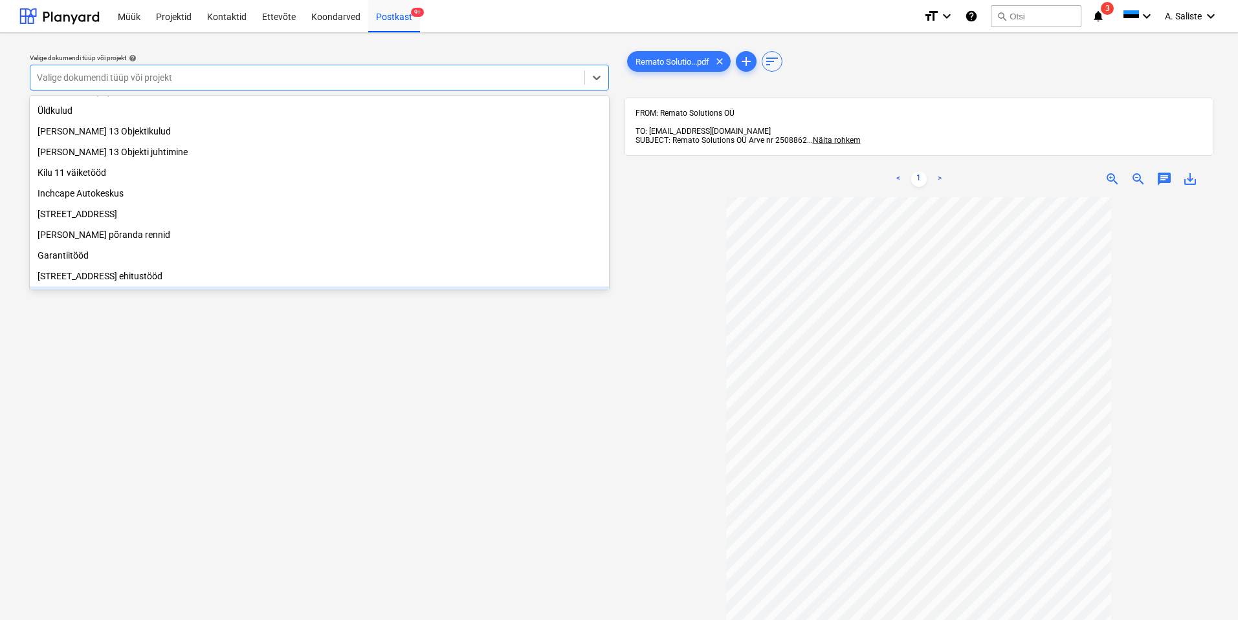
scroll to position [129, 0]
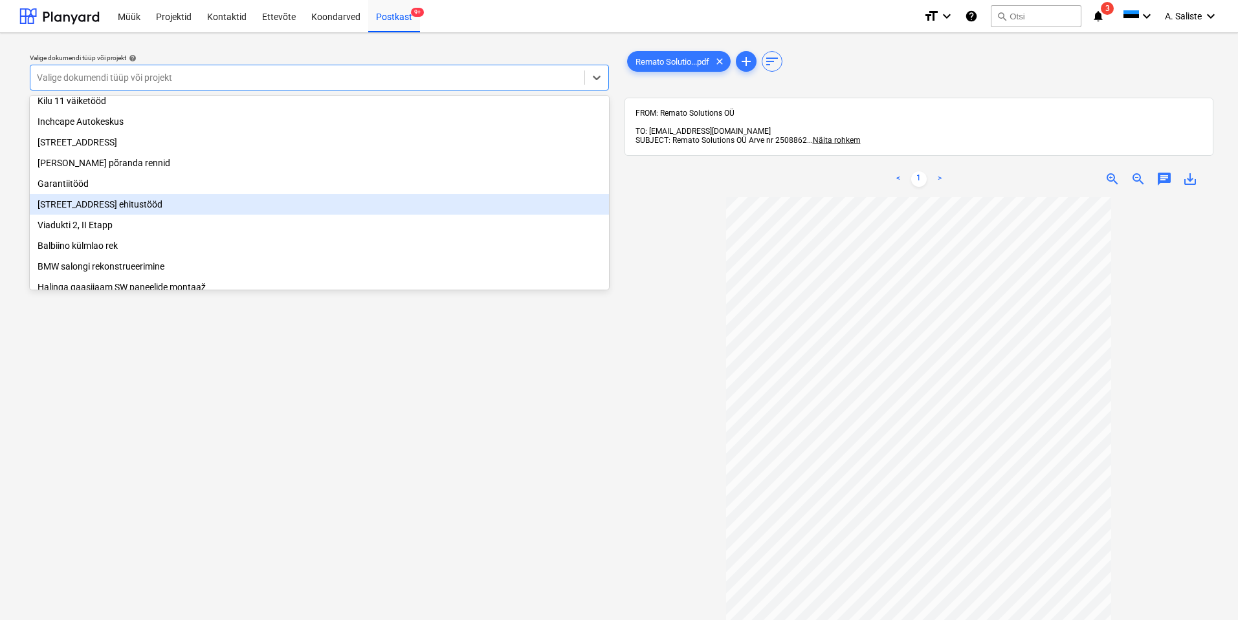
click at [127, 215] on div "[STREET_ADDRESS] ehitustööd" at bounding box center [319, 204] width 579 height 21
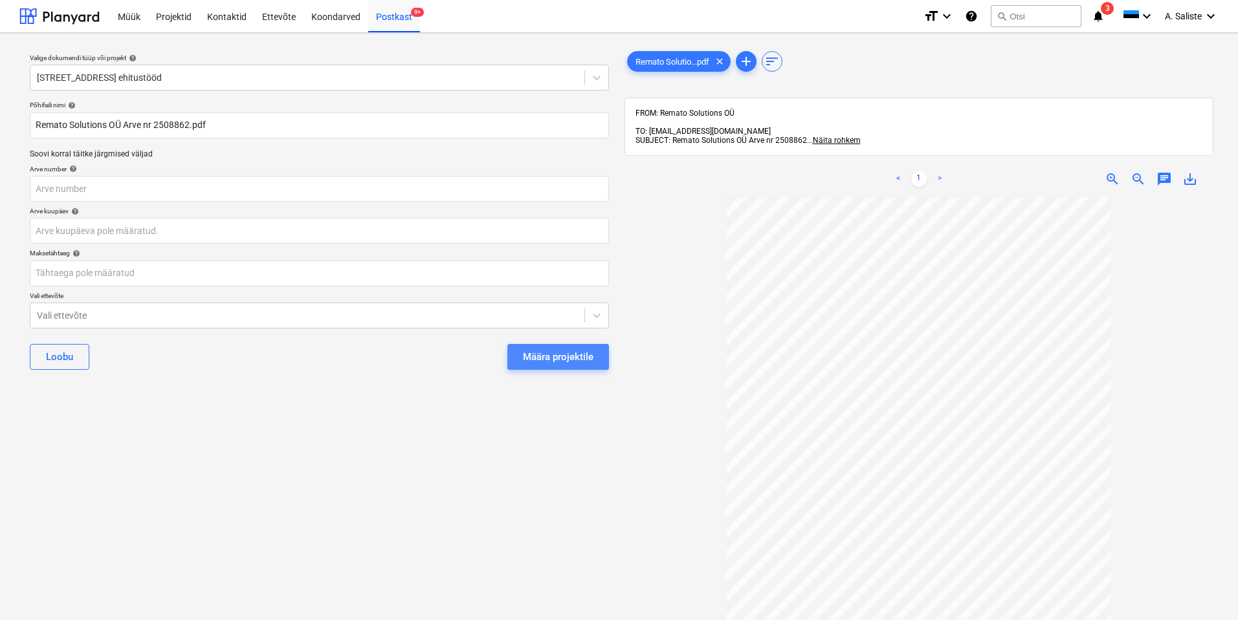
click at [577, 359] on div "Määra projektile" at bounding box center [558, 357] width 71 height 17
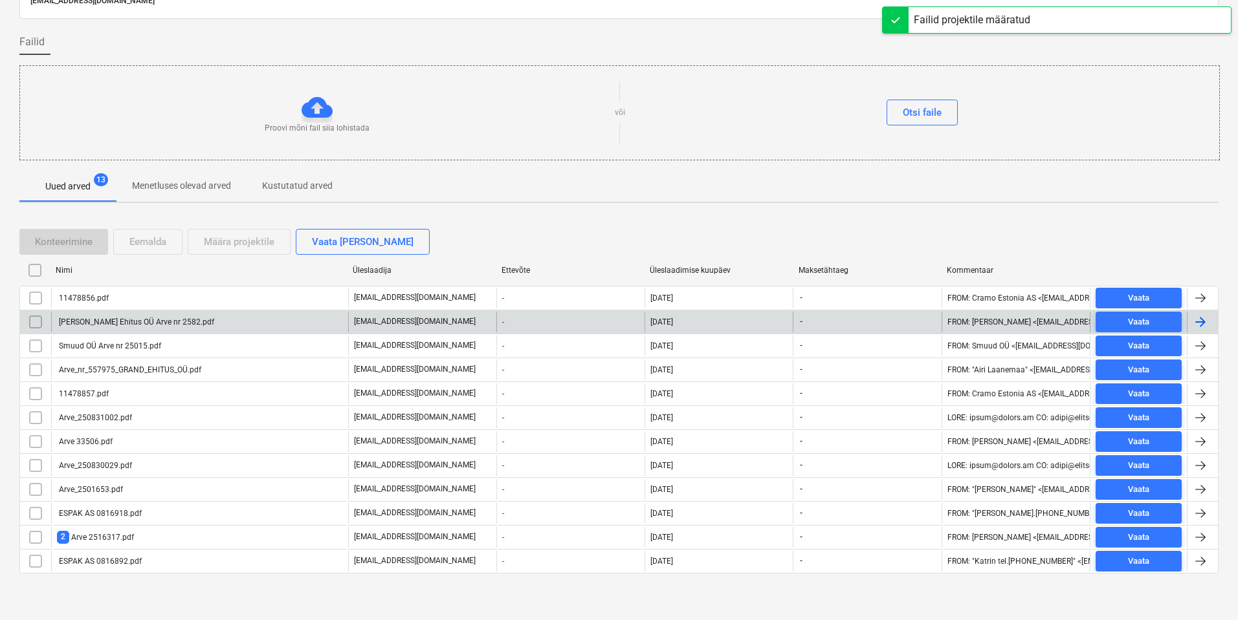
click at [111, 320] on div "[PERSON_NAME] Ehitus OÜ Arve nr 2582.pdf" at bounding box center [135, 322] width 157 height 9
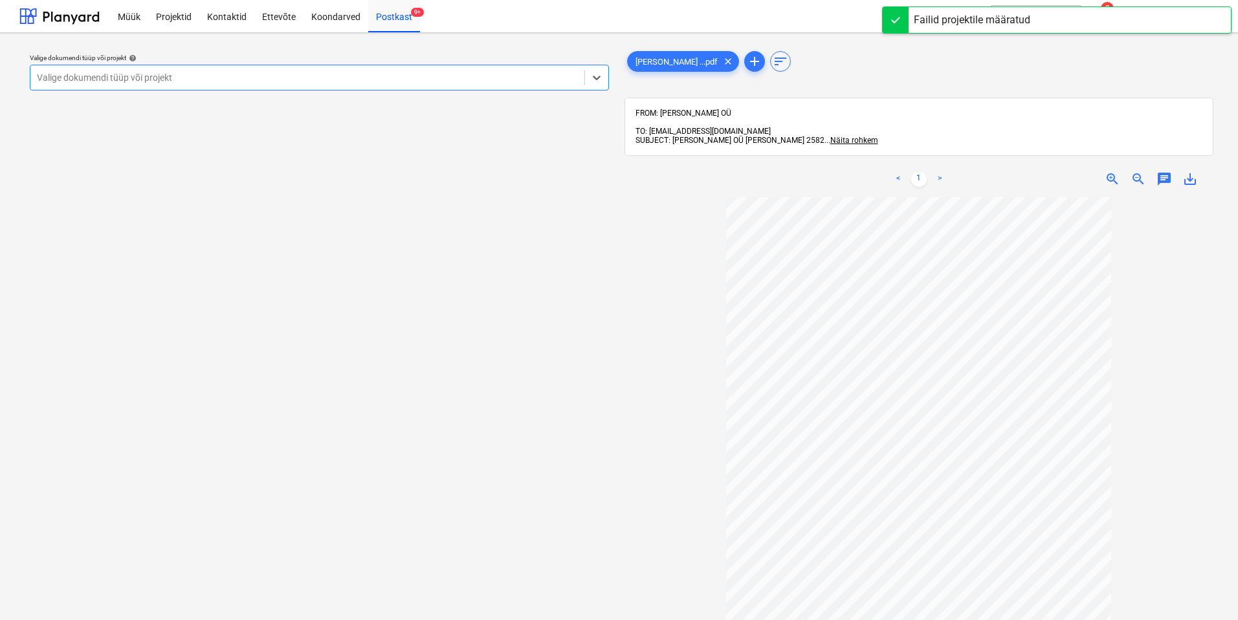
click at [490, 73] on div at bounding box center [307, 77] width 541 height 13
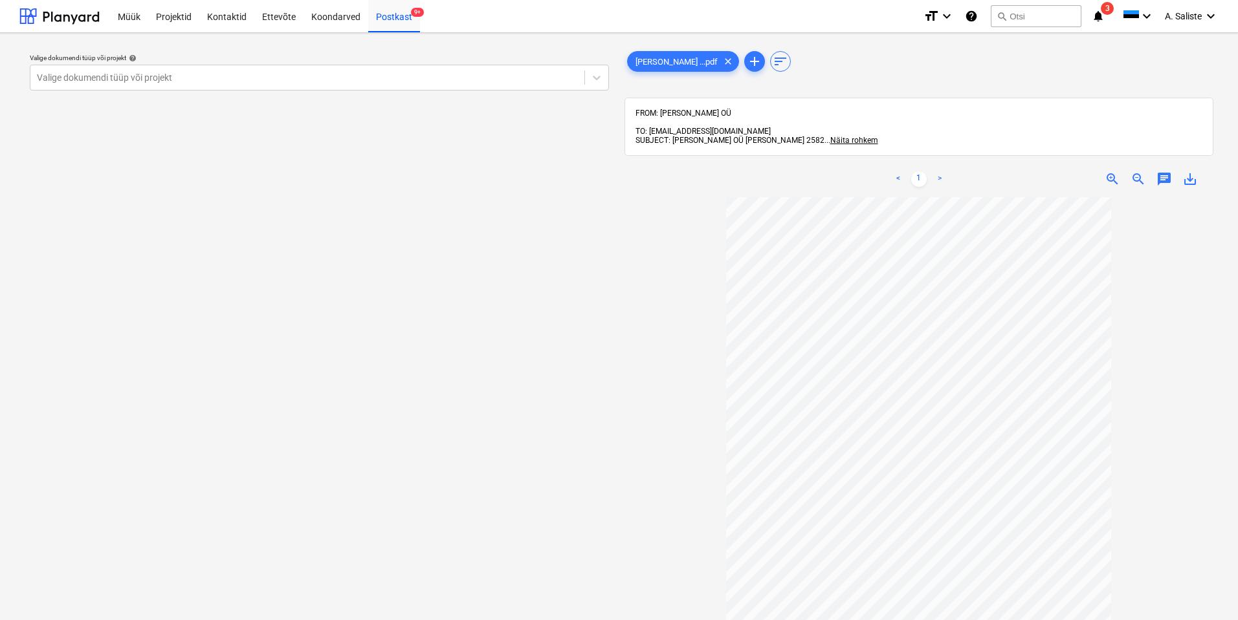
click at [550, 336] on div "Valige dokumendi tüüp või projekt help Valige dokumendi tüüp või projekt" at bounding box center [319, 414] width 600 height 743
click at [830, 136] on span "Näita rohkem" at bounding box center [854, 140] width 48 height 9
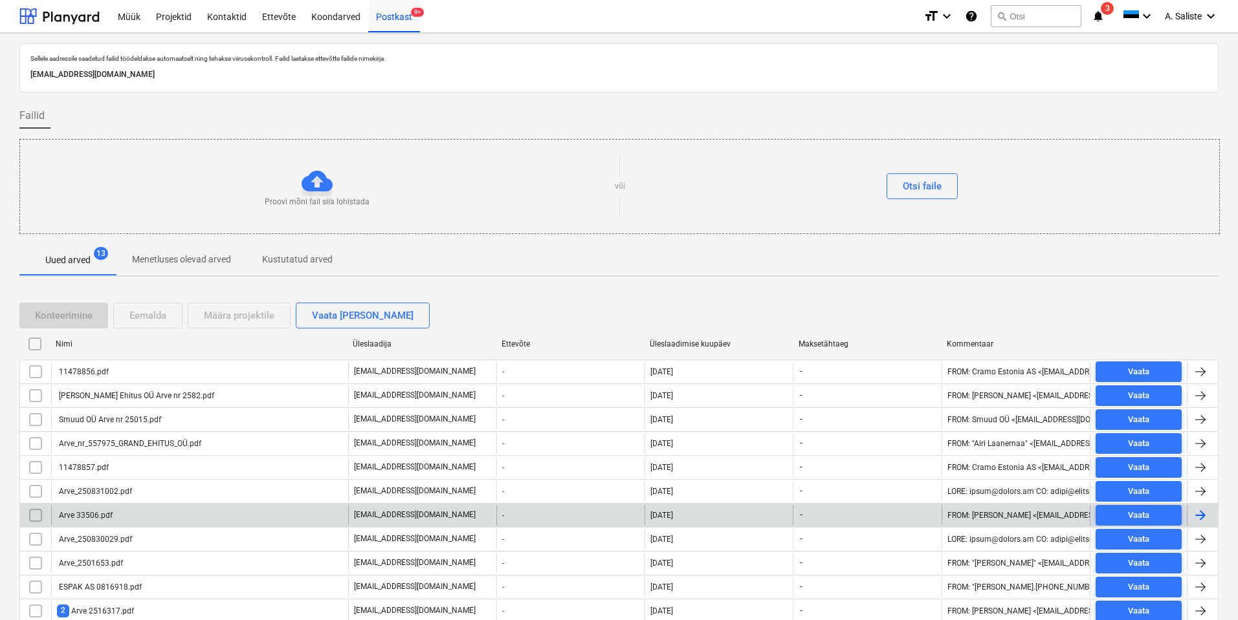
scroll to position [74, 0]
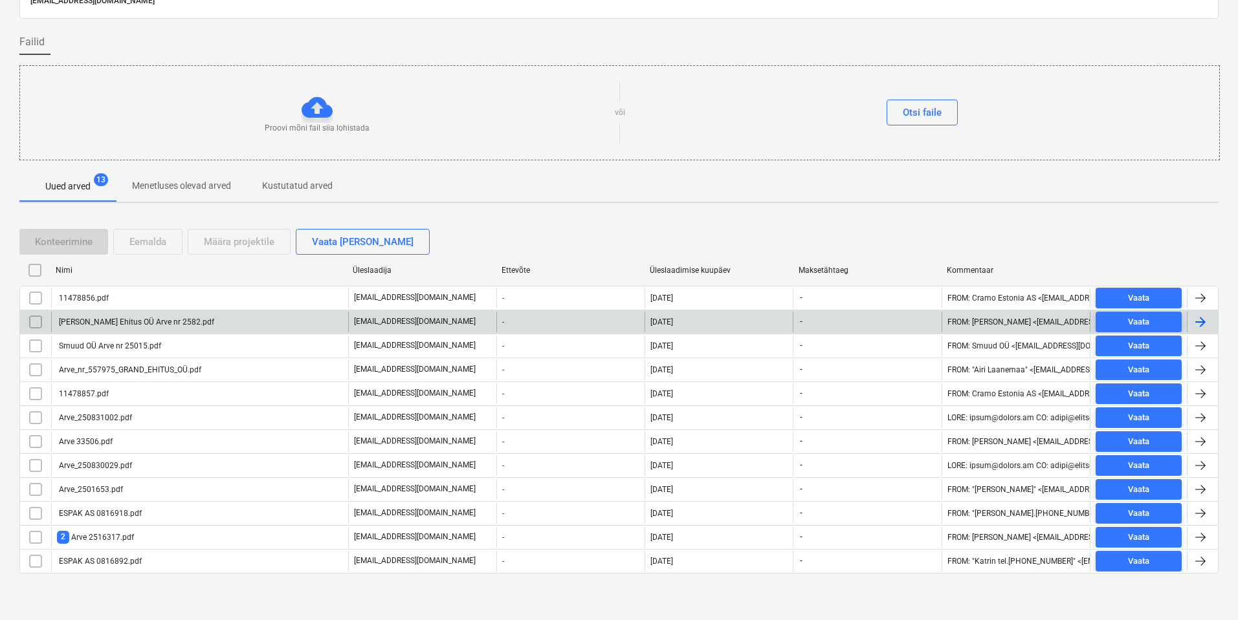
click at [35, 323] on input "checkbox" at bounding box center [35, 322] width 21 height 21
click at [165, 240] on div "Eemalda" at bounding box center [147, 242] width 37 height 17
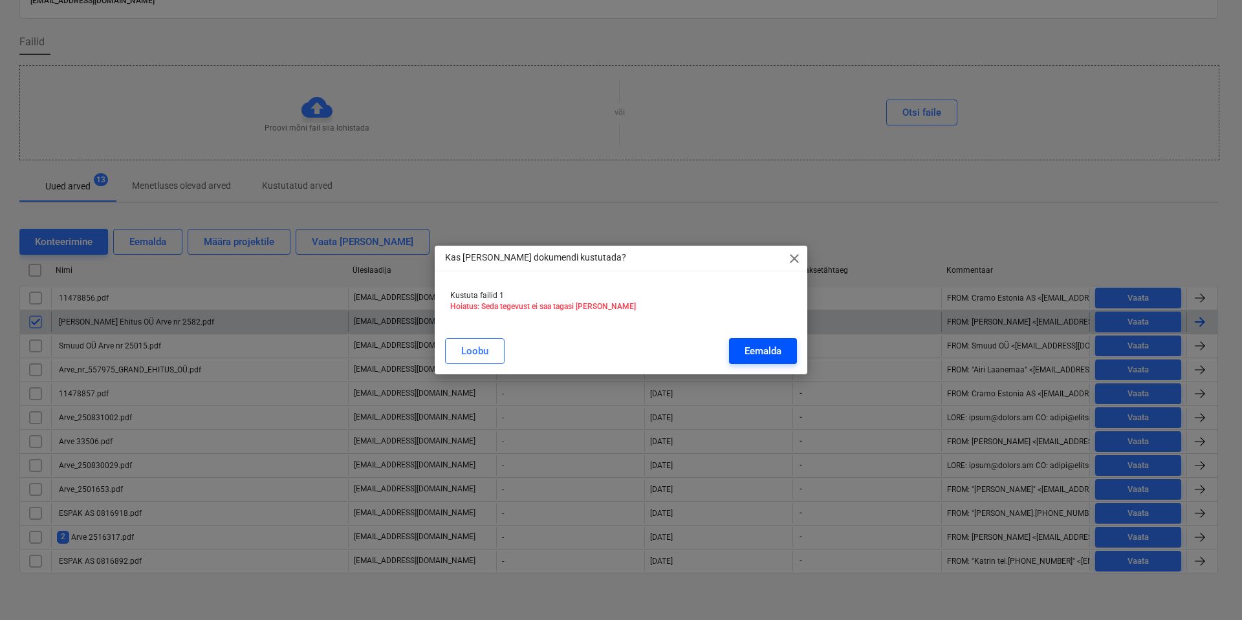
click at [769, 347] on div "Eemalda" at bounding box center [763, 351] width 37 height 17
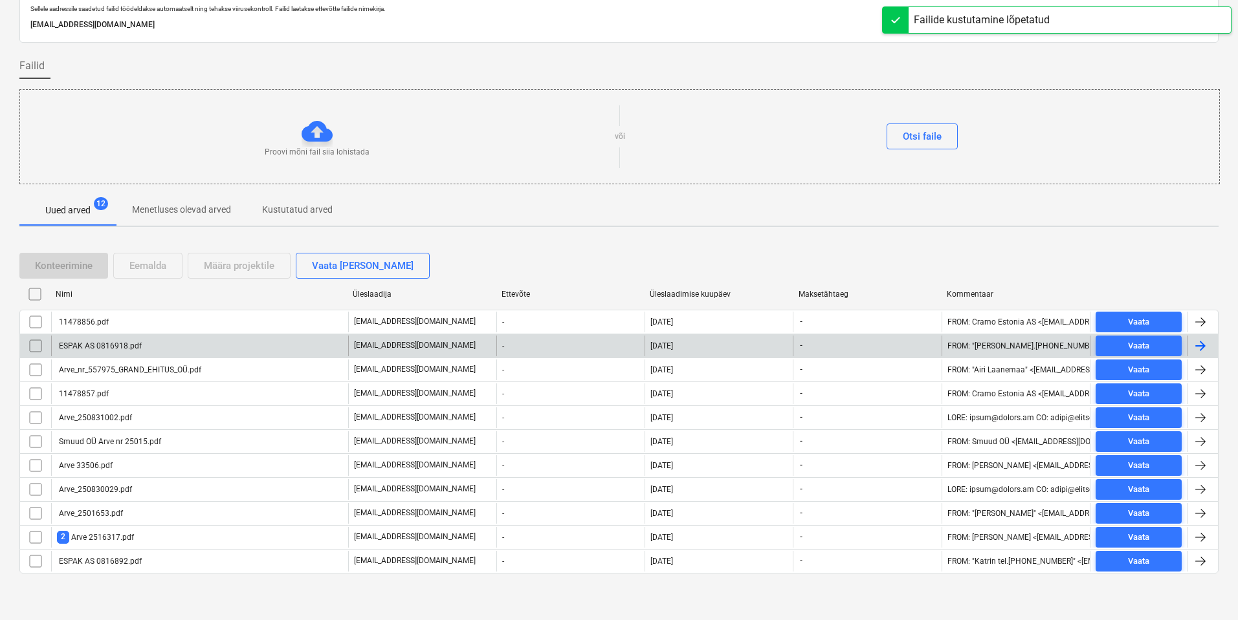
click at [94, 349] on div "ESPAK AS 0816918.pdf" at bounding box center [99, 346] width 85 height 9
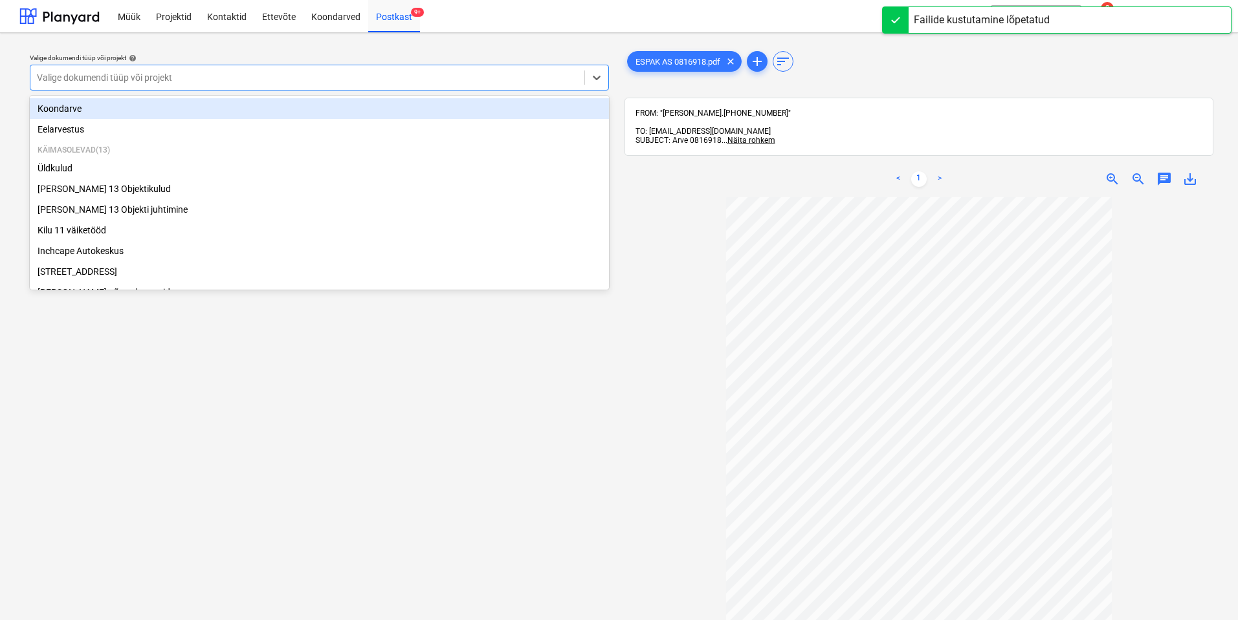
click at [474, 83] on div at bounding box center [307, 77] width 541 height 13
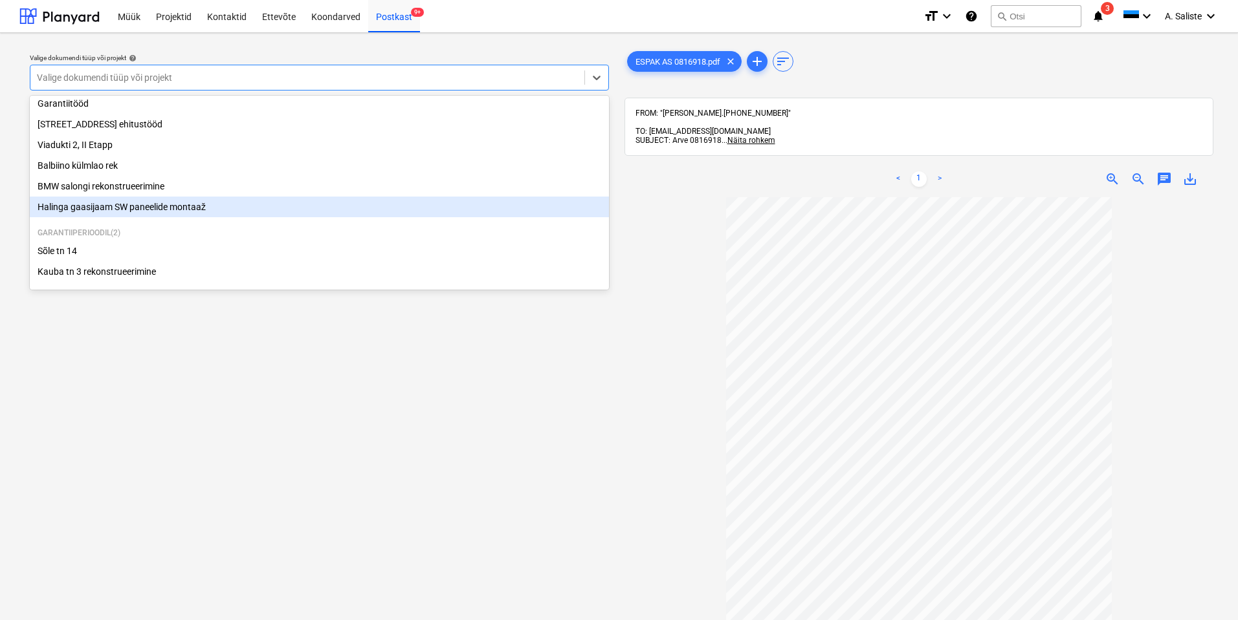
scroll to position [156, 0]
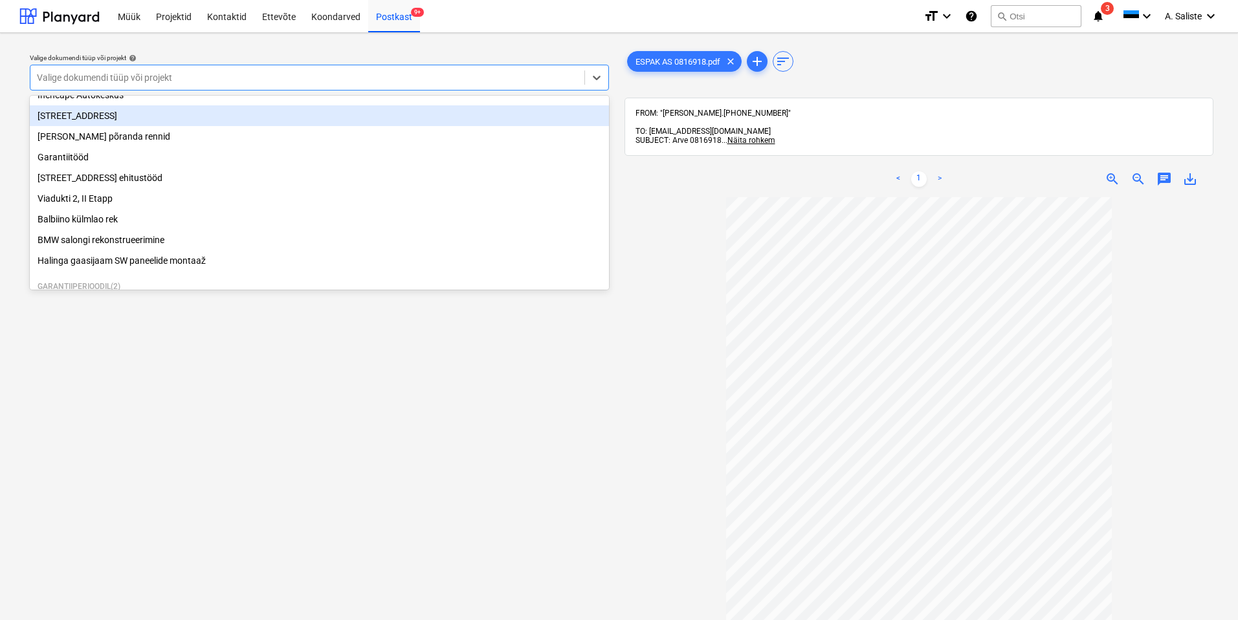
click at [112, 118] on div "[STREET_ADDRESS]" at bounding box center [319, 115] width 579 height 21
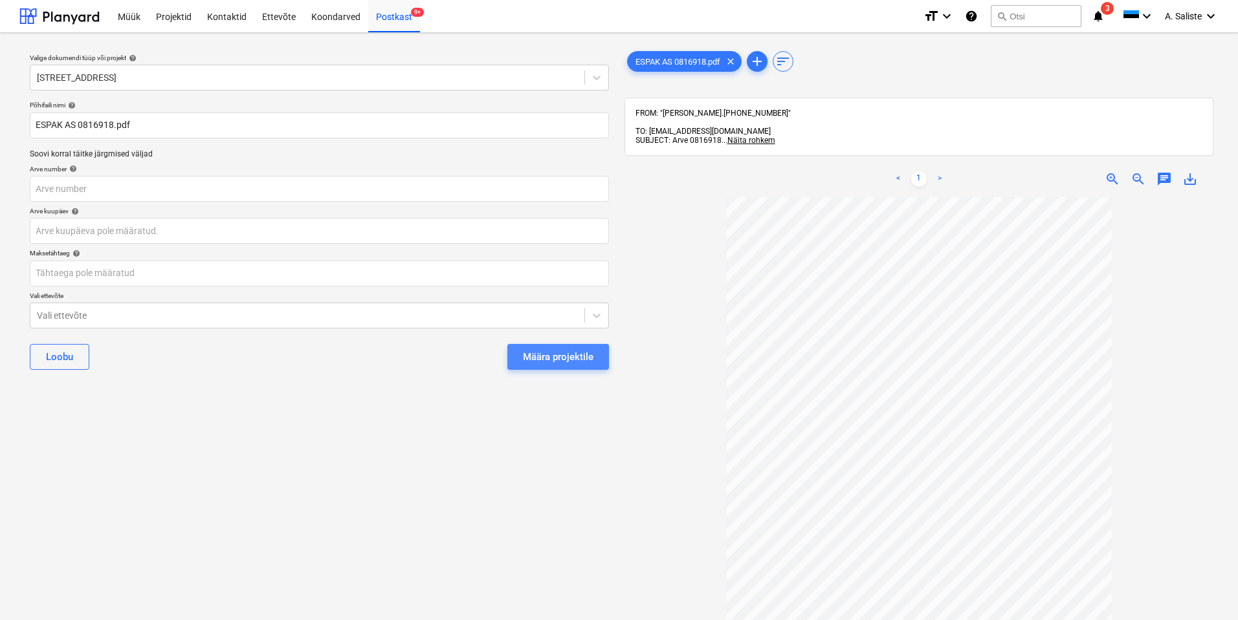
click at [553, 350] on div "Määra projektile" at bounding box center [558, 357] width 71 height 17
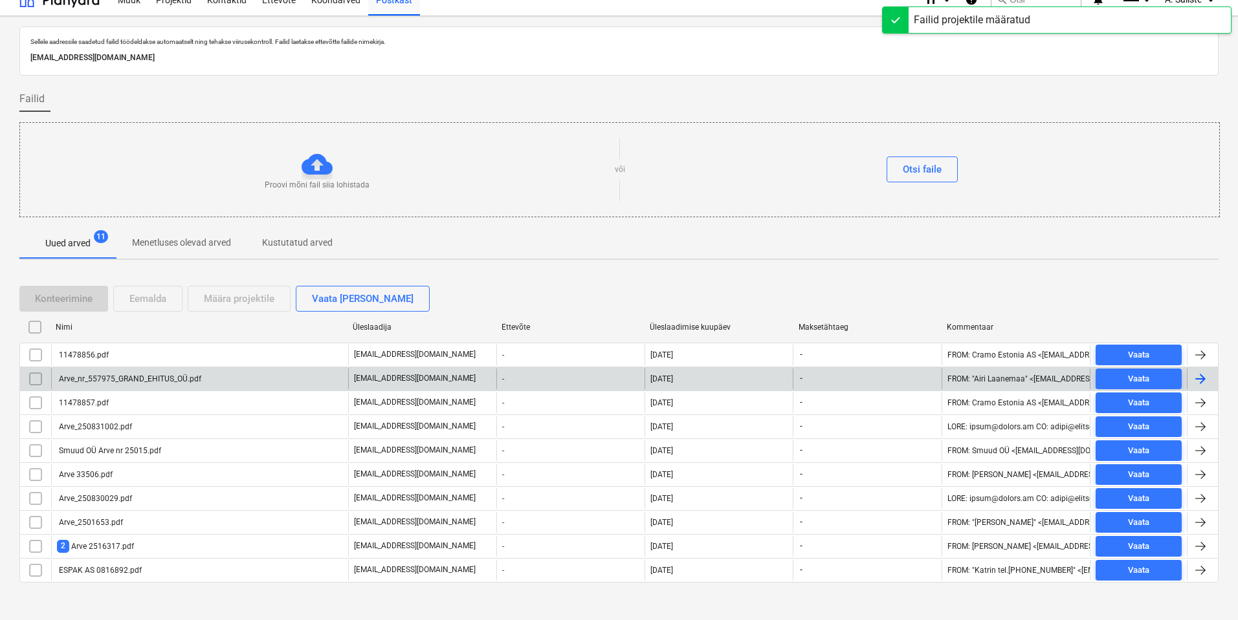
scroll to position [26, 0]
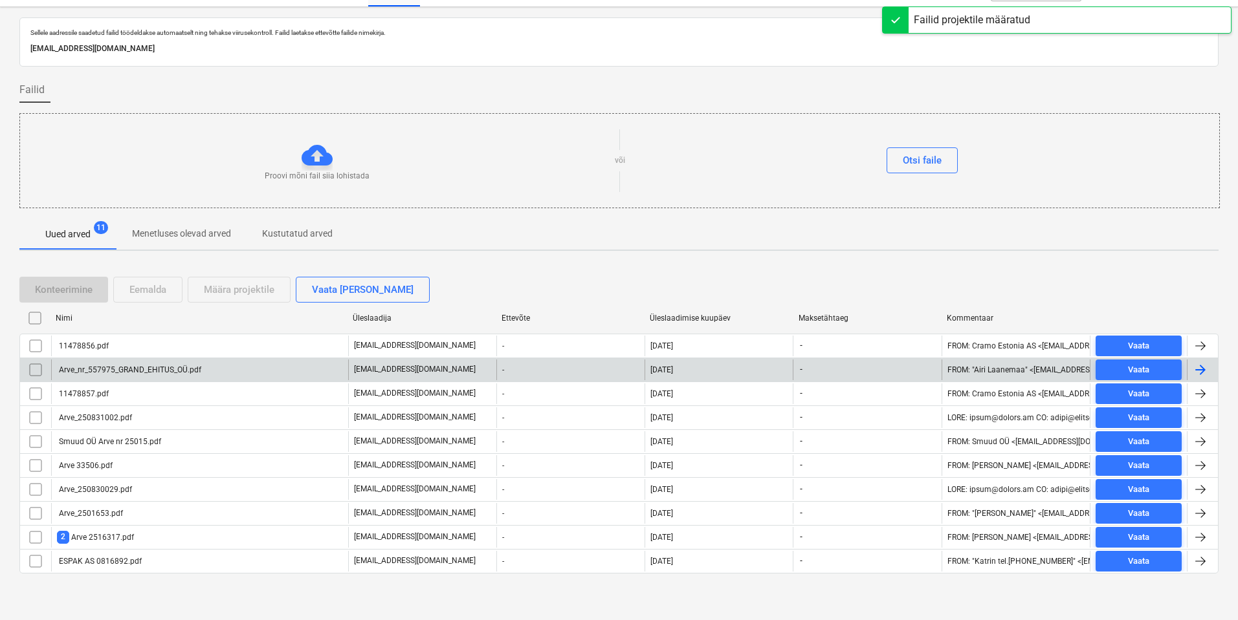
click at [106, 371] on div "Arve_nr_557975_GRAND_EHITUS_OÜ.pdf" at bounding box center [129, 369] width 144 height 9
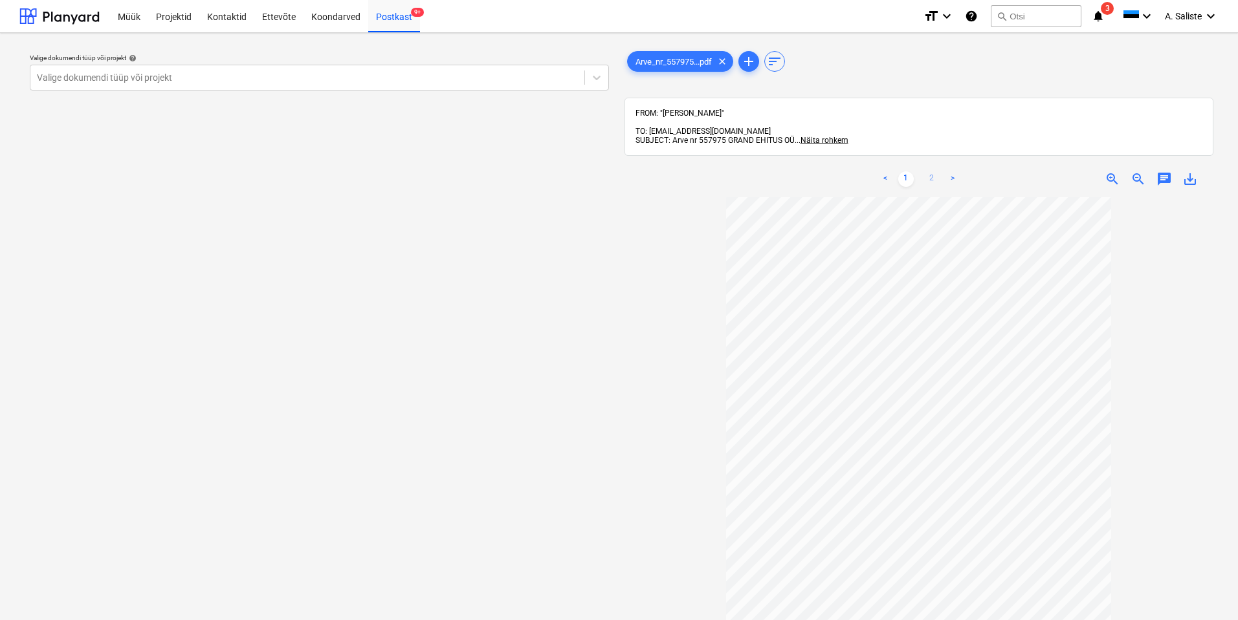
click at [930, 171] on link "2" at bounding box center [932, 179] width 16 height 16
click at [904, 175] on link "1" at bounding box center [906, 179] width 16 height 16
click at [439, 72] on div at bounding box center [307, 77] width 541 height 13
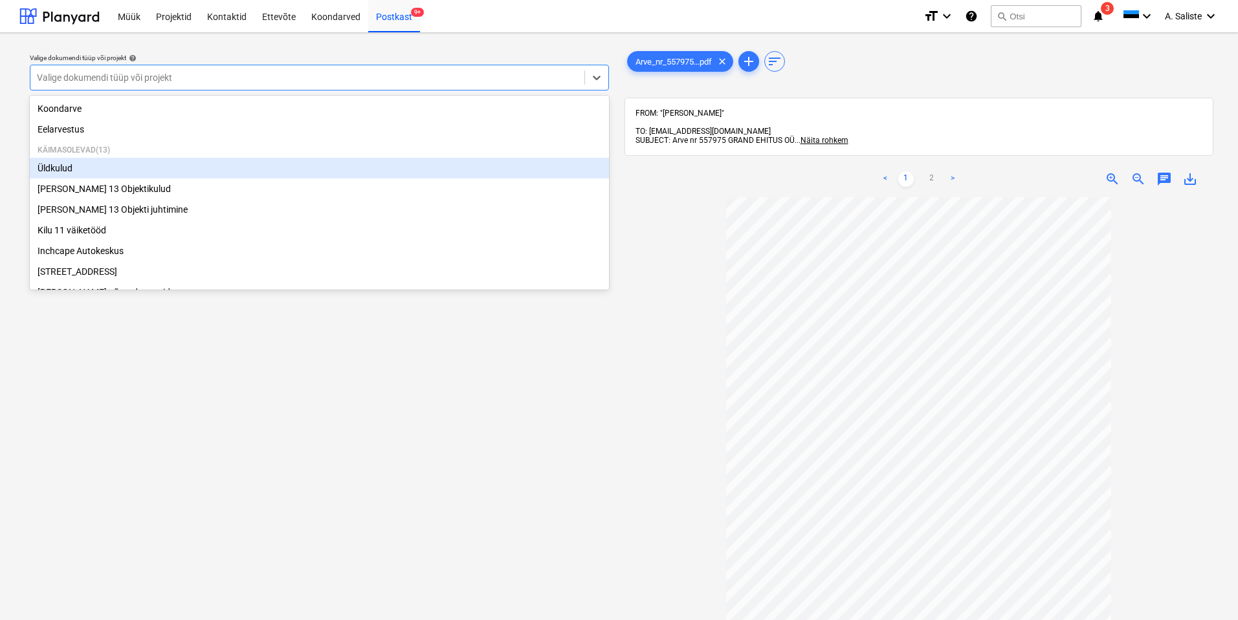
click at [94, 169] on div "Üldkulud" at bounding box center [319, 168] width 579 height 21
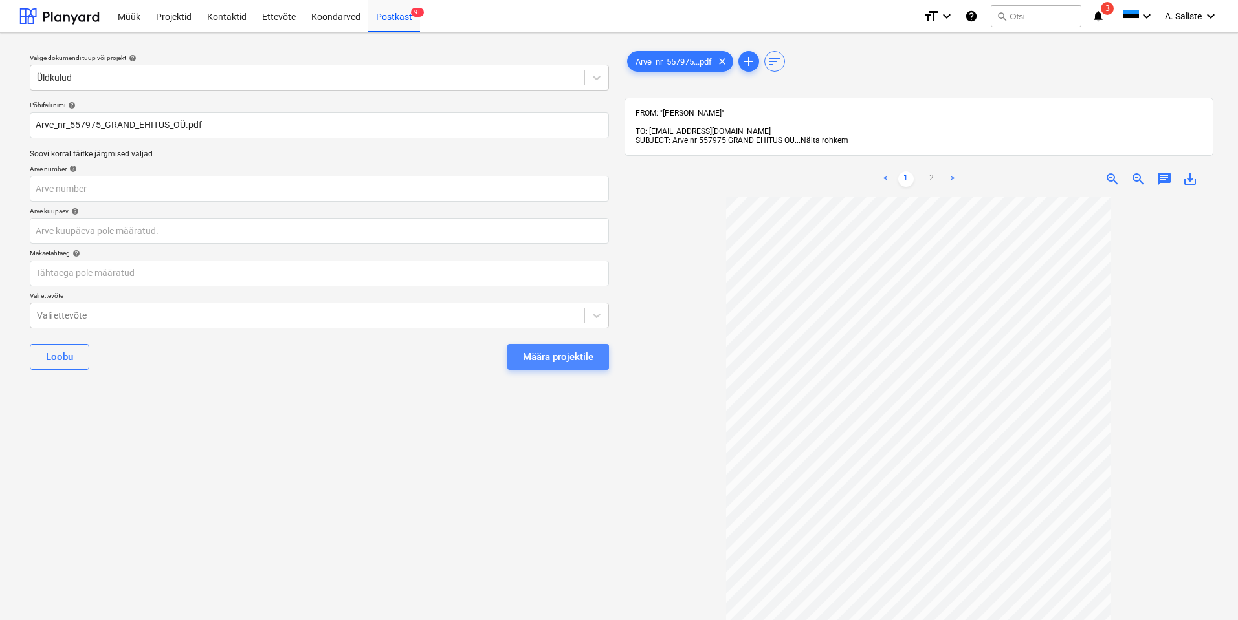
click at [562, 357] on div "Määra projektile" at bounding box center [558, 357] width 71 height 17
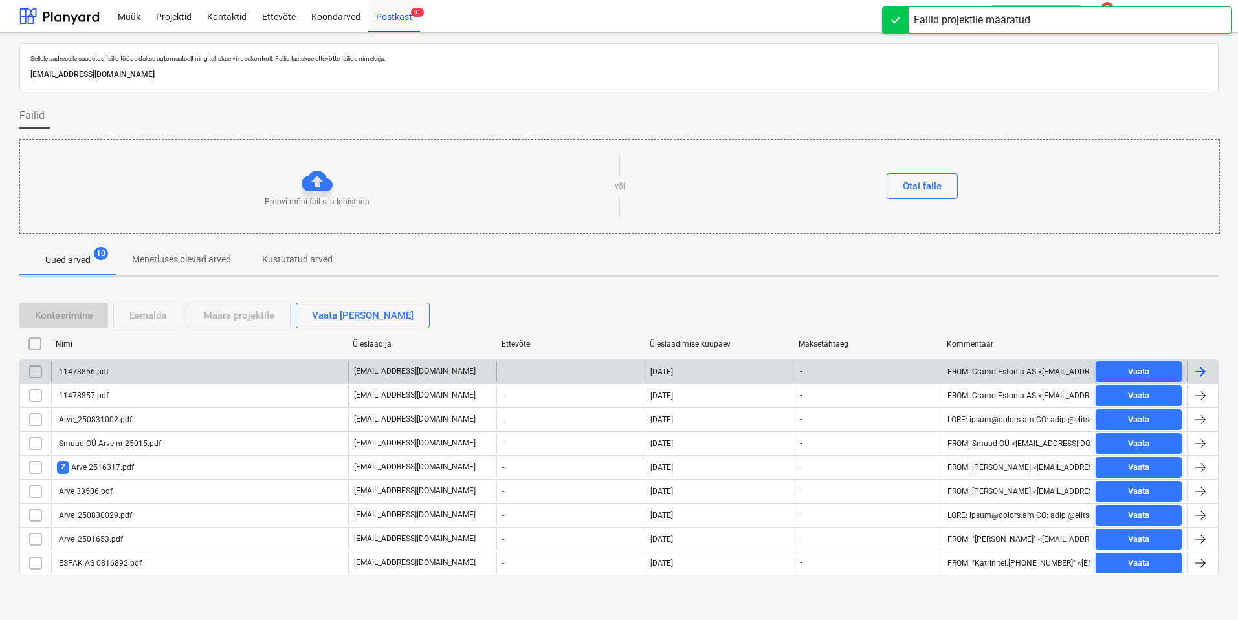
scroll to position [2, 0]
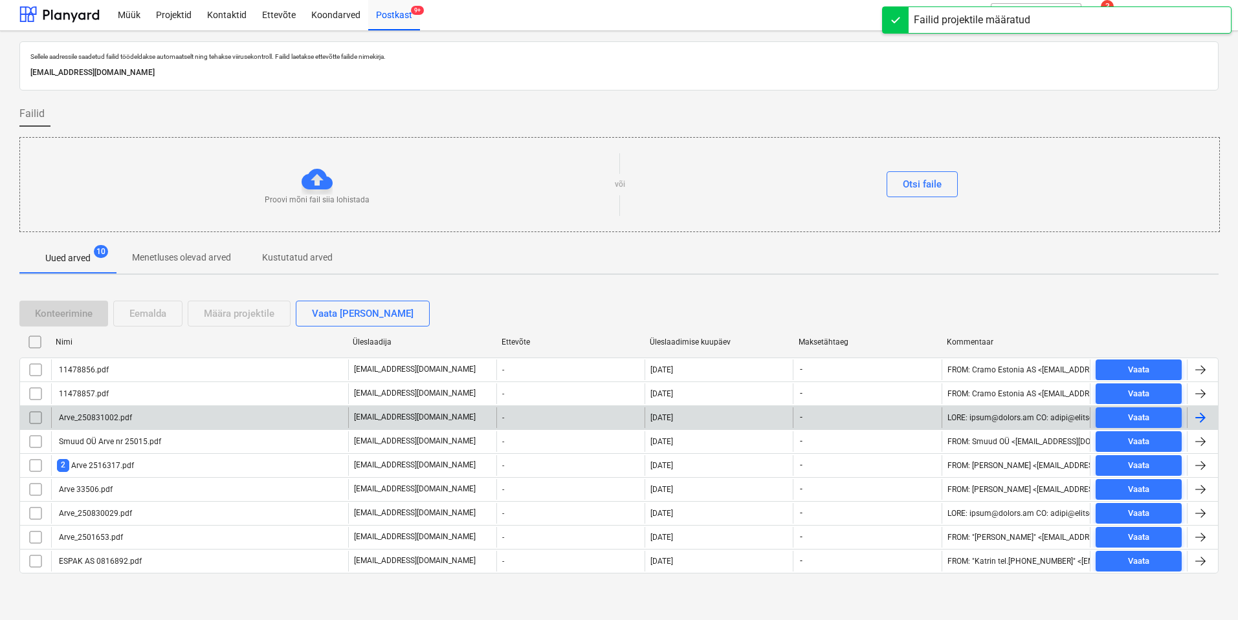
click at [99, 415] on div "Arve_250831002.pdf" at bounding box center [94, 417] width 75 height 9
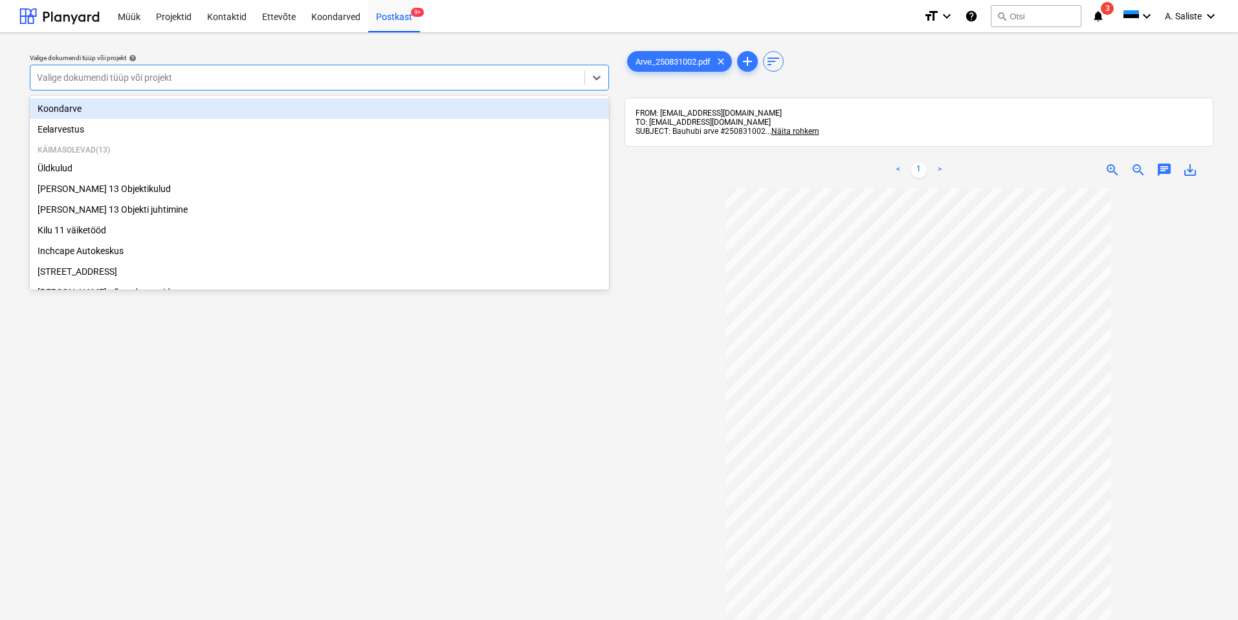
click at [502, 79] on div at bounding box center [307, 77] width 541 height 13
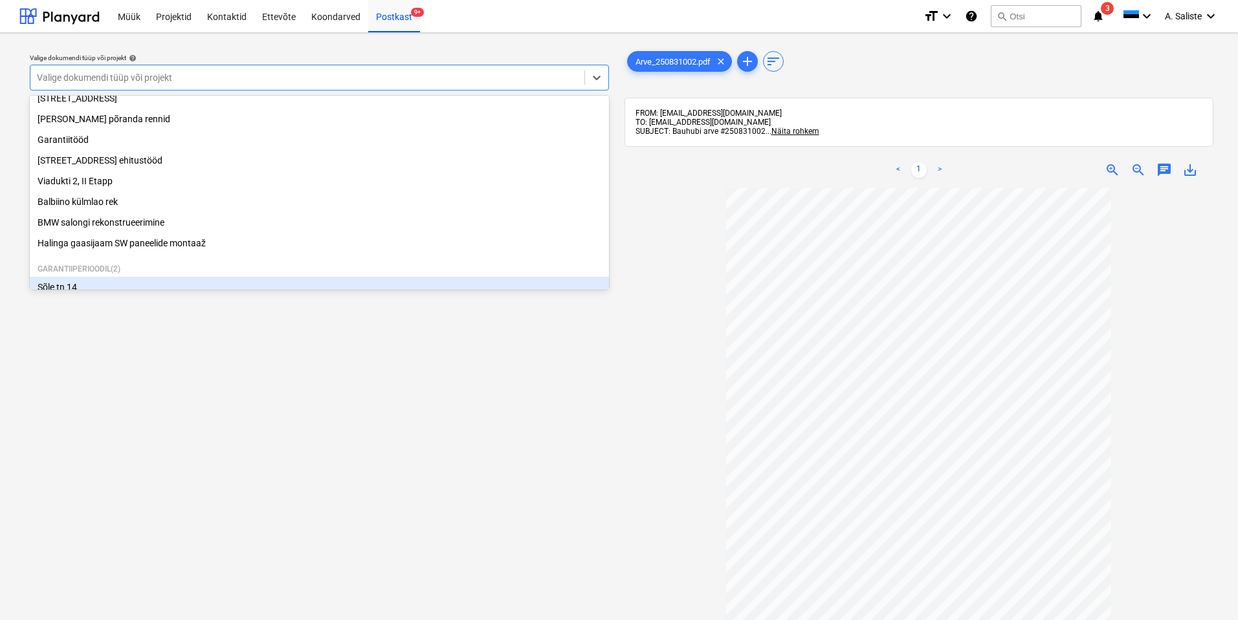
scroll to position [156, 0]
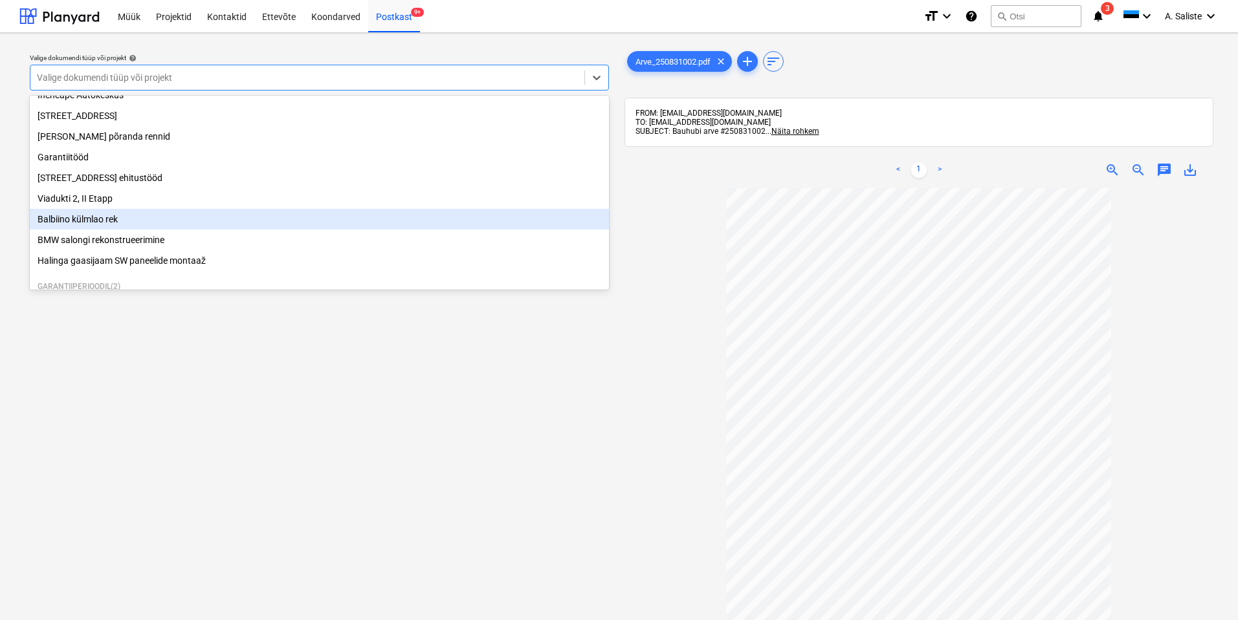
click at [139, 230] on div "Balbiino külmlao rek" at bounding box center [319, 219] width 579 height 21
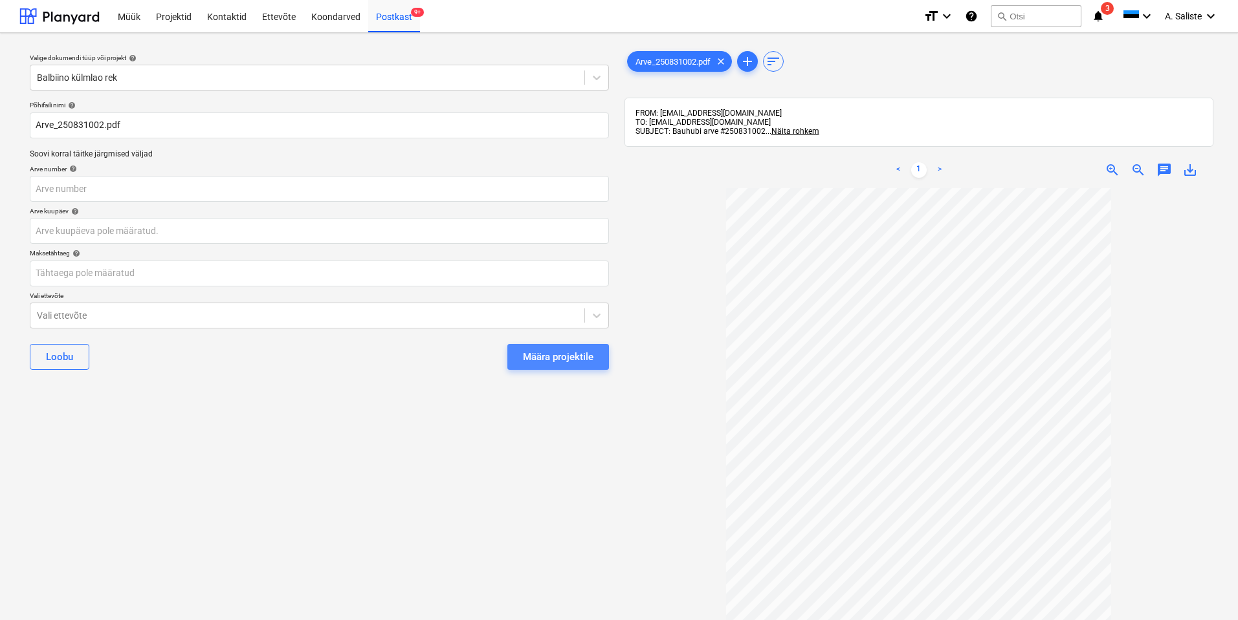
click at [576, 360] on div "Määra projektile" at bounding box center [558, 357] width 71 height 17
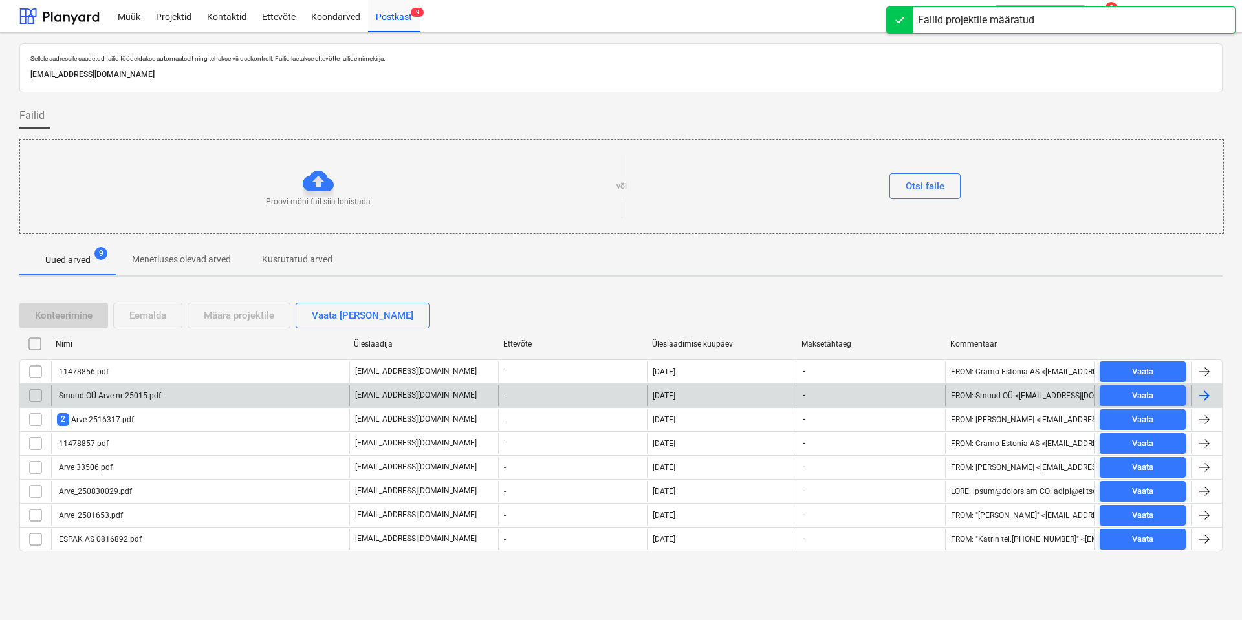
click at [140, 401] on div "Smuud OÜ Arve nr 25015.pdf" at bounding box center [200, 396] width 298 height 21
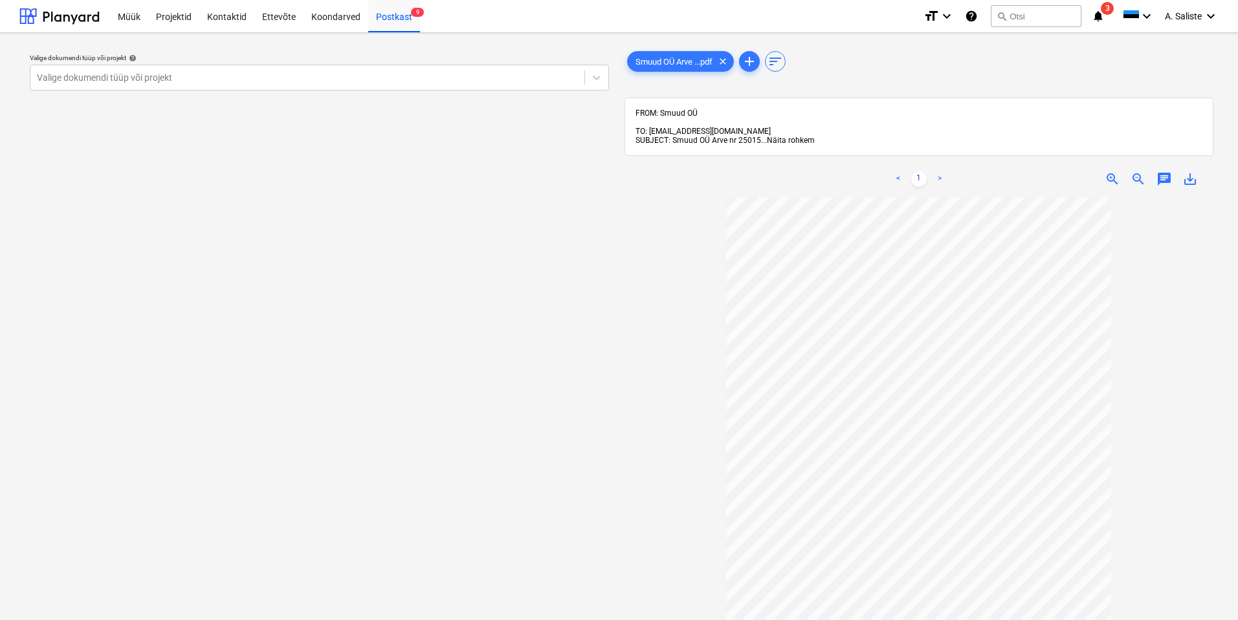
click at [797, 136] on span "Näita rohkem" at bounding box center [791, 140] width 48 height 9
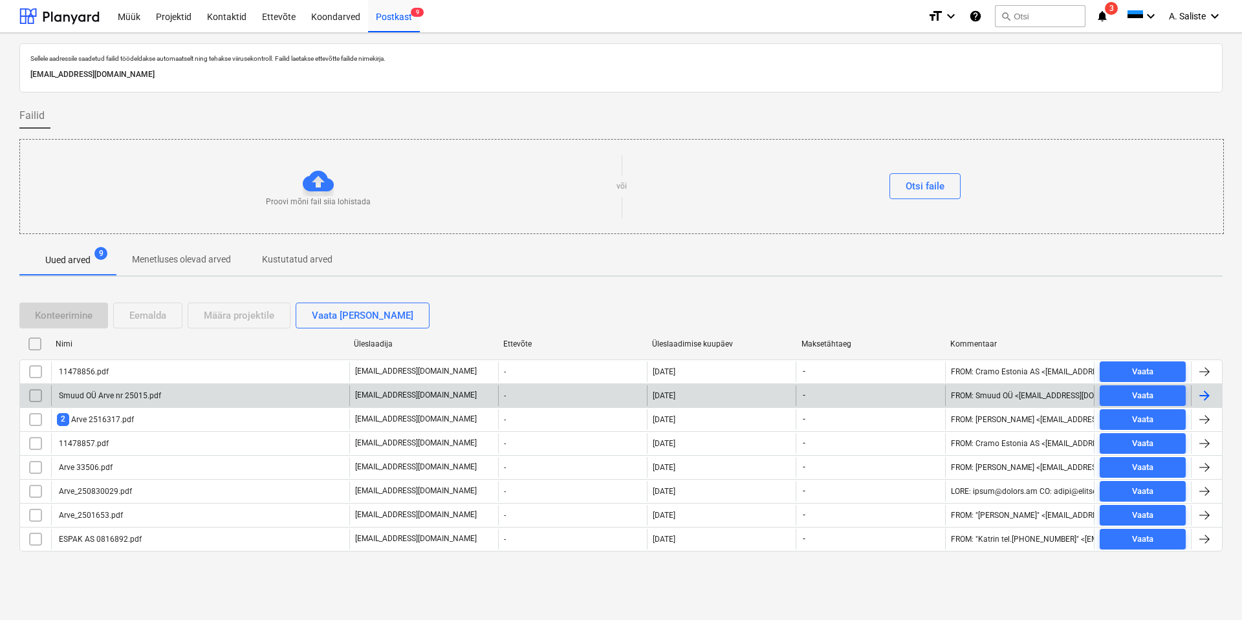
click at [129, 392] on div "Smuud OÜ Arve nr 25015.pdf" at bounding box center [109, 395] width 104 height 9
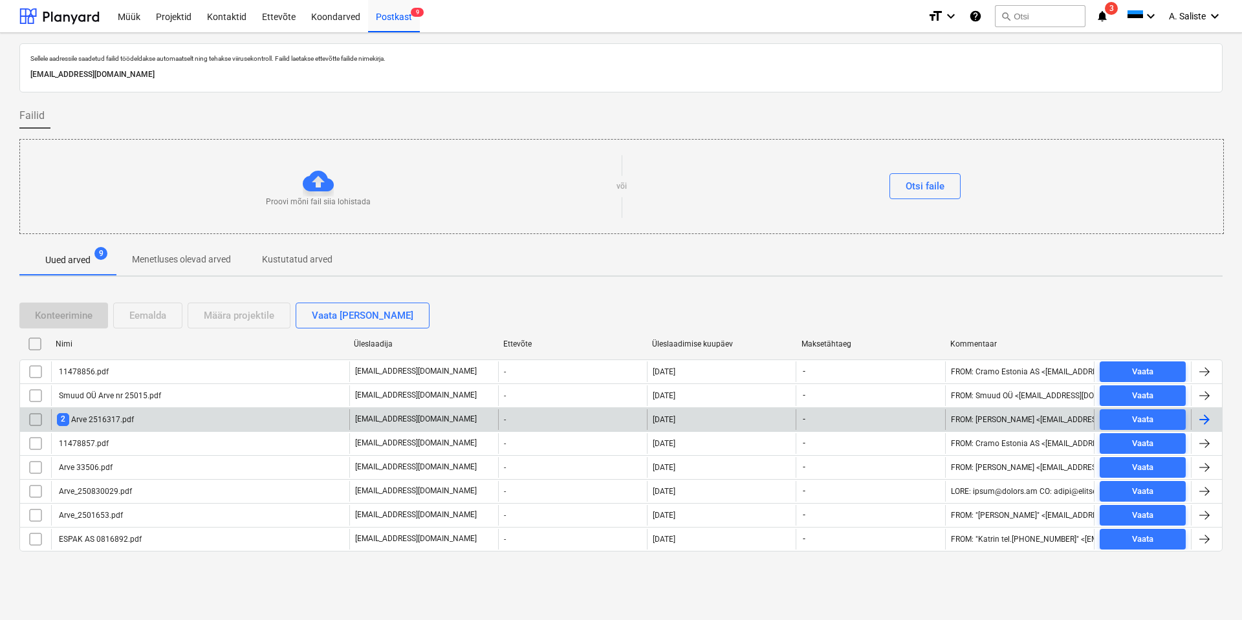
click at [120, 414] on div "2 Arve 2516317.pdf" at bounding box center [95, 419] width 77 height 12
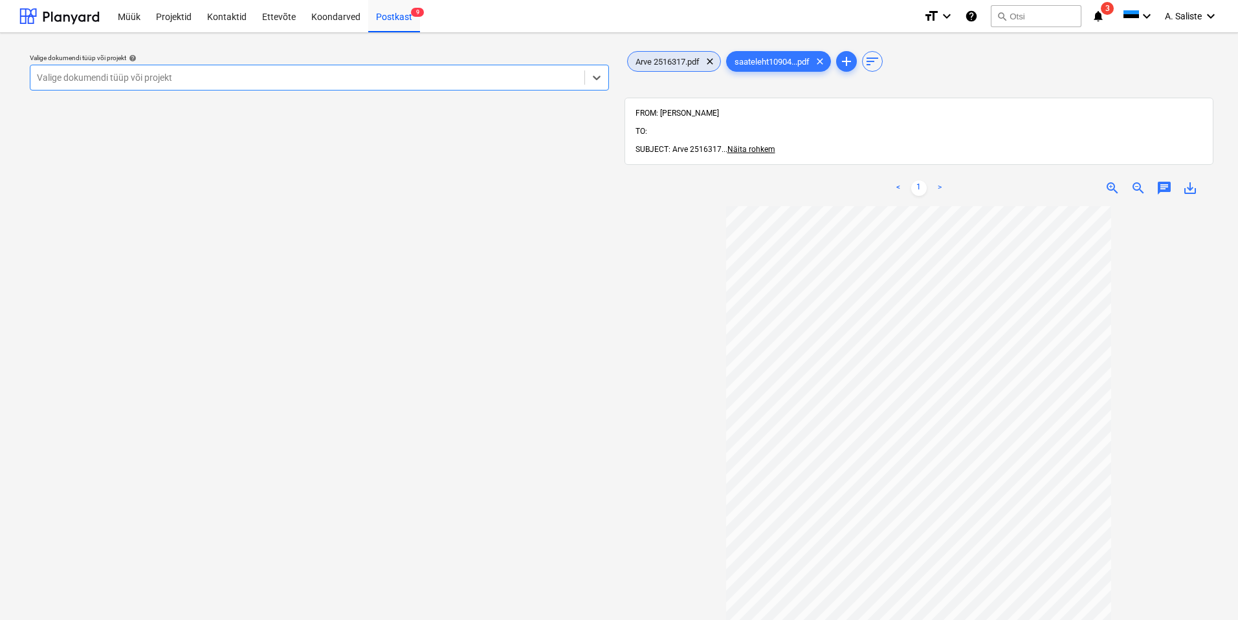
click at [671, 64] on span "Arve 2516317.pdf" at bounding box center [667, 62] width 80 height 10
click at [431, 78] on div at bounding box center [307, 77] width 541 height 13
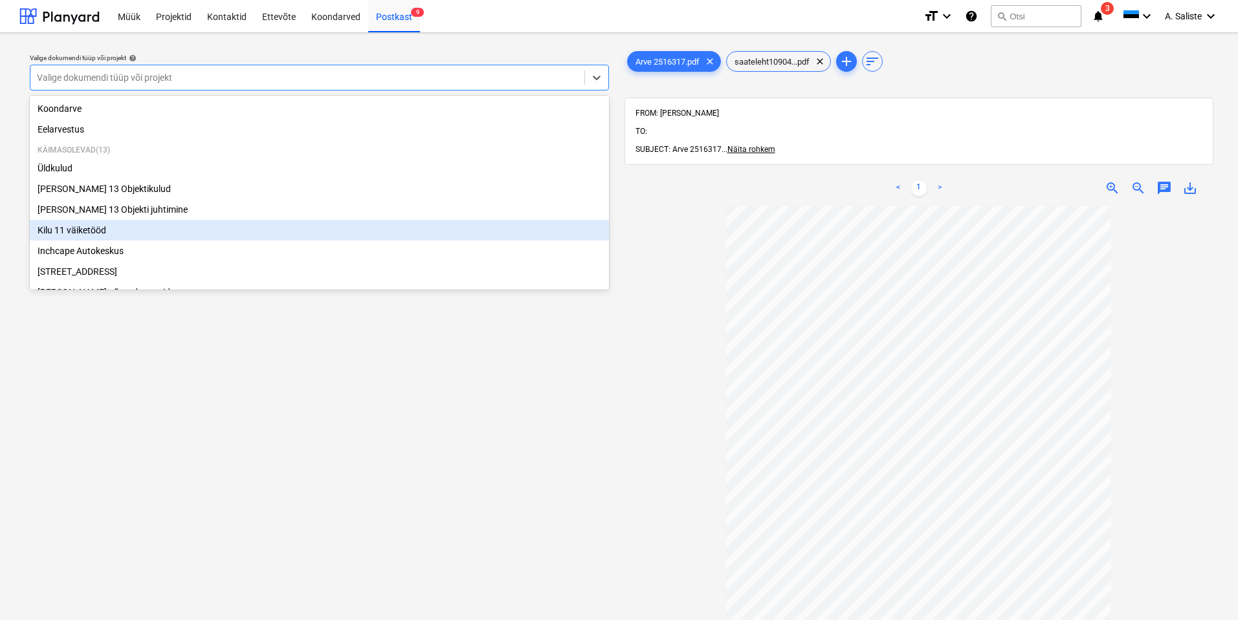
scroll to position [221, 0]
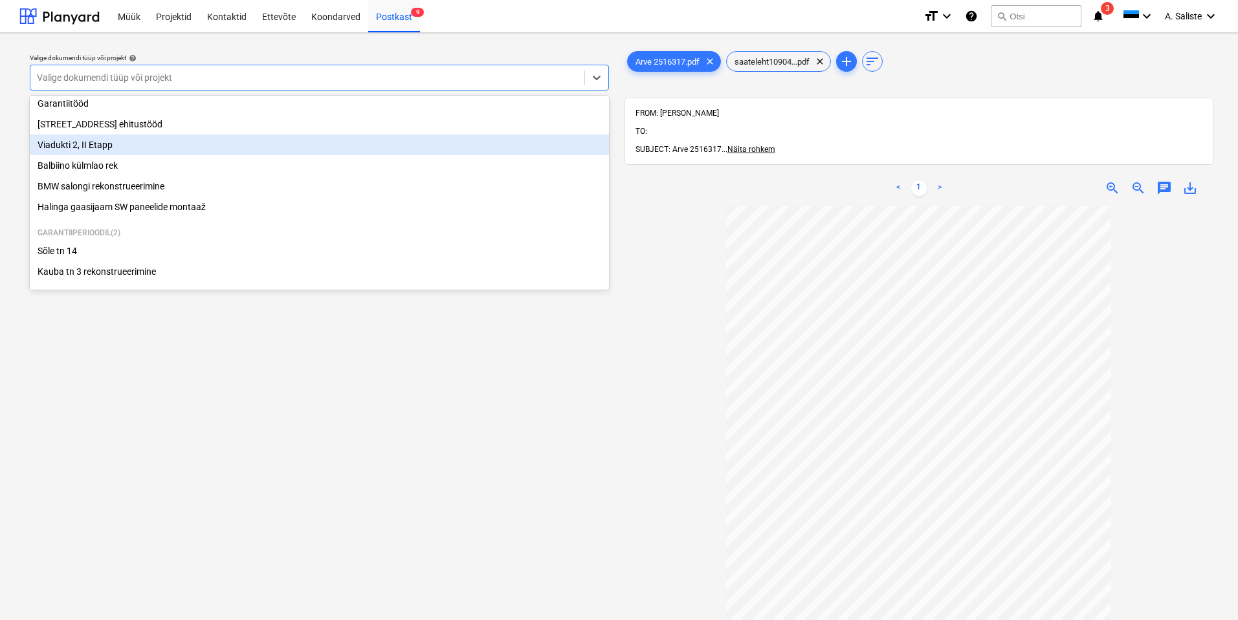
click at [120, 139] on div "Viadukti 2, II Etapp" at bounding box center [319, 145] width 579 height 21
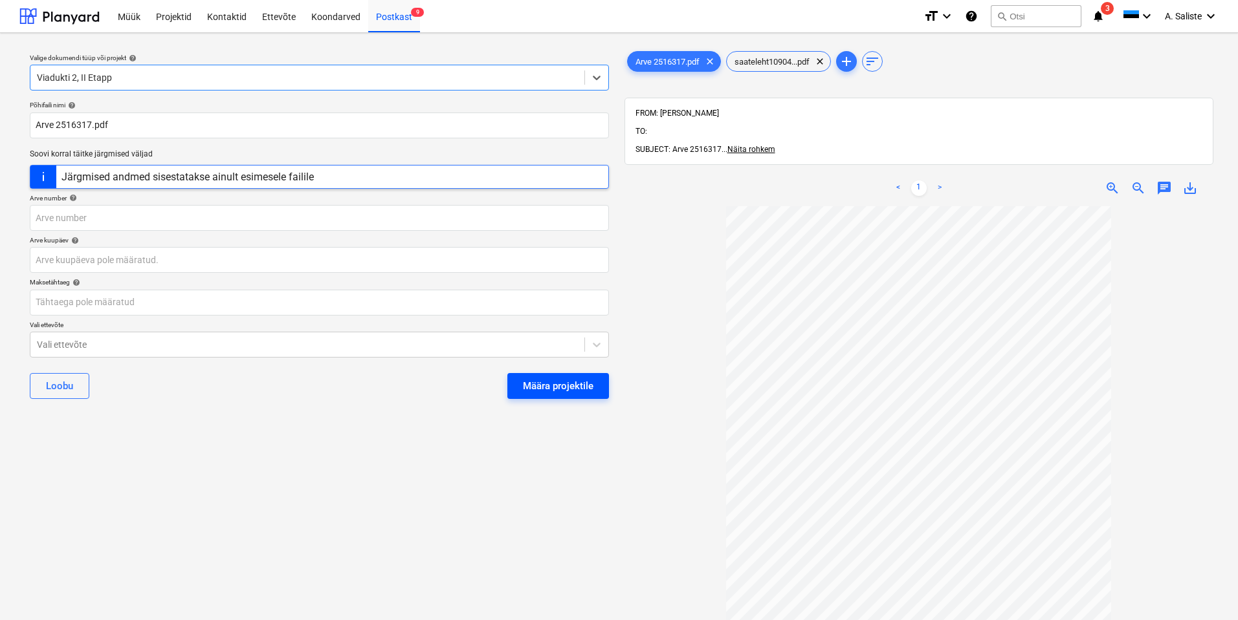
click at [538, 382] on div "Määra projektile" at bounding box center [558, 386] width 71 height 17
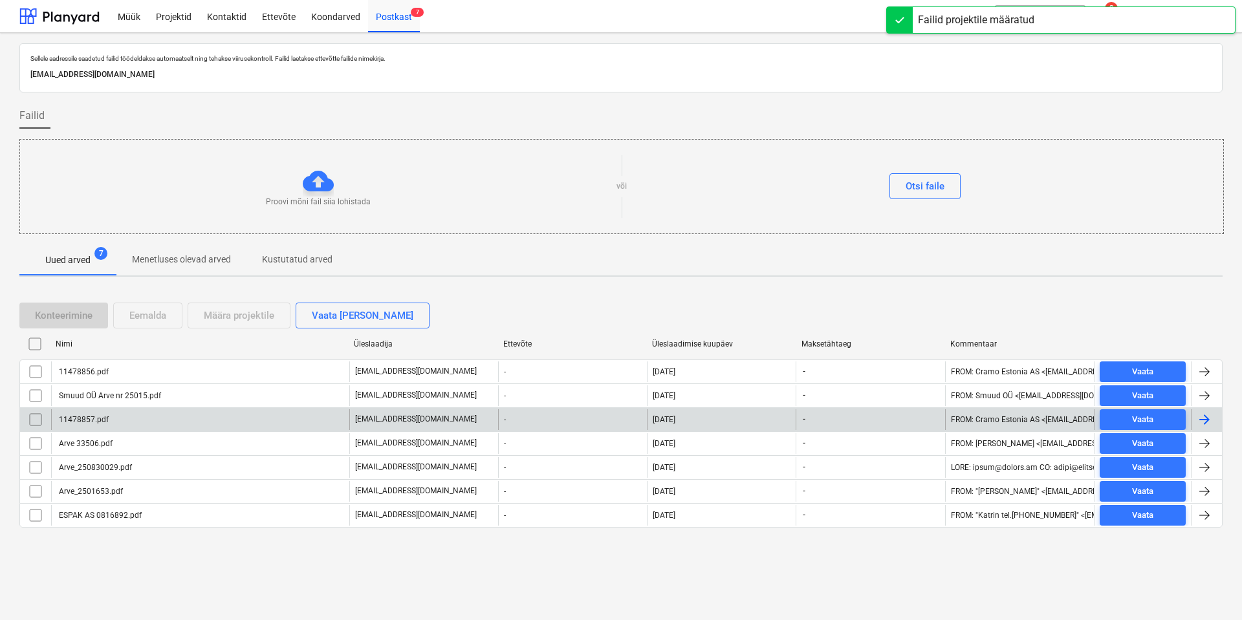
click at [113, 419] on div "11478857.pdf" at bounding box center [200, 419] width 298 height 21
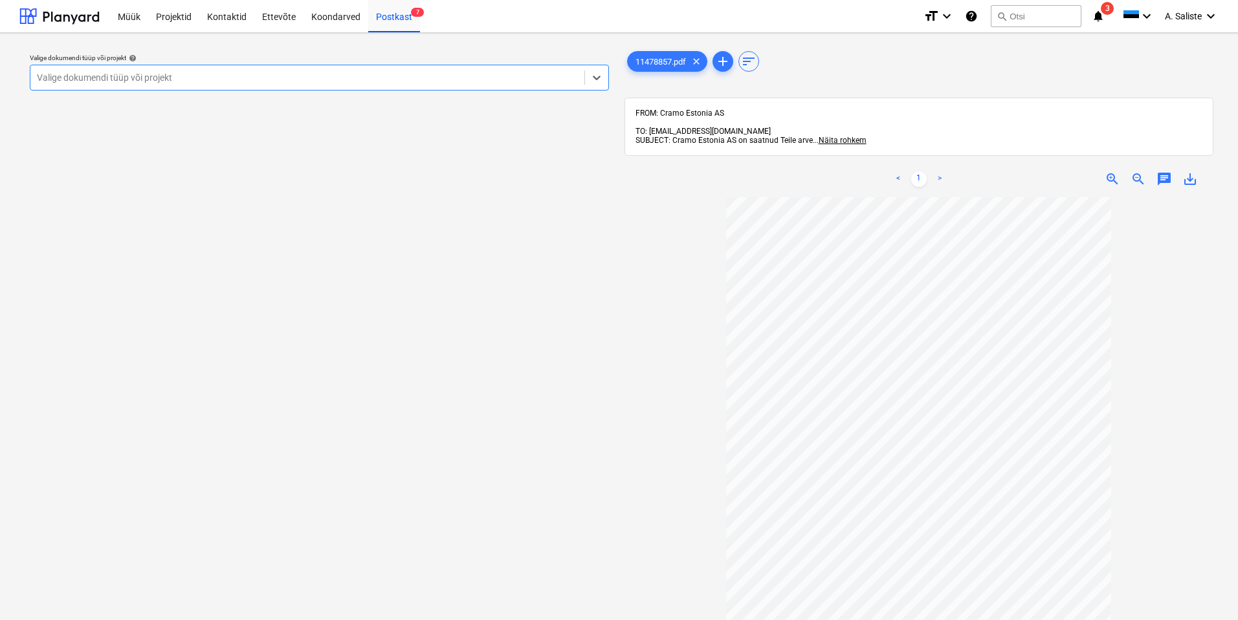
click at [97, 80] on div at bounding box center [307, 77] width 541 height 13
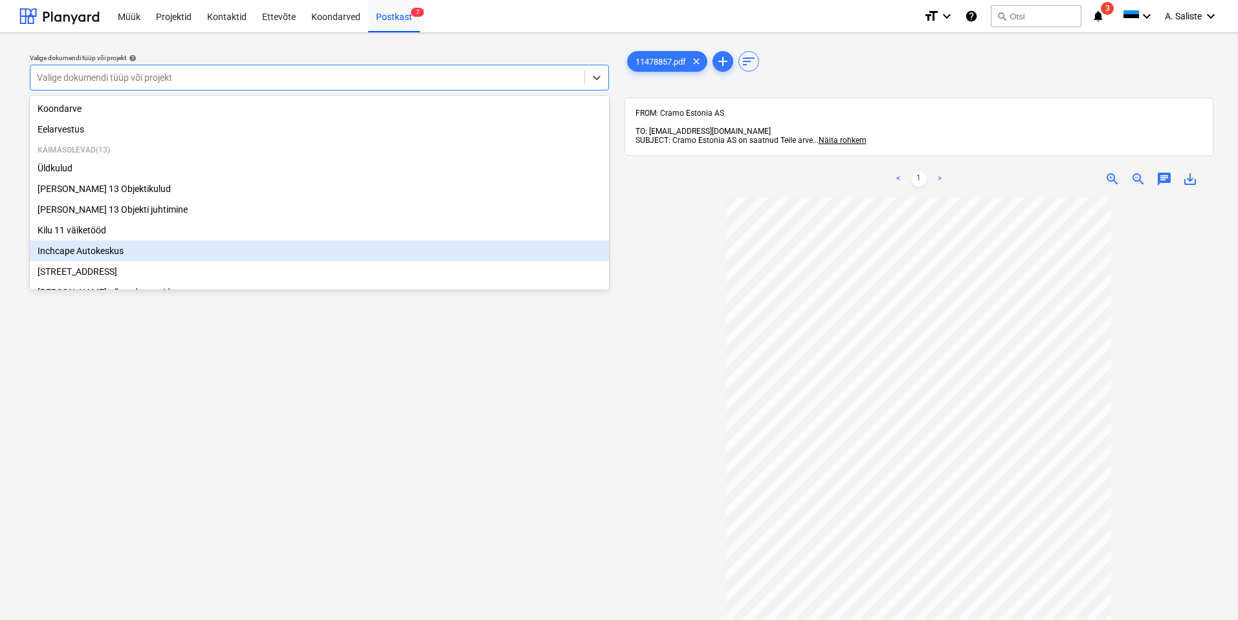
click at [95, 254] on div "Inchcape Autokeskus" at bounding box center [319, 251] width 579 height 21
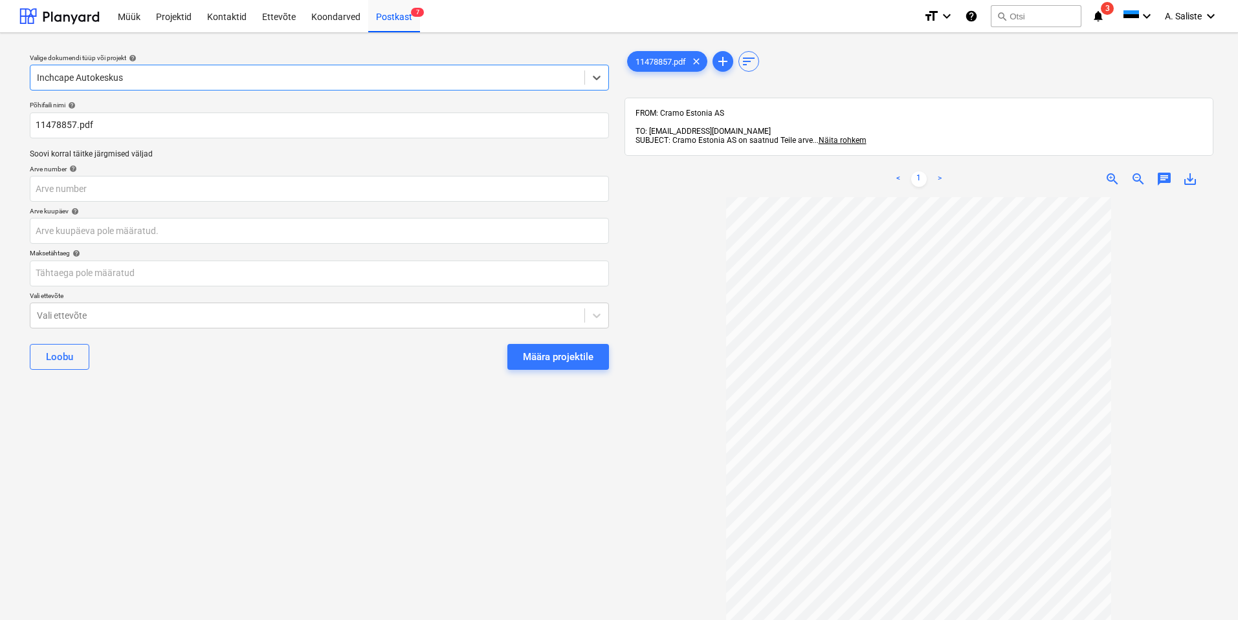
click at [593, 358] on button "Määra projektile" at bounding box center [558, 357] width 102 height 26
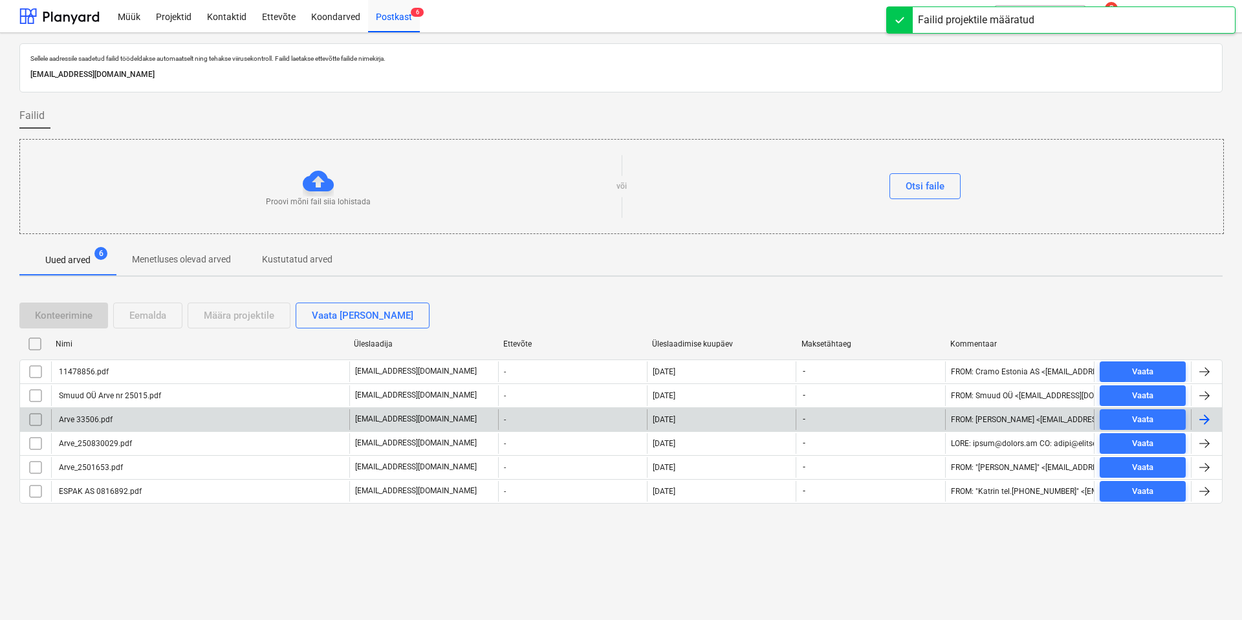
click at [131, 419] on div "Arve 33506.pdf" at bounding box center [200, 419] width 298 height 21
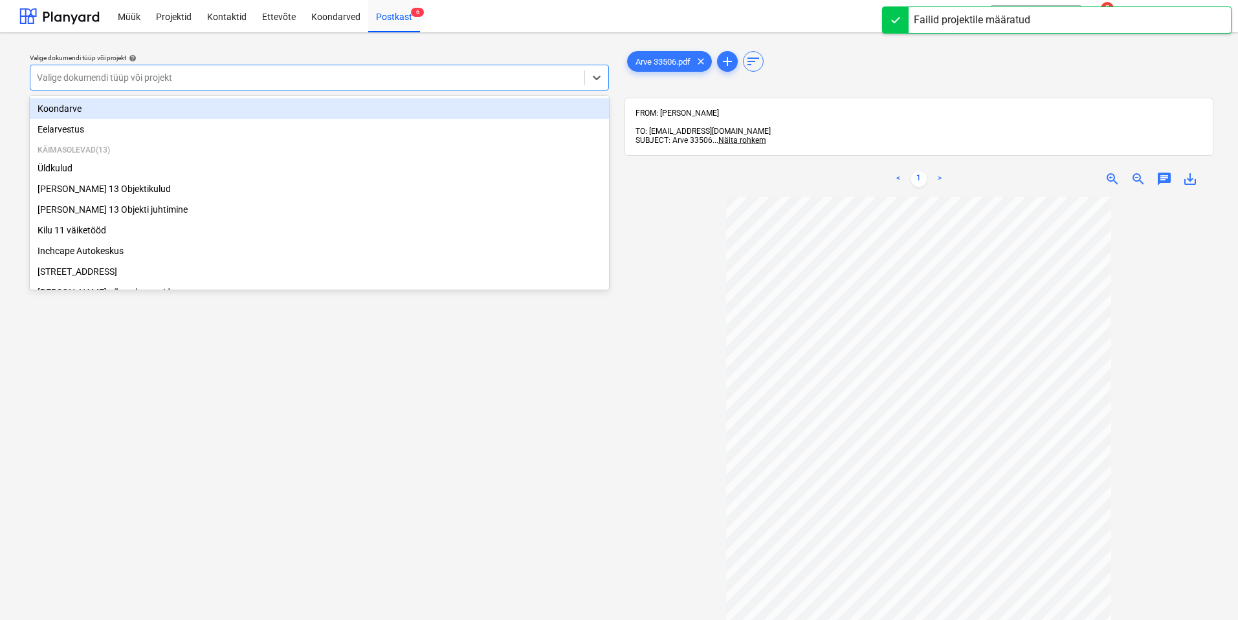
click at [470, 71] on div at bounding box center [307, 77] width 541 height 13
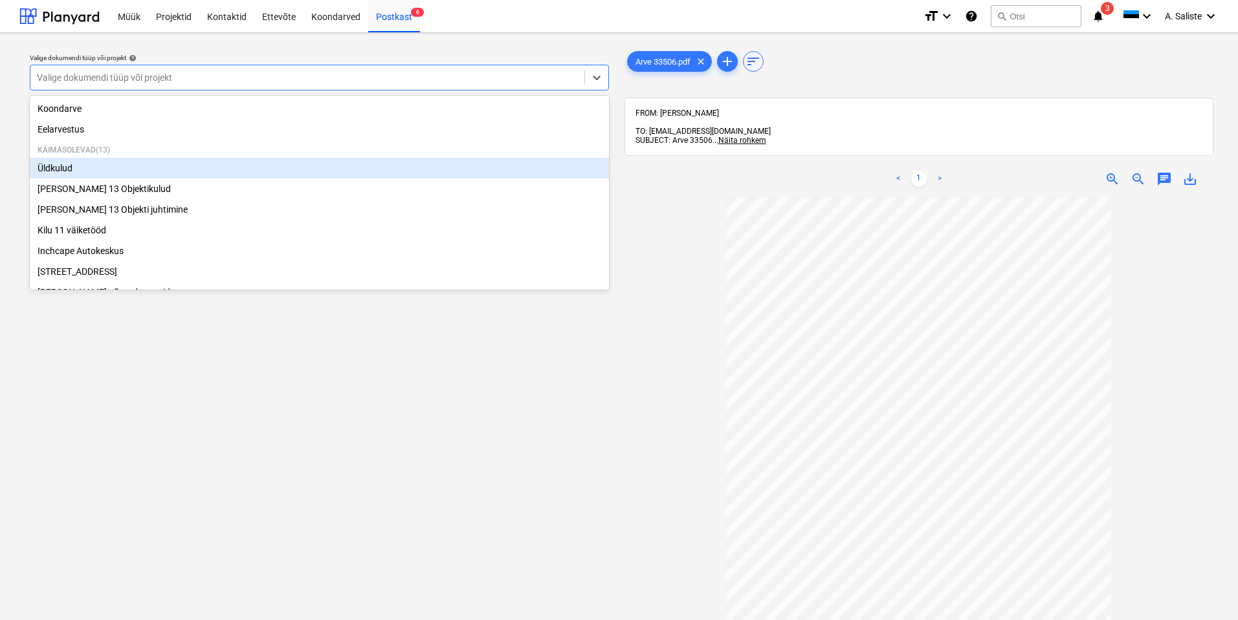
click at [137, 172] on div "Üldkulud" at bounding box center [319, 168] width 579 height 21
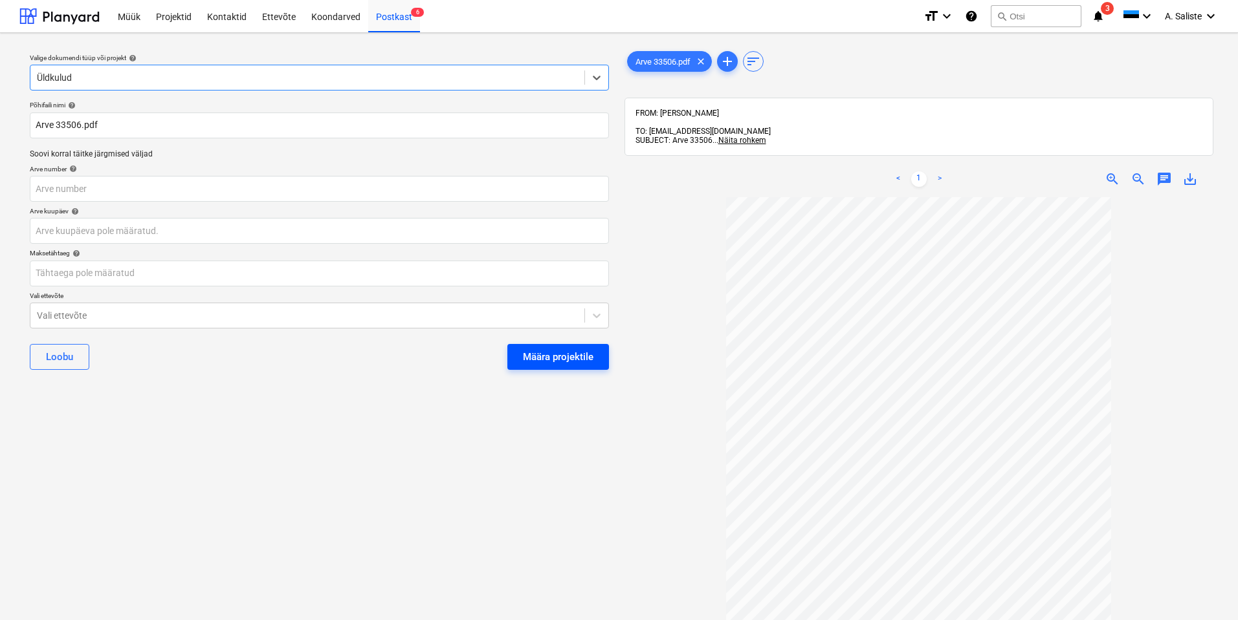
click at [527, 355] on div "Määra projektile" at bounding box center [558, 357] width 71 height 17
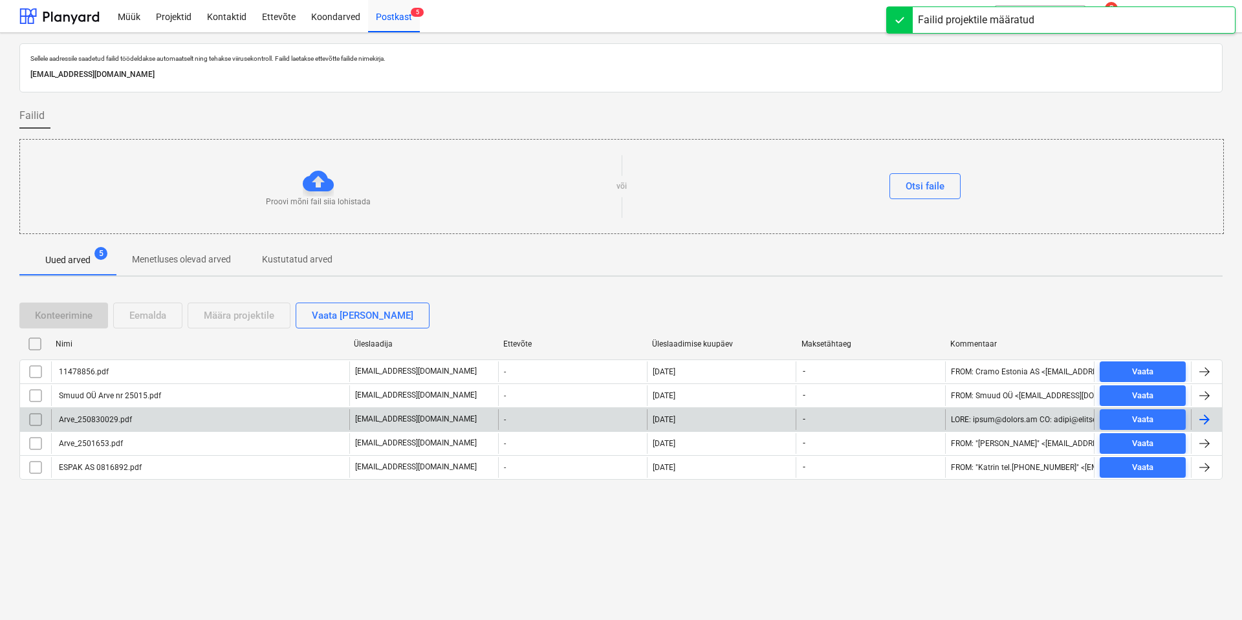
click at [116, 420] on div "Arve_250830029.pdf" at bounding box center [94, 419] width 75 height 9
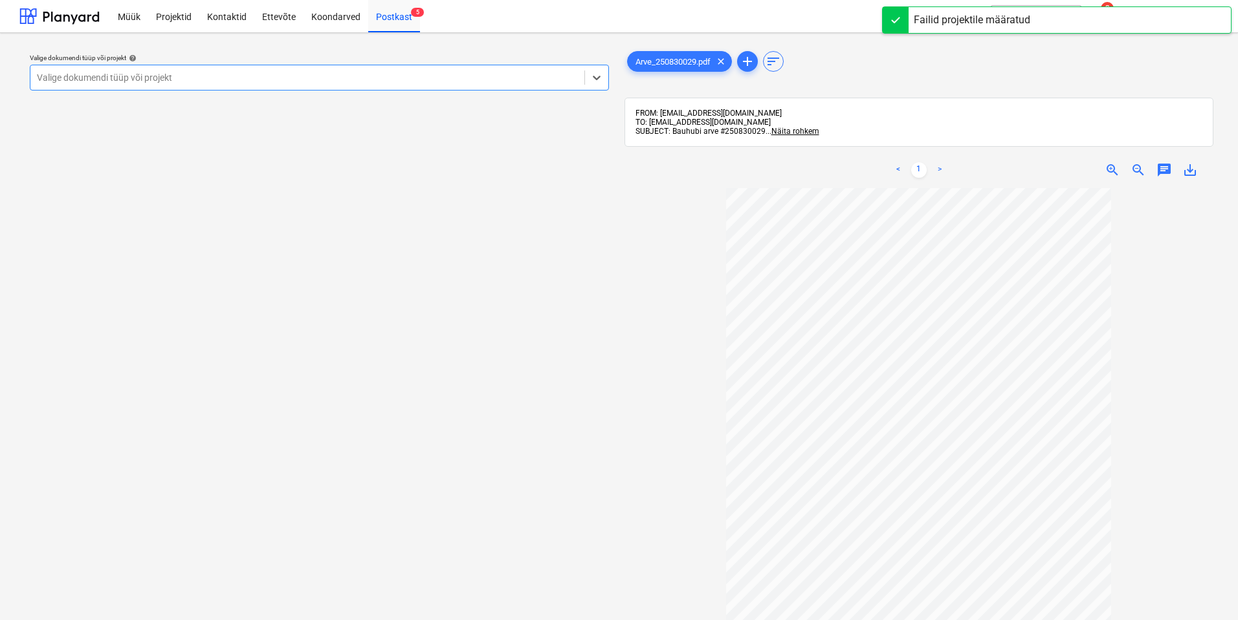
click at [397, 74] on div at bounding box center [307, 77] width 541 height 13
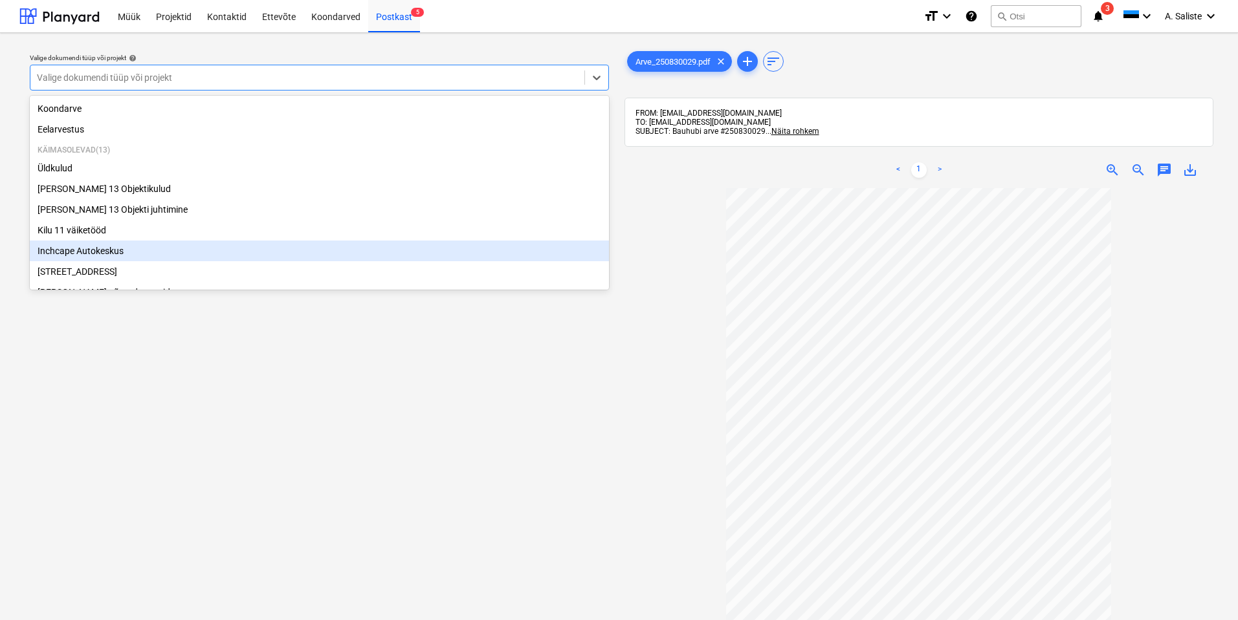
click at [124, 254] on div "Inchcape Autokeskus" at bounding box center [319, 251] width 579 height 21
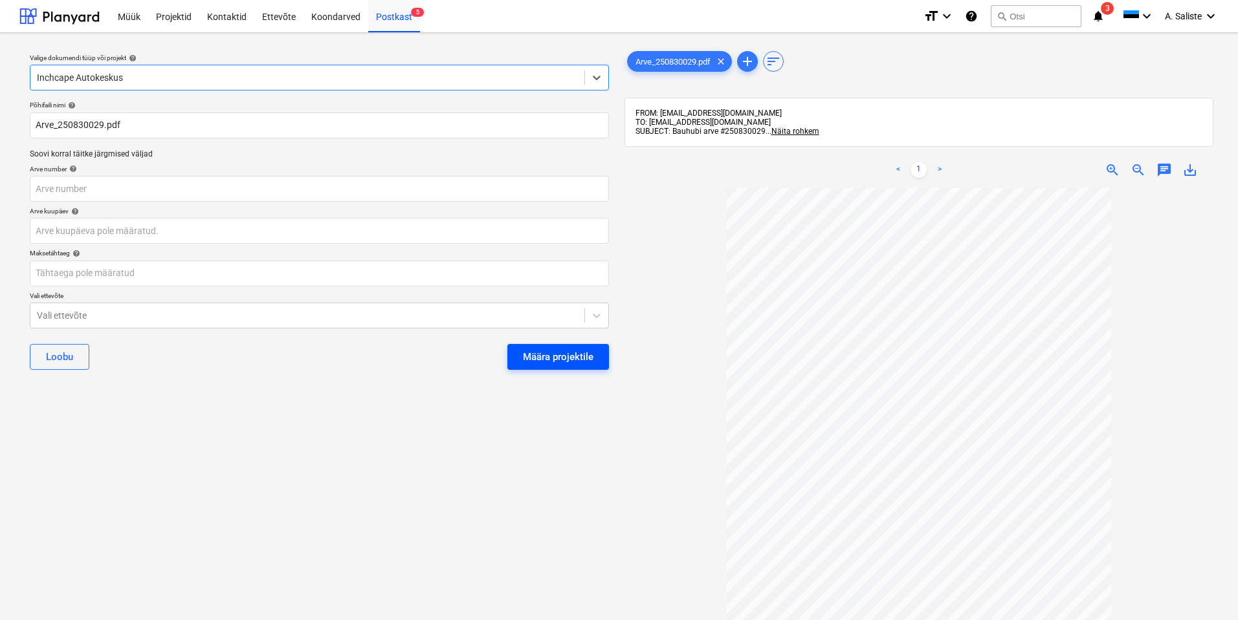
click at [521, 364] on button "Määra projektile" at bounding box center [558, 357] width 102 height 26
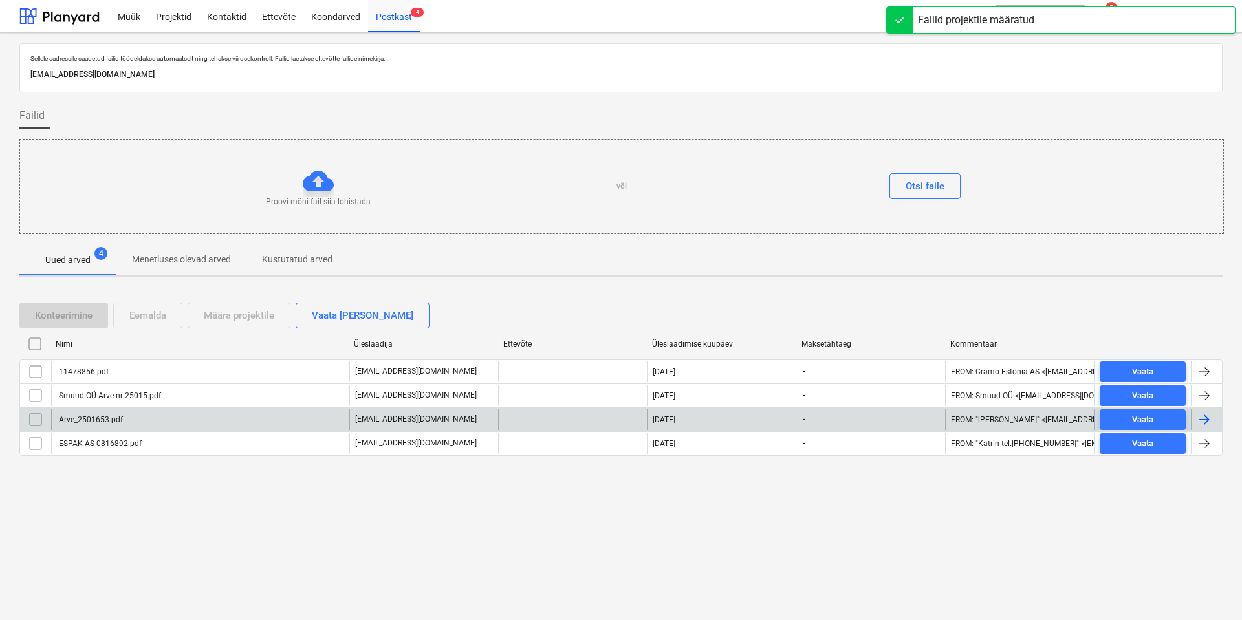
click at [120, 421] on div "Arve_2501653.pdf" at bounding box center [90, 419] width 66 height 9
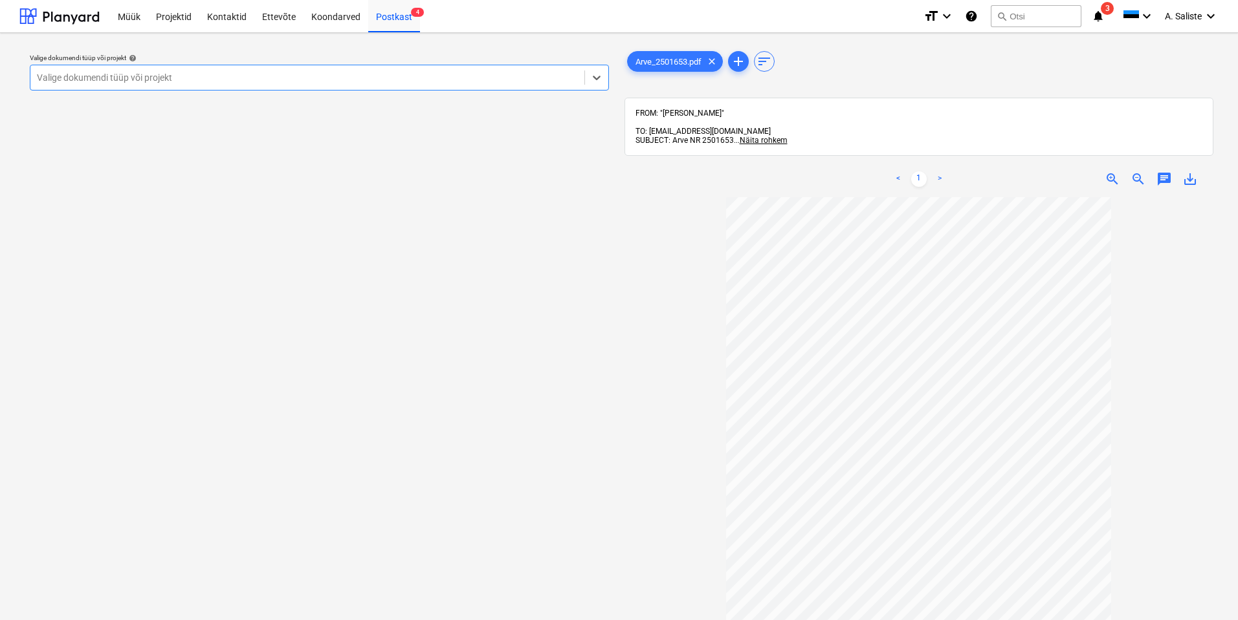
click at [523, 72] on div at bounding box center [307, 77] width 541 height 13
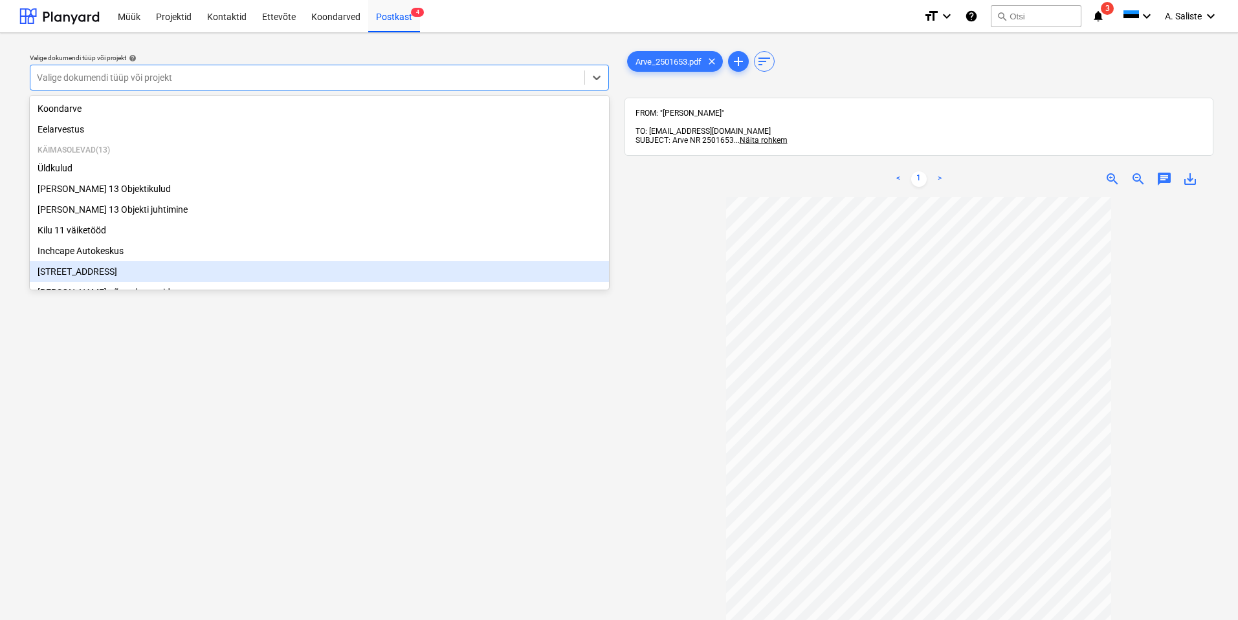
click at [130, 271] on div "[STREET_ADDRESS]" at bounding box center [319, 271] width 579 height 21
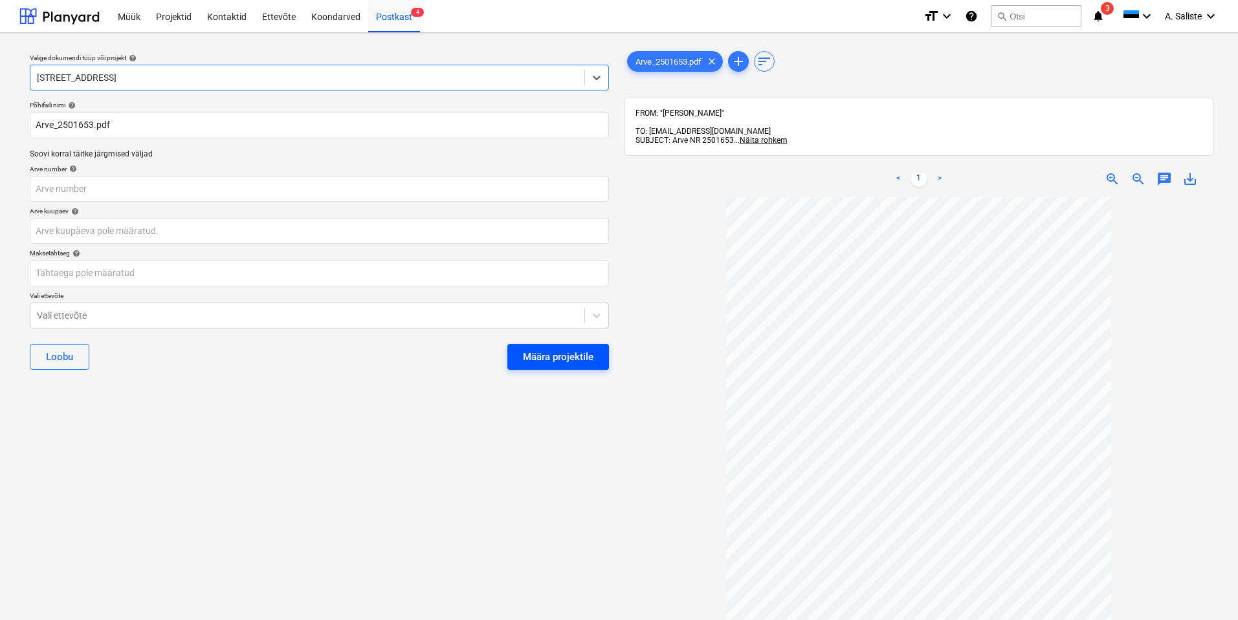
click at [576, 358] on div "Määra projektile" at bounding box center [558, 357] width 71 height 17
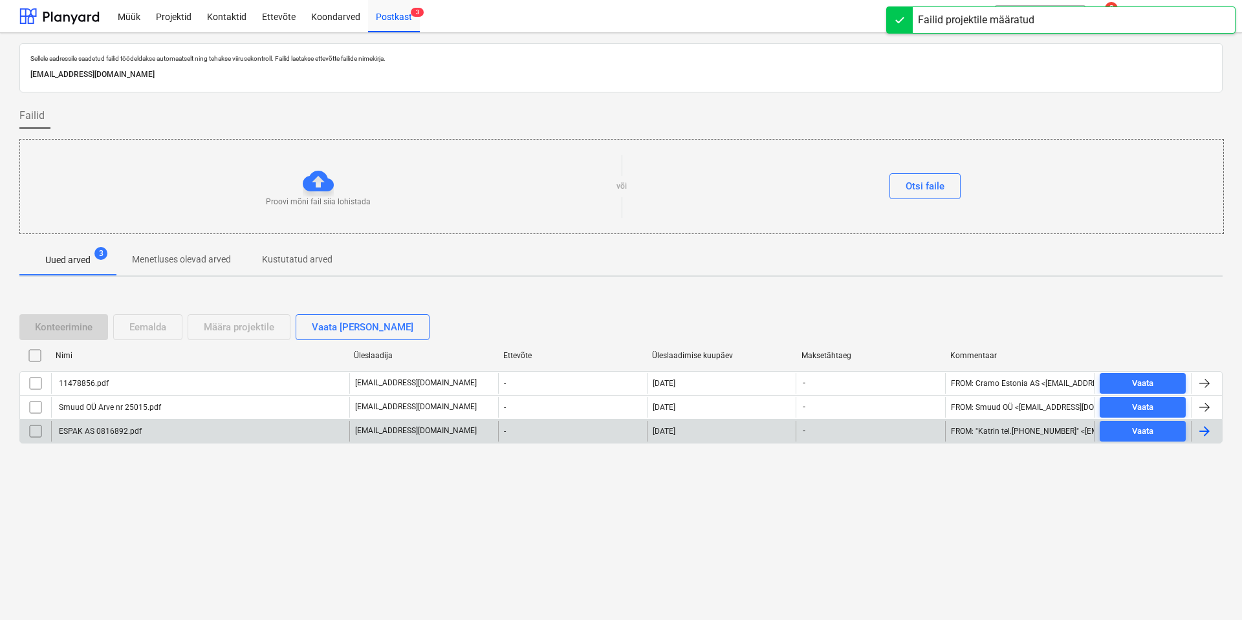
click at [112, 433] on div "ESPAK AS 0816892.pdf" at bounding box center [99, 431] width 85 height 9
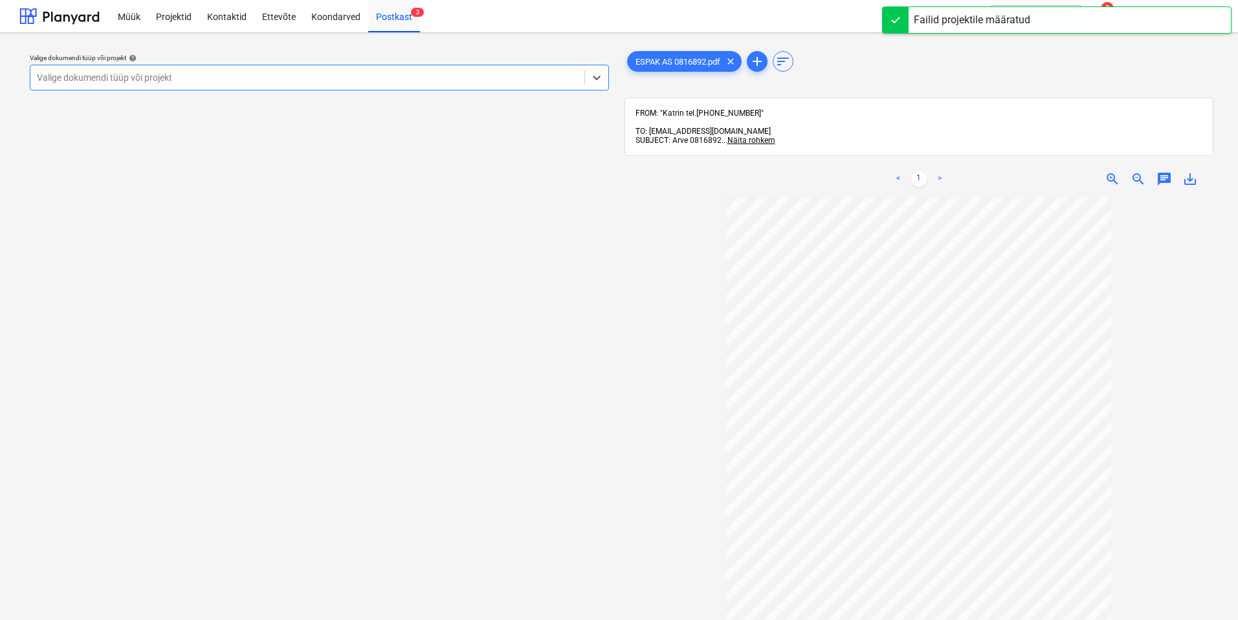
click at [568, 75] on div at bounding box center [307, 77] width 541 height 13
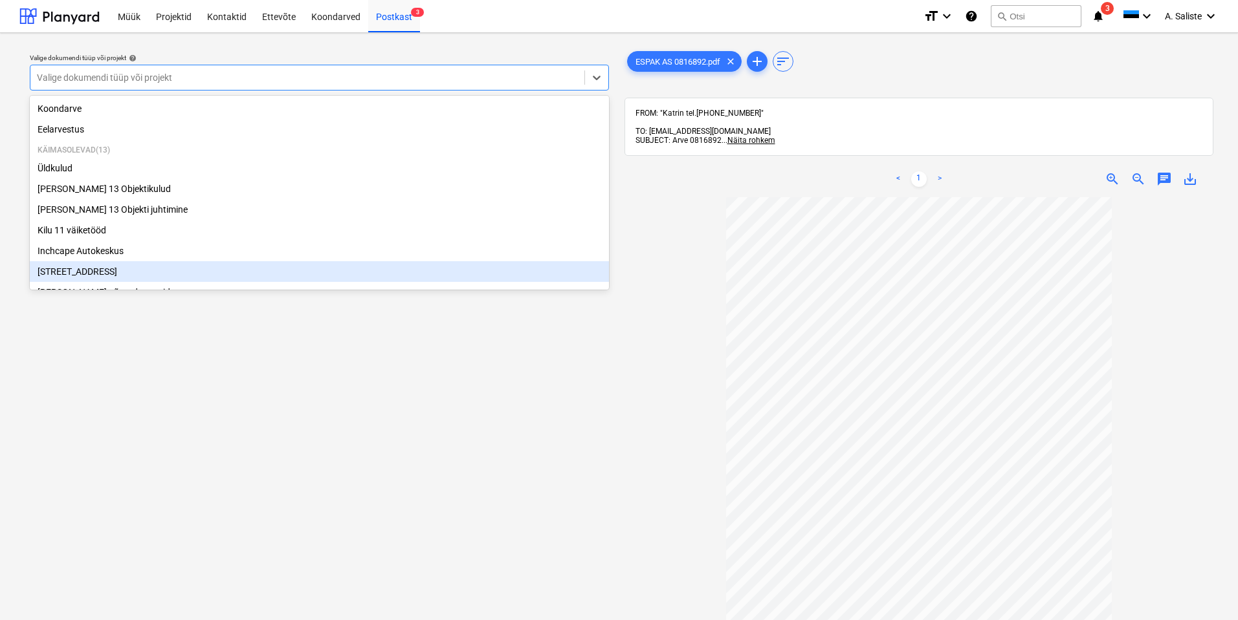
click at [125, 271] on div "[STREET_ADDRESS]" at bounding box center [319, 271] width 579 height 21
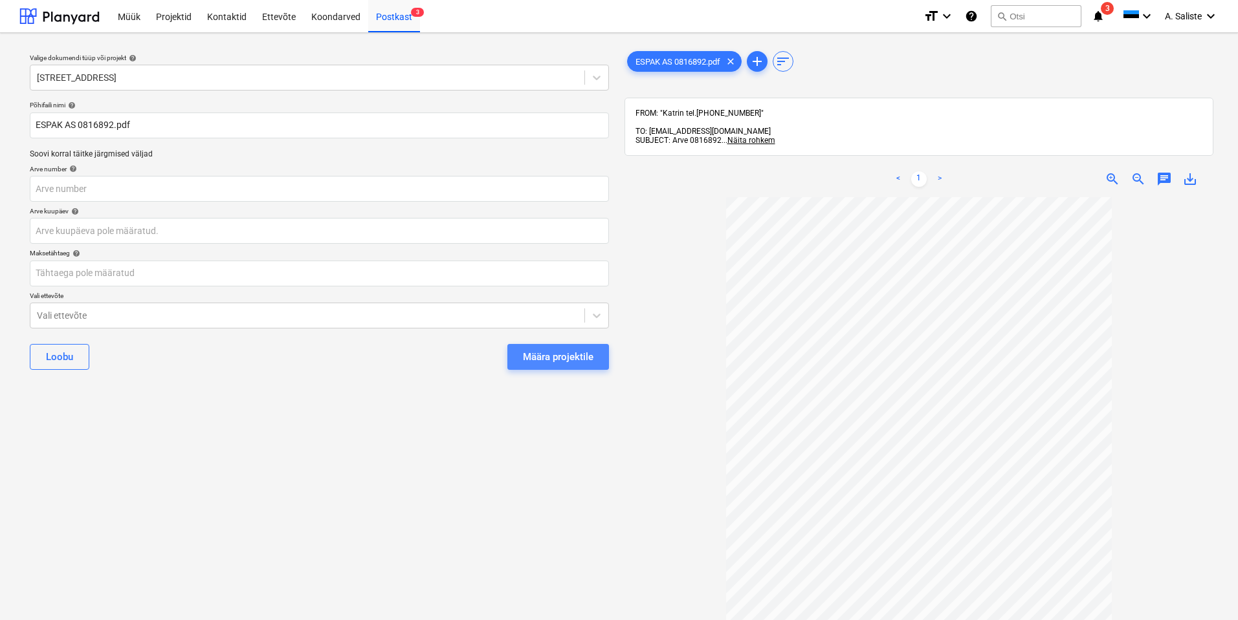
click at [536, 356] on div "Määra projektile" at bounding box center [558, 357] width 71 height 17
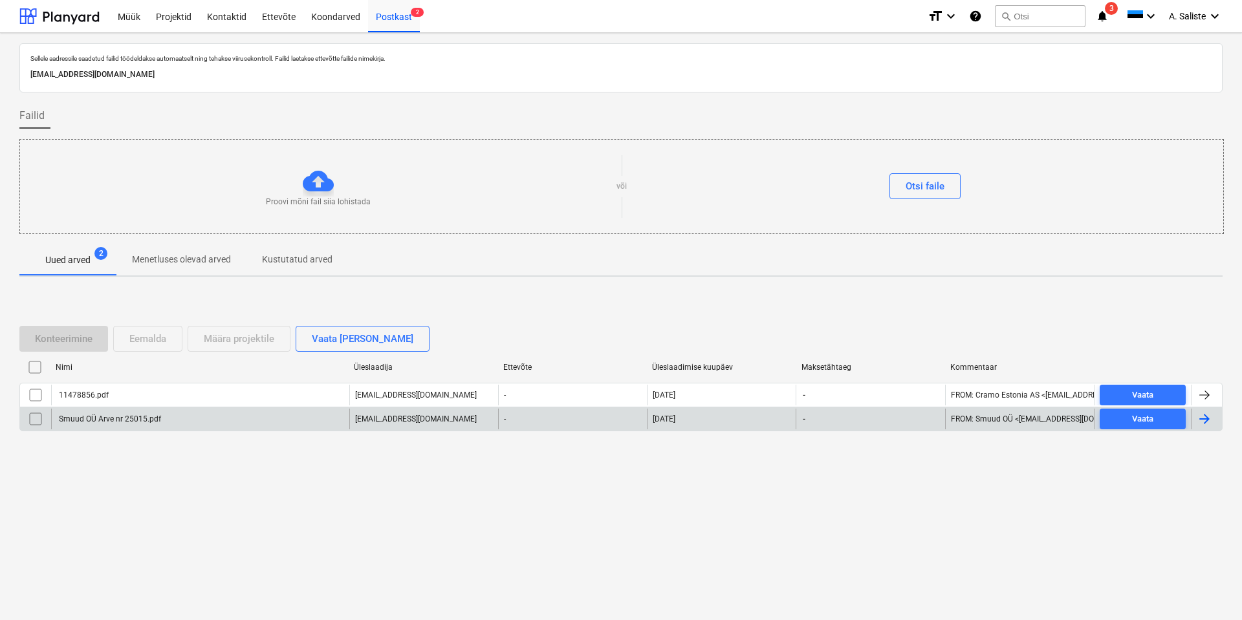
click at [162, 415] on div "Smuud OÜ Arve nr 25015.pdf" at bounding box center [200, 419] width 298 height 21
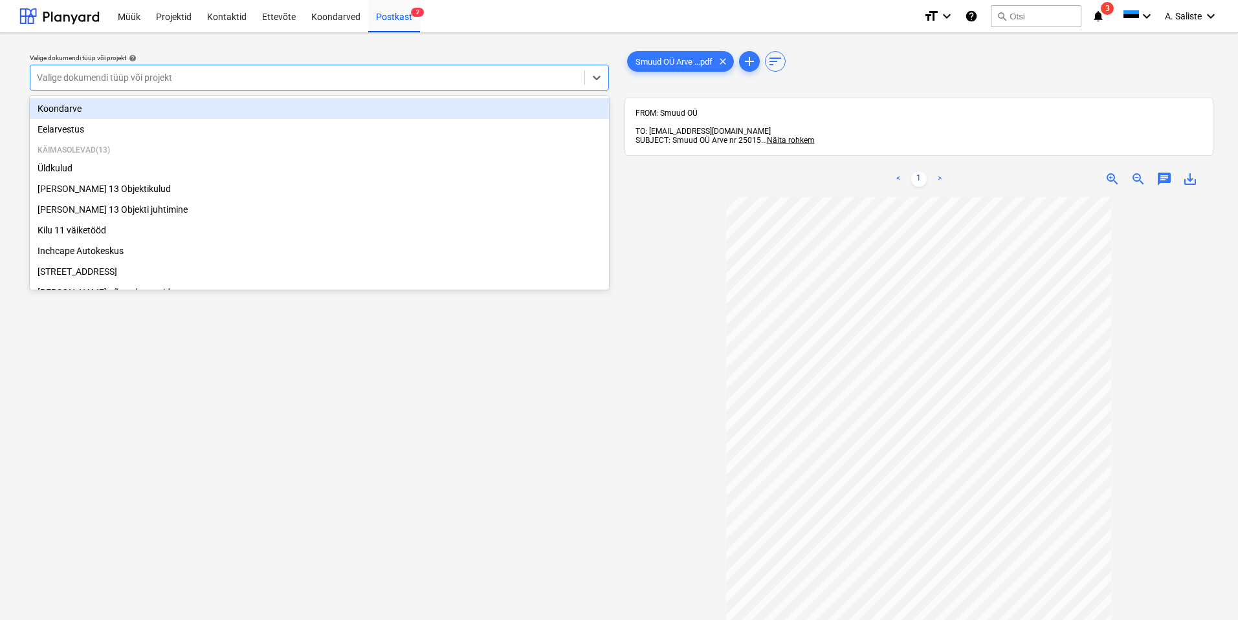
click at [402, 75] on div at bounding box center [307, 77] width 541 height 13
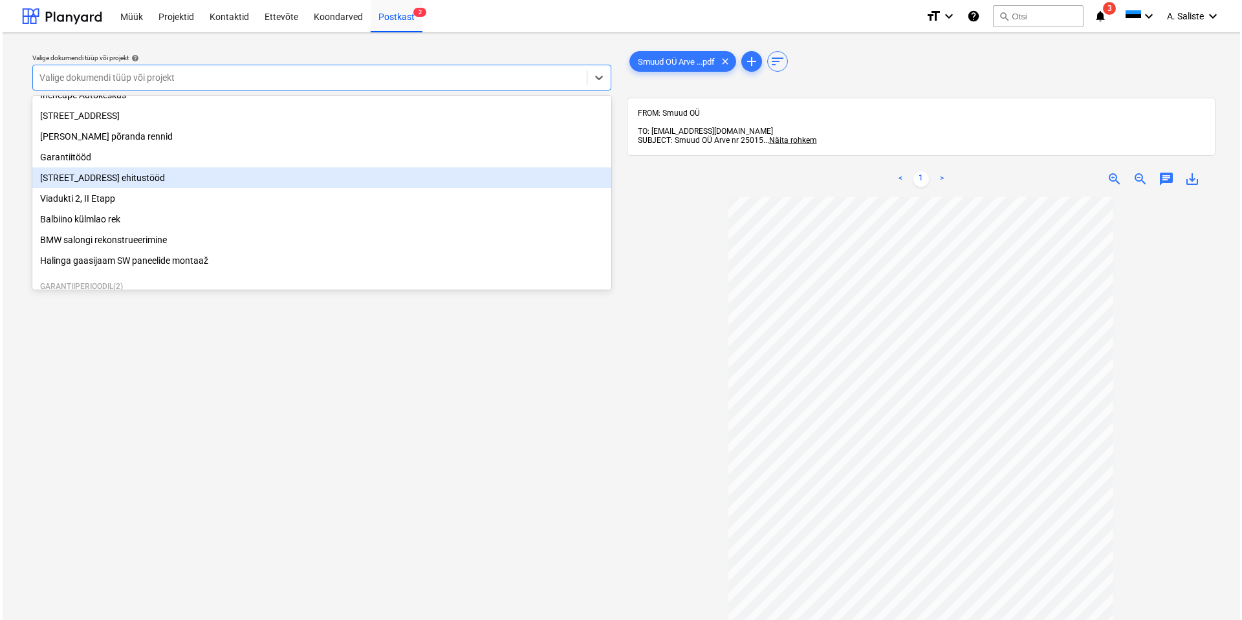
scroll to position [91, 0]
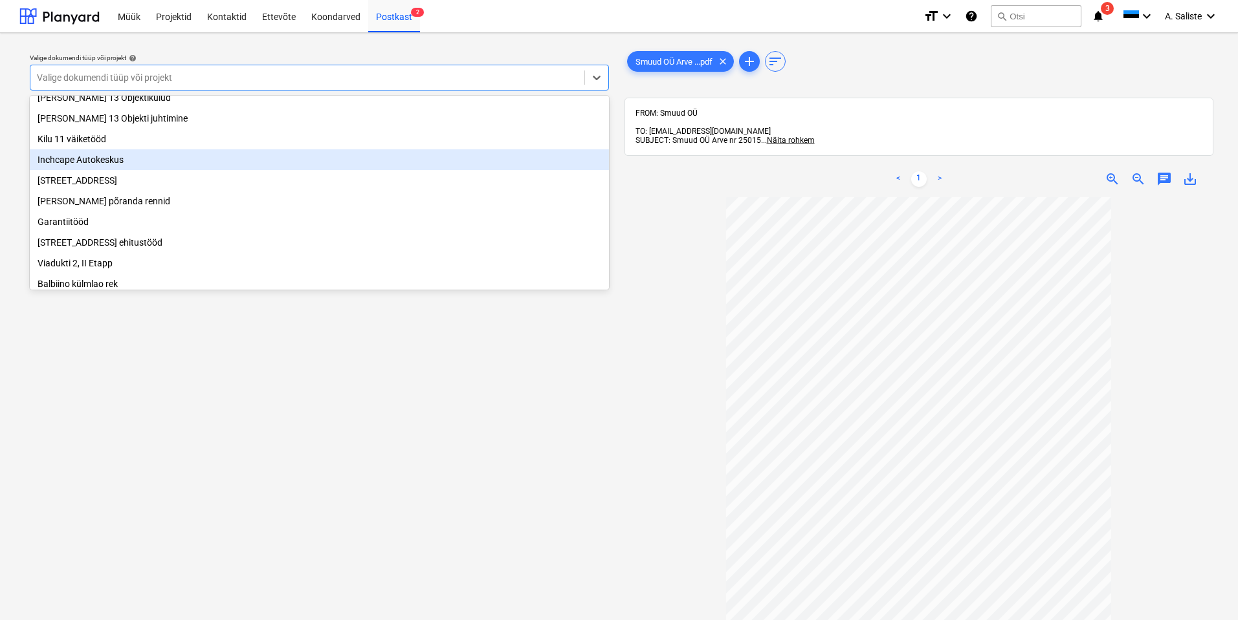
click at [154, 169] on div "Inchcape Autokeskus" at bounding box center [319, 159] width 579 height 21
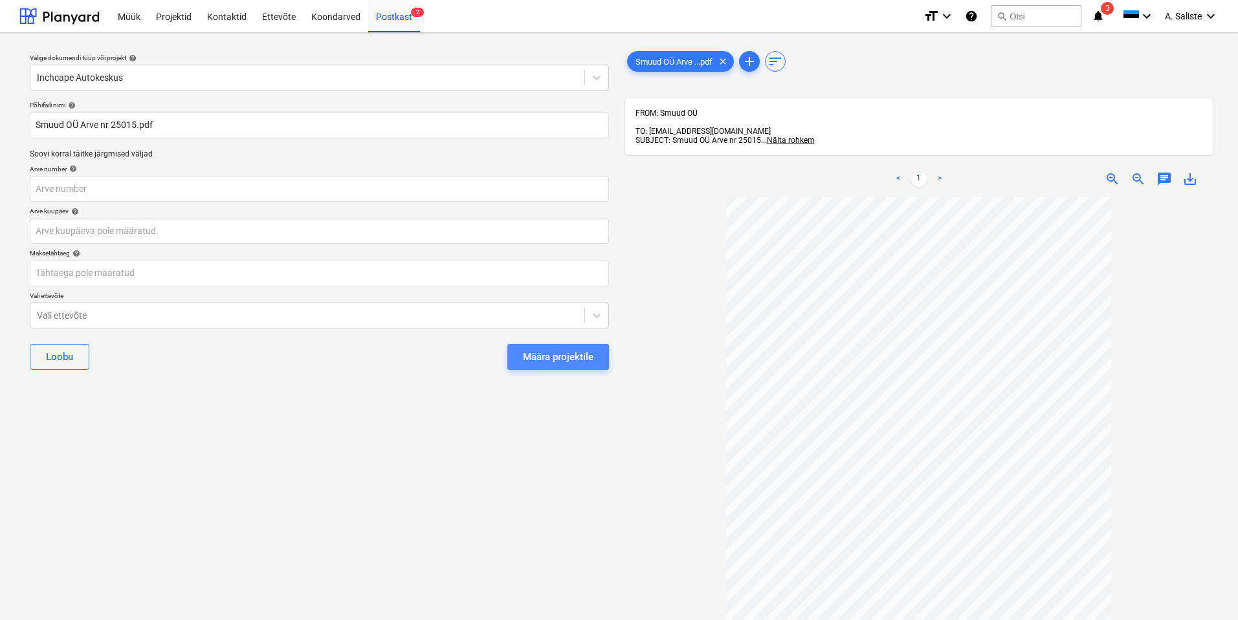
click at [545, 355] on div "Määra projektile" at bounding box center [558, 357] width 71 height 17
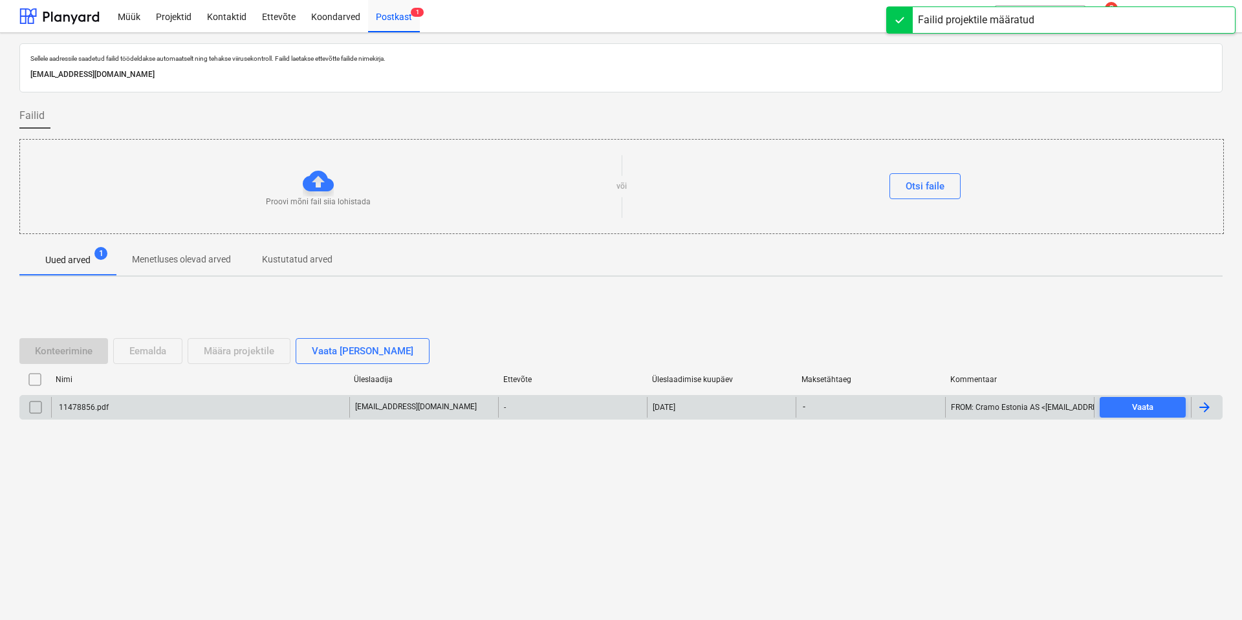
click at [173, 407] on div "11478856.pdf" at bounding box center [200, 407] width 298 height 21
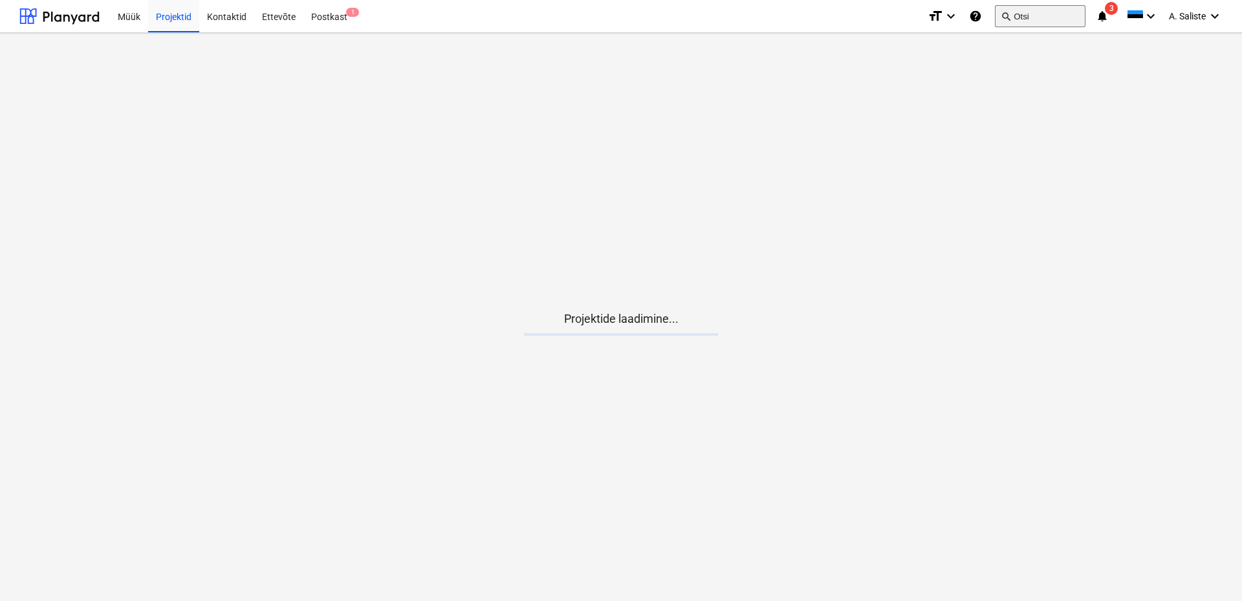
click at [1016, 18] on button "search Otsi" at bounding box center [1040, 16] width 91 height 22
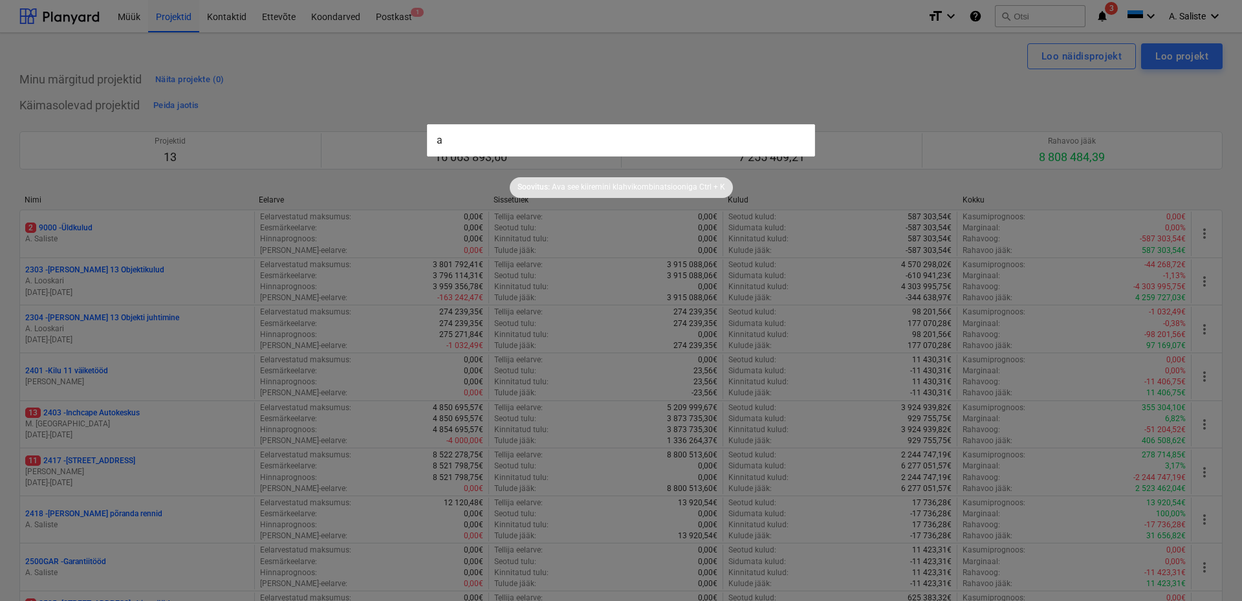
type input "aa"
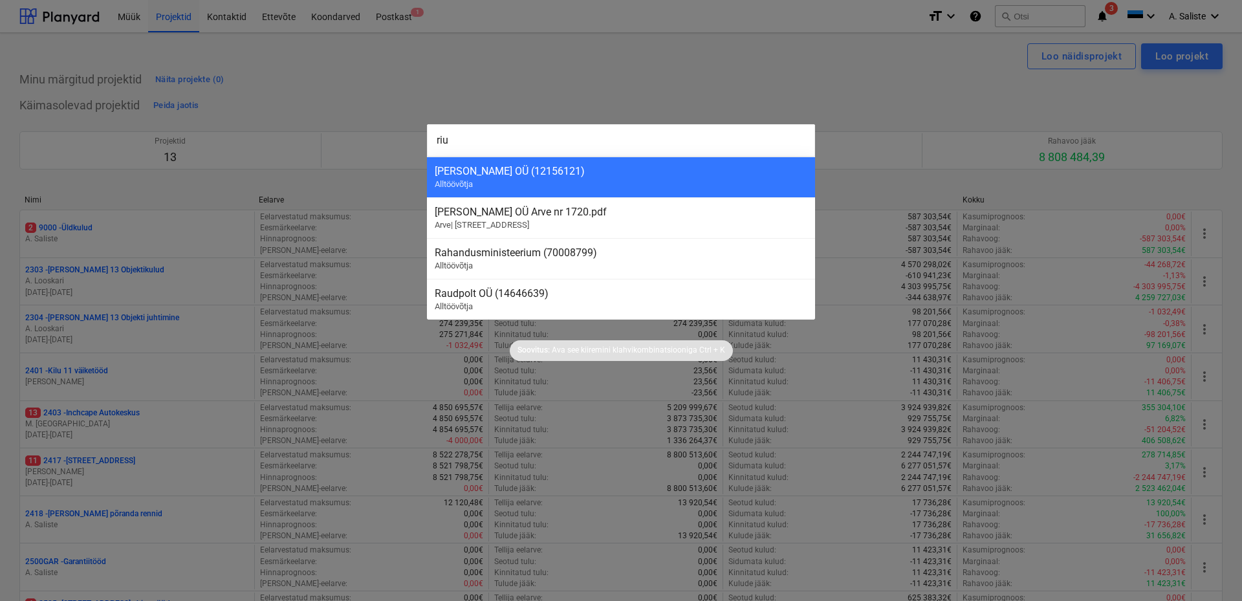
type input "rius"
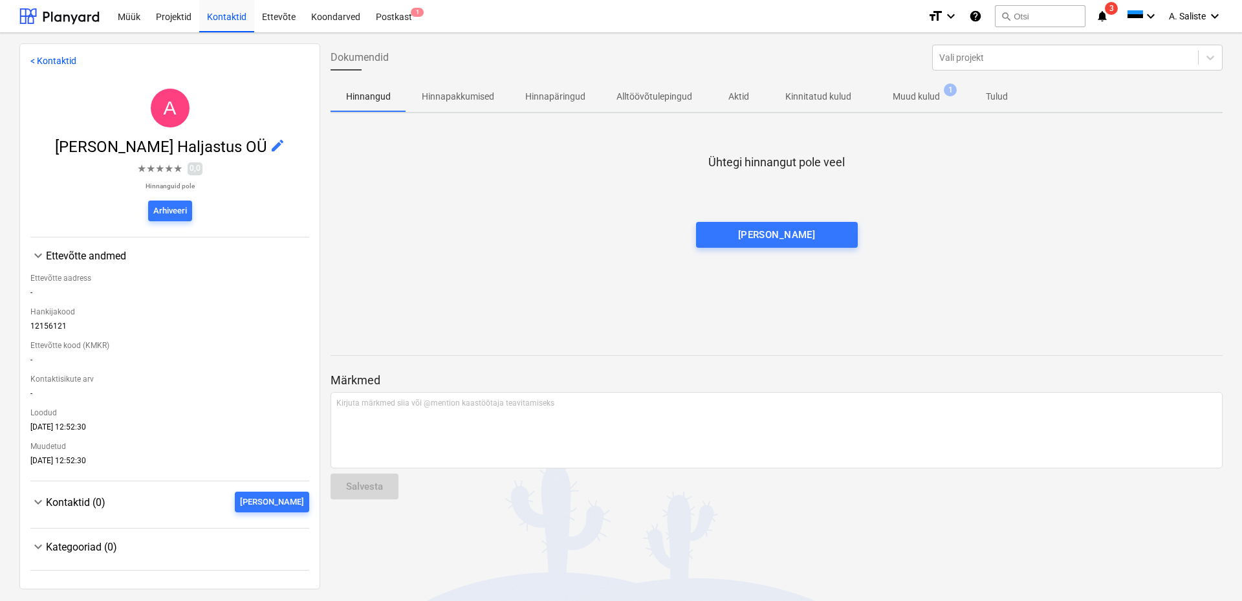
click at [903, 91] on p "Muud kulud" at bounding box center [916, 97] width 47 height 14
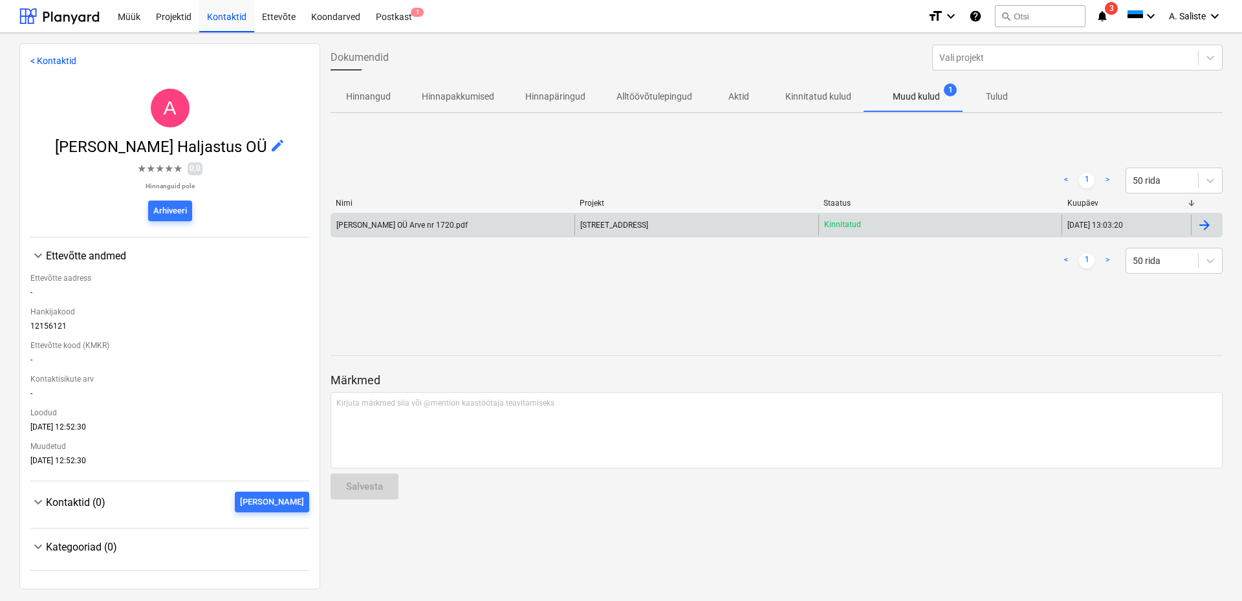
click at [353, 224] on div "Aarius Haljastus OÜ Arve nr 1720.pdf" at bounding box center [401, 225] width 131 height 9
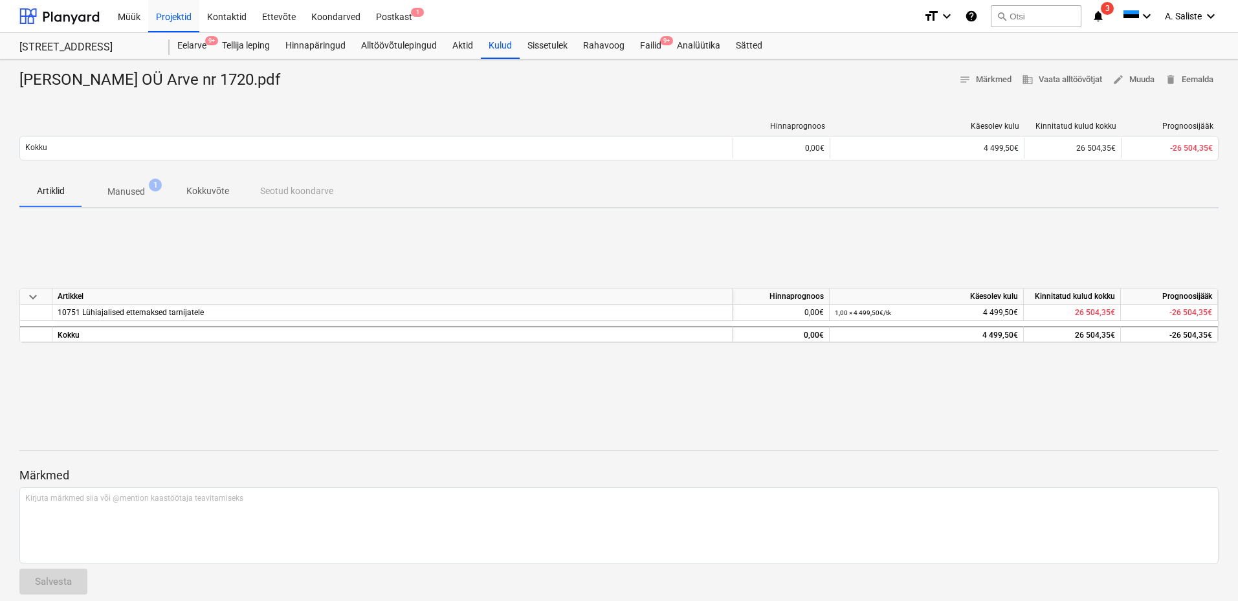
drag, startPoint x: 115, startPoint y: 191, endPoint x: 122, endPoint y: 204, distance: 14.5
click at [116, 190] on p "Manused" at bounding box center [126, 192] width 38 height 14
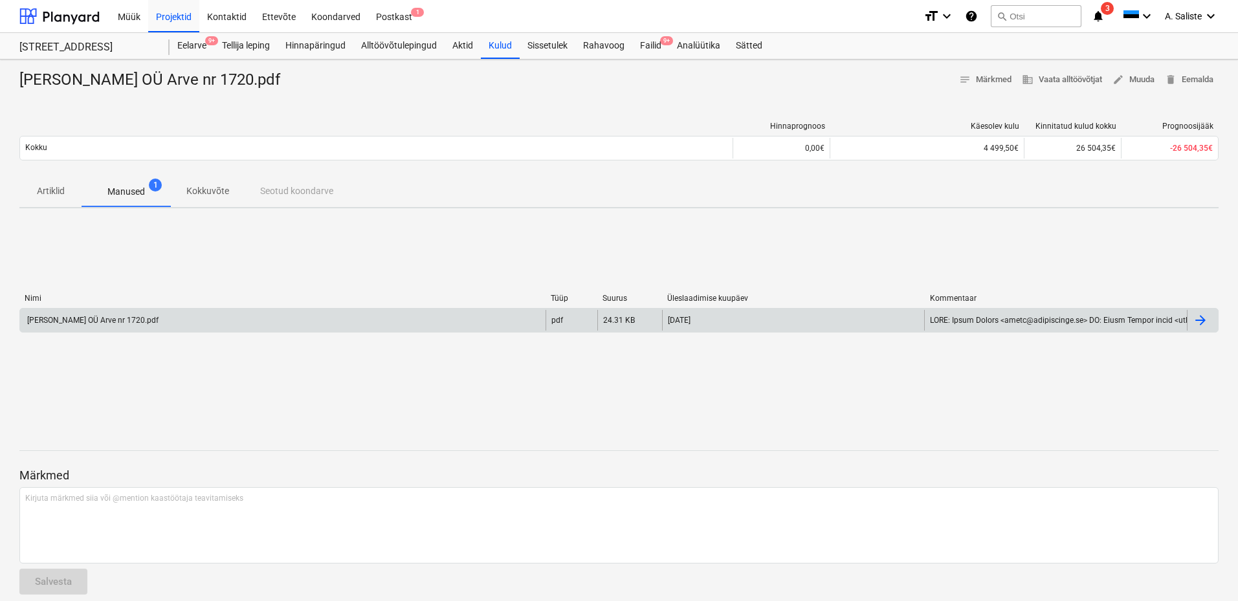
click at [128, 319] on div "Aarius Haljastus OÜ Arve nr 1720.pdf" at bounding box center [91, 320] width 133 height 9
